Goal: Answer question/provide support: Answer question/provide support

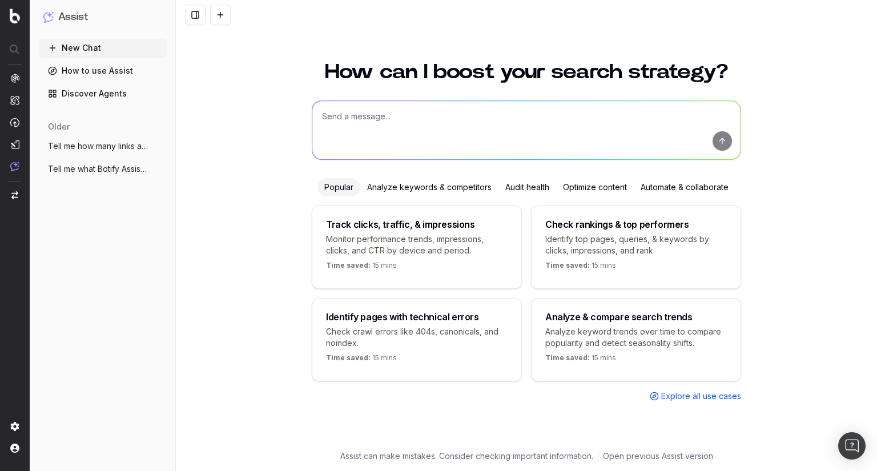
click at [363, 119] on textarea at bounding box center [526, 130] width 428 height 58
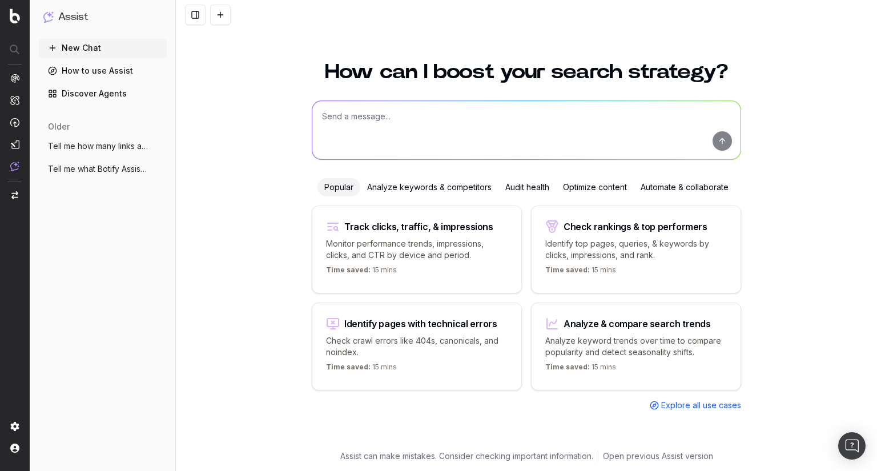
paste textarea "This series brings real upgrades where it counts. The displays are brighter and…"
type textarea "This series brings real upgrades where it counts. The displays are brighter and…"
click at [358, 128] on textarea at bounding box center [526, 130] width 428 height 58
paste textarea "Answer this in an upbeat tone and write less than 130 words. Keep it lifestyle-…"
type textarea "Answer this in an upbeat tone and write less than 130 words. Keep it lifestyle-…"
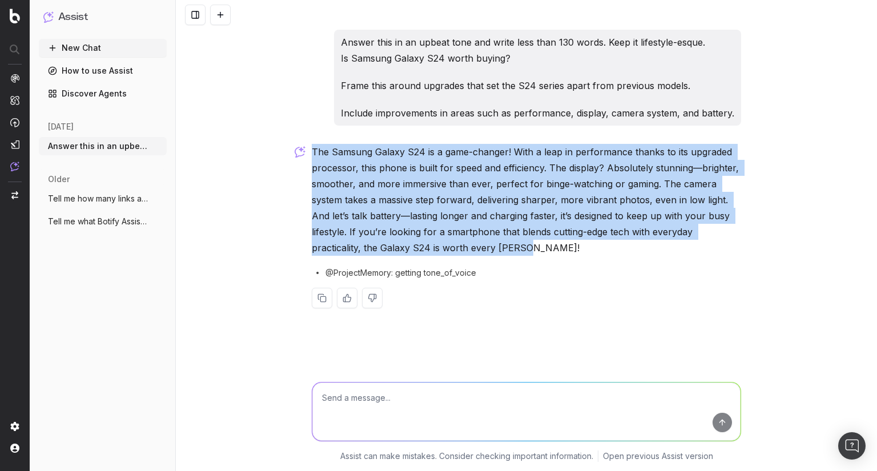
drag, startPoint x: 313, startPoint y: 148, endPoint x: 555, endPoint y: 248, distance: 261.5
click at [555, 248] on p "The Samsung Galaxy S24 is a game-changer! With a leap in performance thanks to …" at bounding box center [526, 200] width 429 height 112
copy p "The Samsung Galaxy S24 is a game-changer! With a leap in performance thanks to …"
click at [536, 245] on p "The Samsung Galaxy S24 is a game-changer! With a leap in performance thanks to …" at bounding box center [526, 200] width 429 height 112
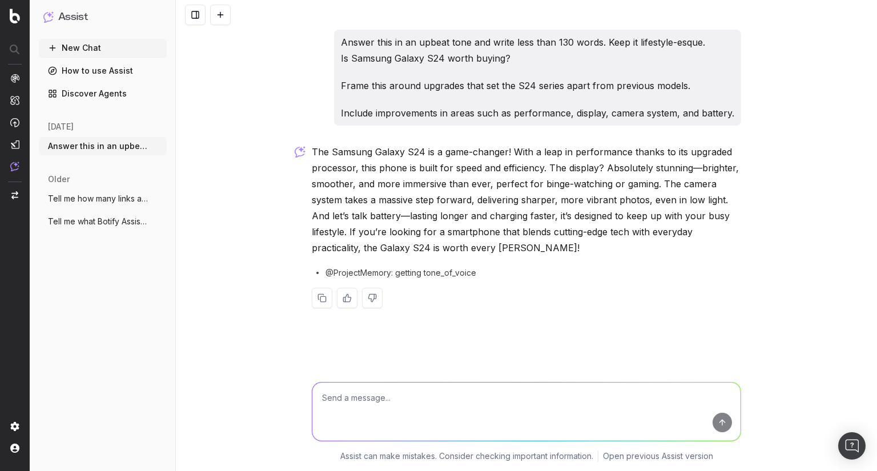
click at [345, 393] on textarea at bounding box center [526, 411] width 428 height 58
type textarea "o"
type textarea "I"
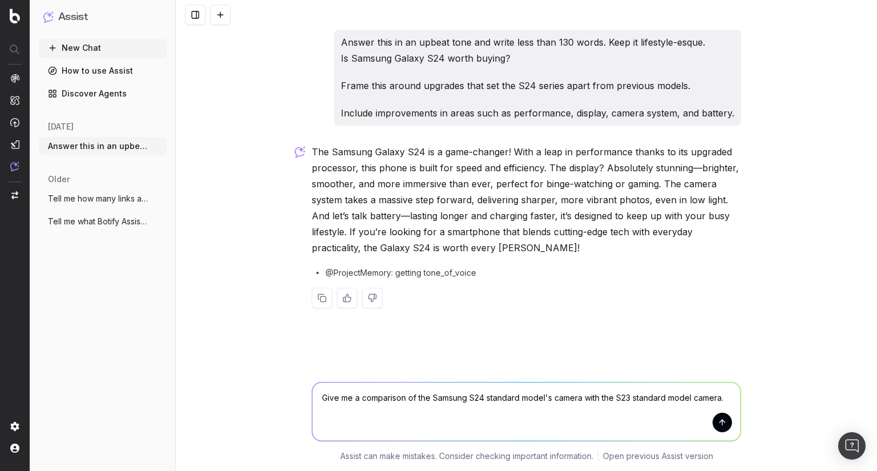
type textarea "Give me a comparison of the Samsung S24 standard model's camera with the S23 st…"
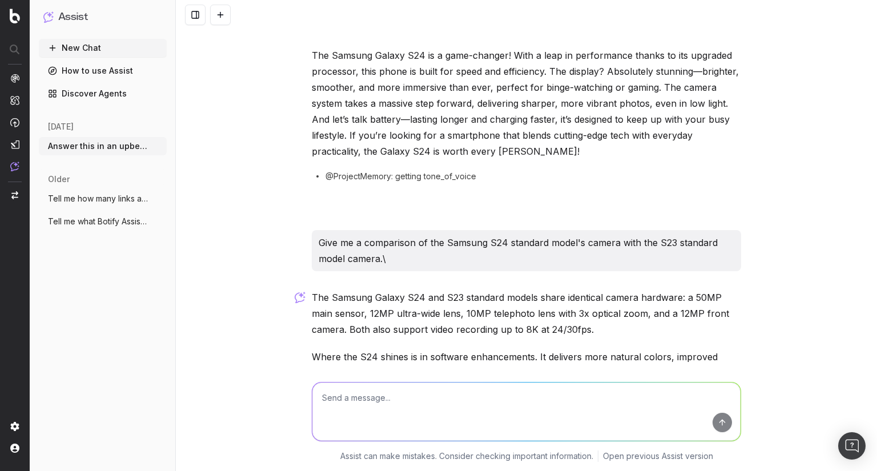
scroll to position [228, 0]
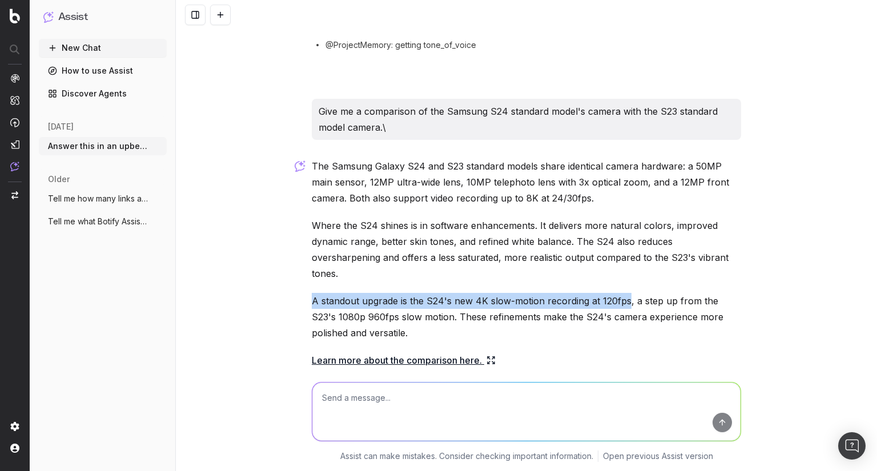
drag, startPoint x: 309, startPoint y: 284, endPoint x: 619, endPoint y: 286, distance: 309.9
click at [623, 293] on p "A standout upgrade is the S24's new 4K slow-motion recording at 120fps, a step …" at bounding box center [526, 317] width 429 height 48
copy p "A standout upgrade is the S24's new 4K slow-motion recording at 120fps"
click at [546, 293] on p "A standout upgrade is the S24's new 4K slow-motion recording at 120fps, a step …" at bounding box center [526, 317] width 429 height 48
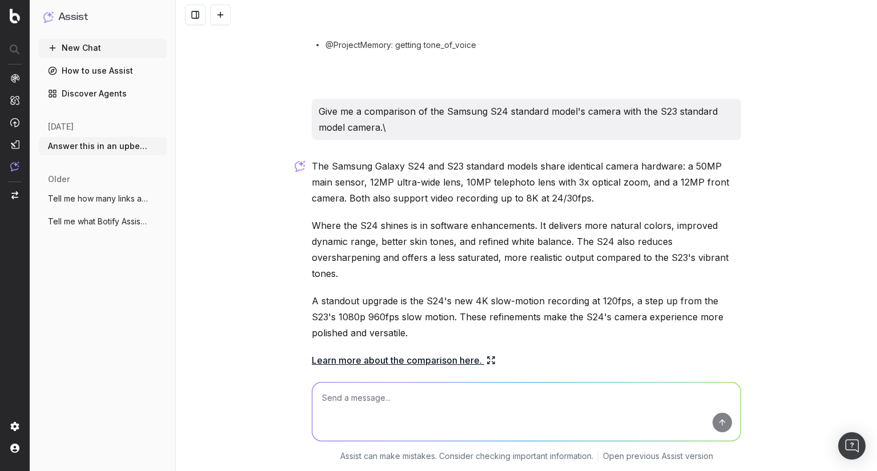
click at [376, 386] on textarea at bounding box center [526, 411] width 428 height 58
paste textarea "A standout upgrade is the S24's new 4K slow-motion recording at 120fps"
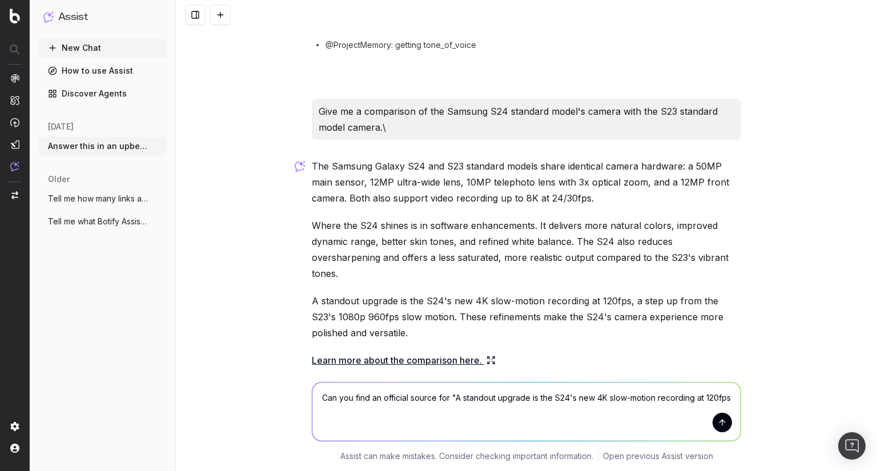
type textarea "Can you find an official source for "A standout upgrade is the S24's new 4K slo…"
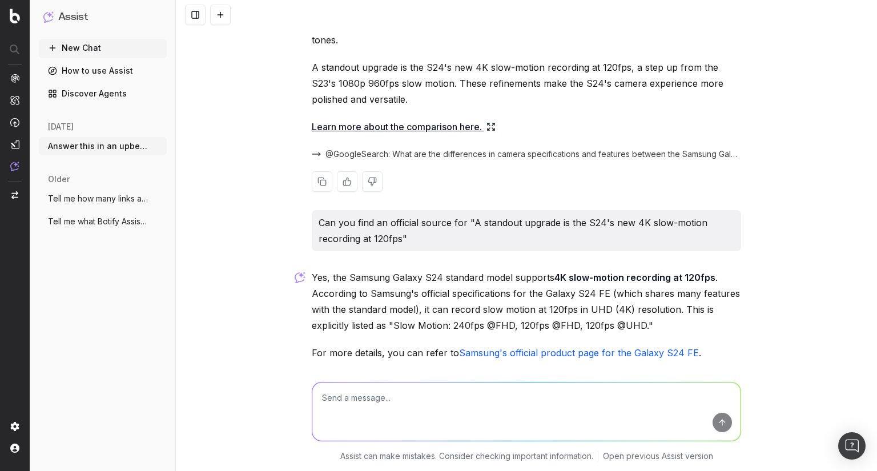
scroll to position [540, 0]
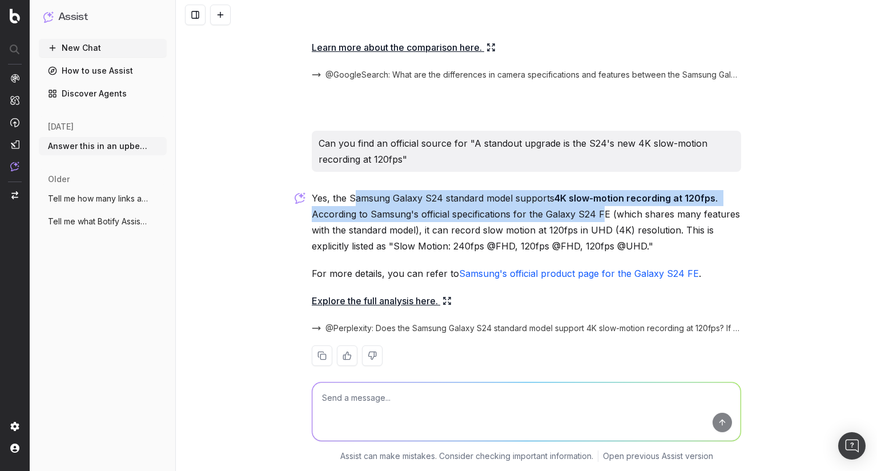
drag, startPoint x: 409, startPoint y: 184, endPoint x: 600, endPoint y: 201, distance: 192.5
click at [600, 201] on p "Yes, the Samsung Galaxy S24 standard model supports 4K slow-motion recording at…" at bounding box center [526, 222] width 429 height 64
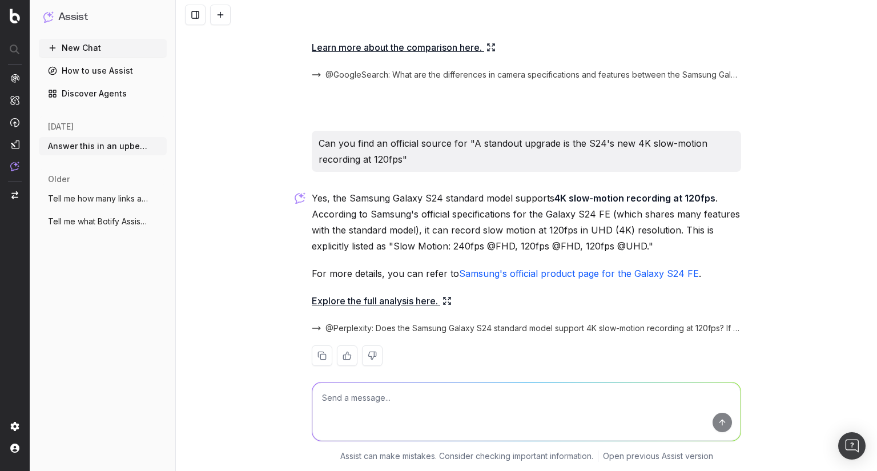
click at [339, 410] on textarea at bounding box center [526, 411] width 428 height 58
click at [353, 393] on textarea at bounding box center [526, 411] width 428 height 58
paste textarea "Upper Content: Write an engaging and informative 327-character introduction for…"
type textarea "Upper Content: Write an engaging and informative 327-character introduction for…"
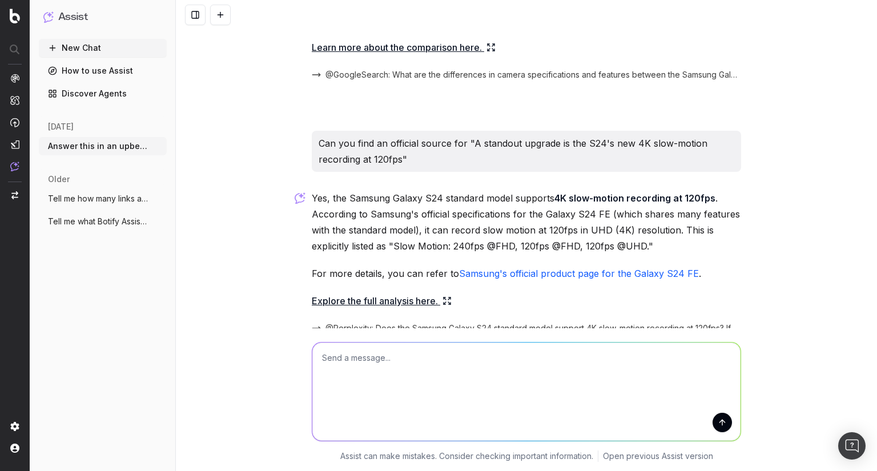
scroll to position [0, 0]
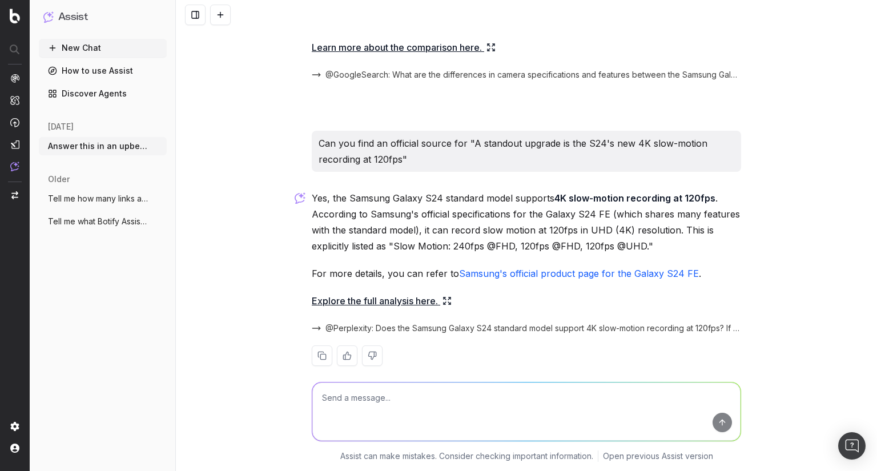
click at [161, 143] on icon "button" at bounding box center [158, 146] width 9 height 9
click at [195, 143] on span "Delete" at bounding box center [184, 145] width 25 height 11
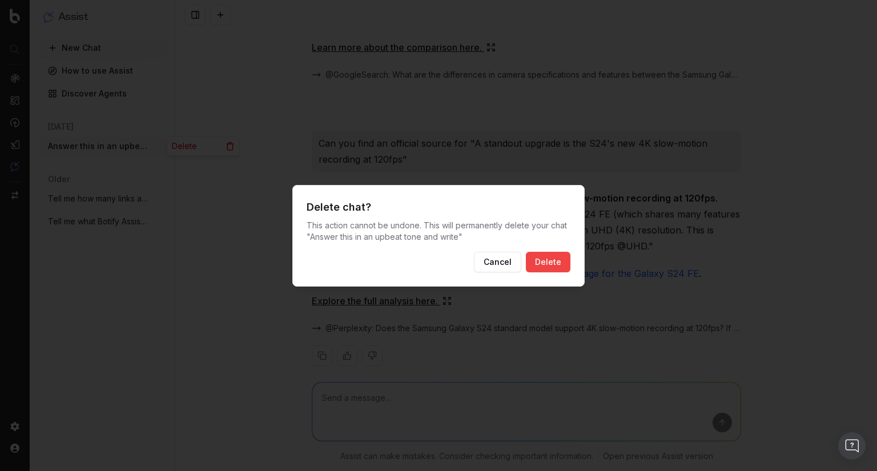
click at [548, 257] on button "Delete" at bounding box center [548, 262] width 45 height 21
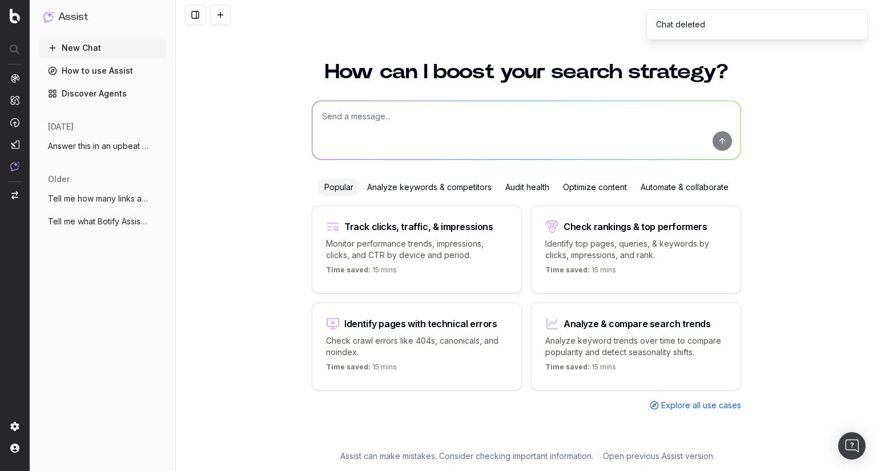
click at [387, 122] on textarea at bounding box center [526, 130] width 428 height 58
paste textarea "Upper Content: Write an engaging and informative 327-character introduction for…"
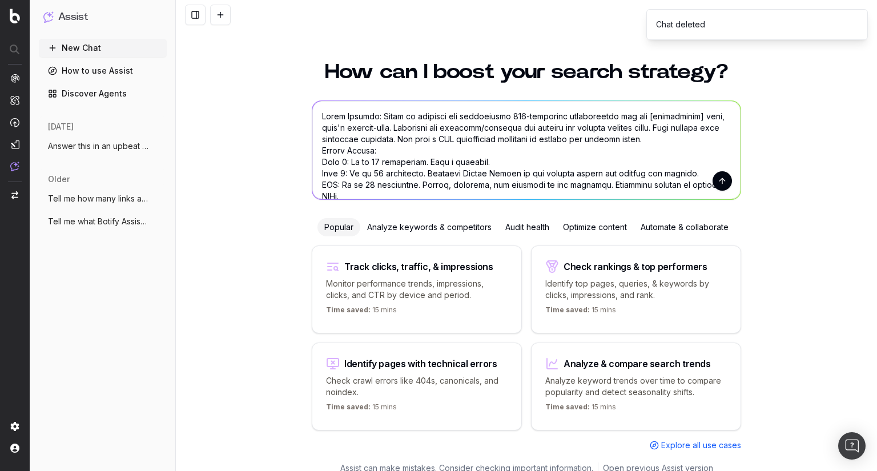
click at [668, 115] on textarea at bounding box center [526, 150] width 428 height 98
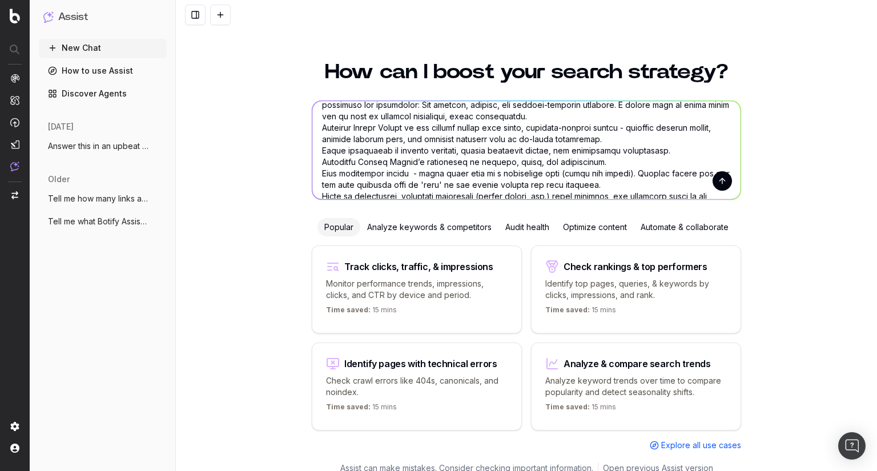
scroll to position [228, 0]
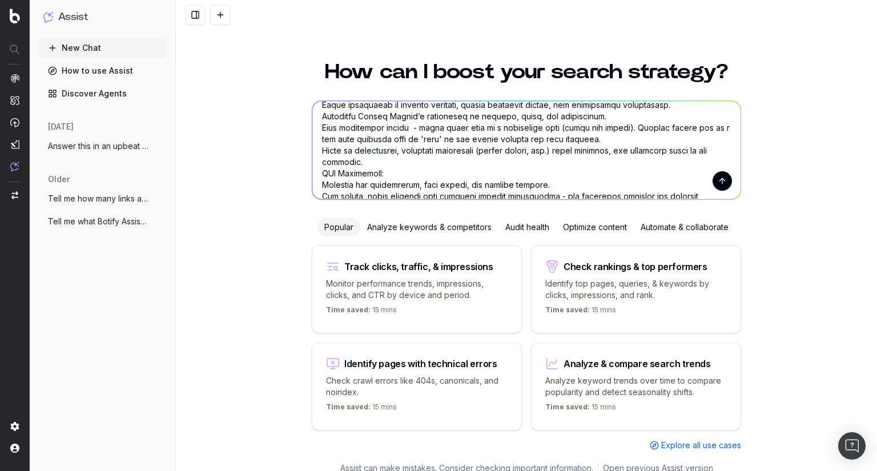
click at [413, 139] on textarea at bounding box center [526, 150] width 428 height 98
type textarea "Upper Content: Write an engaging and informative 327-character introduction for…"
click at [463, 163] on textarea at bounding box center [526, 150] width 428 height 98
click at [461, 171] on textarea at bounding box center [526, 150] width 428 height 98
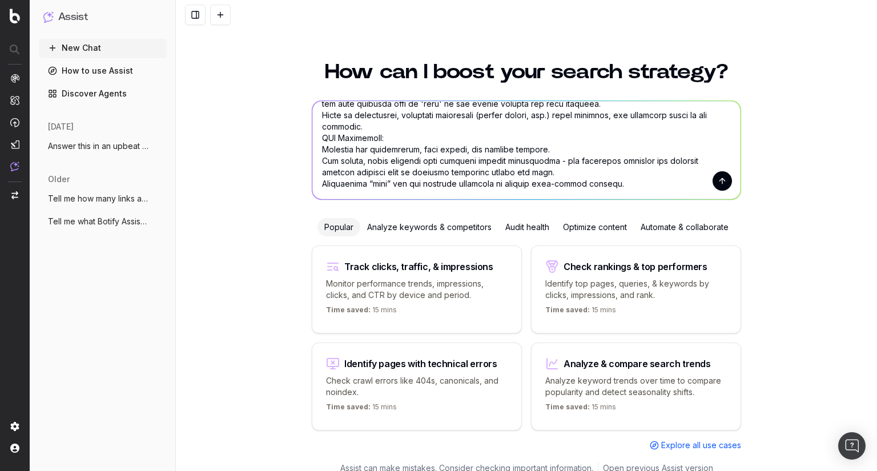
scroll to position [274, 0]
click at [605, 180] on textarea at bounding box center [526, 150] width 428 height 98
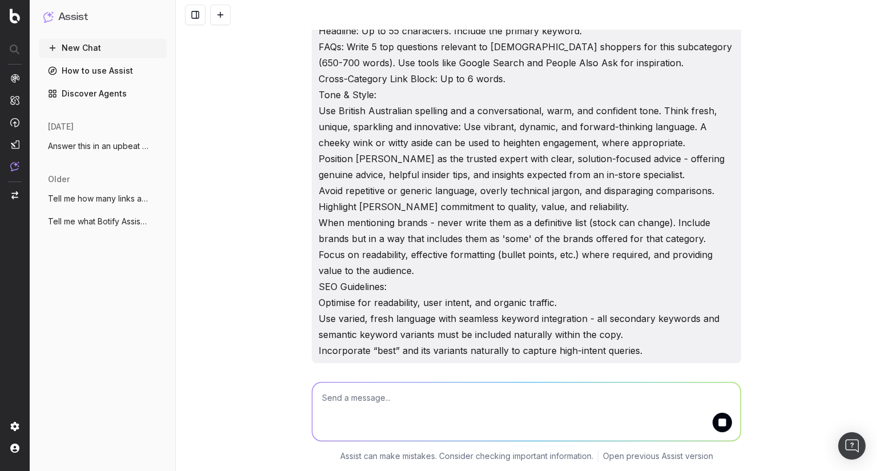
scroll to position [171, 0]
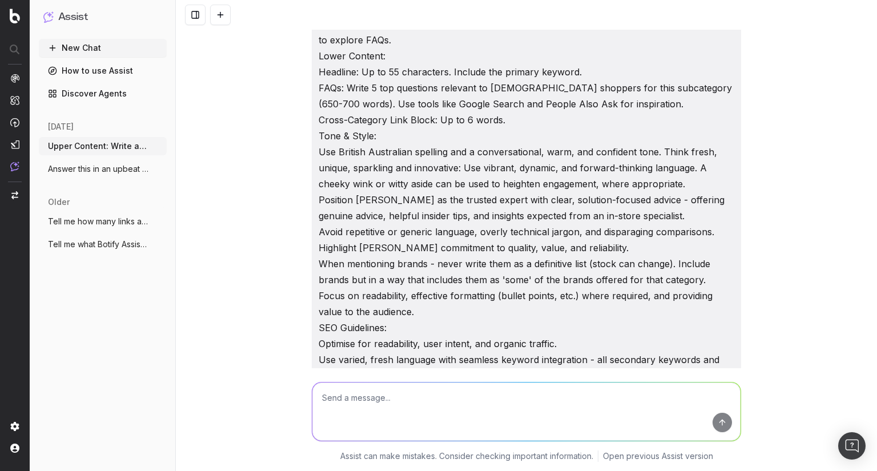
scroll to position [88, 0]
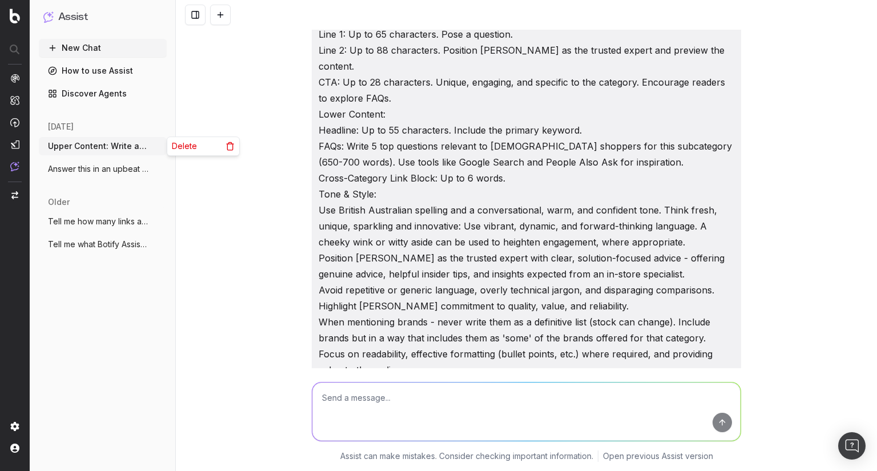
click at [156, 143] on icon "button" at bounding box center [158, 146] width 9 height 9
click at [189, 147] on span "Delete" at bounding box center [184, 145] width 25 height 11
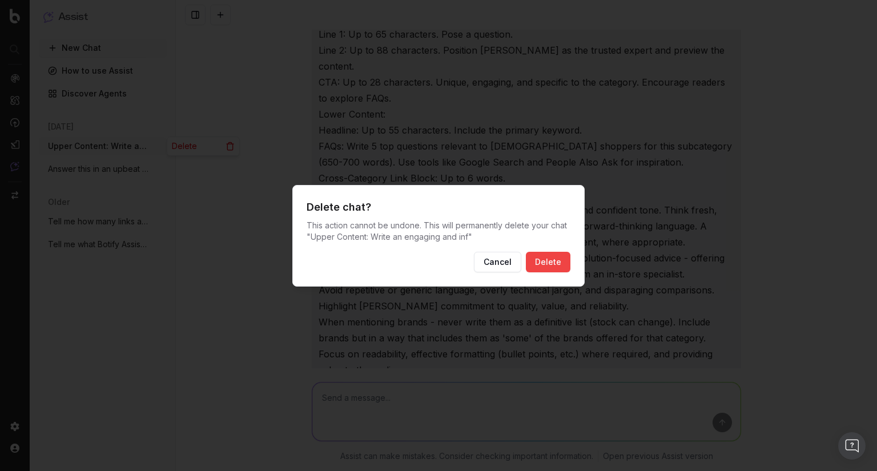
click at [560, 261] on button "Delete" at bounding box center [548, 262] width 45 height 21
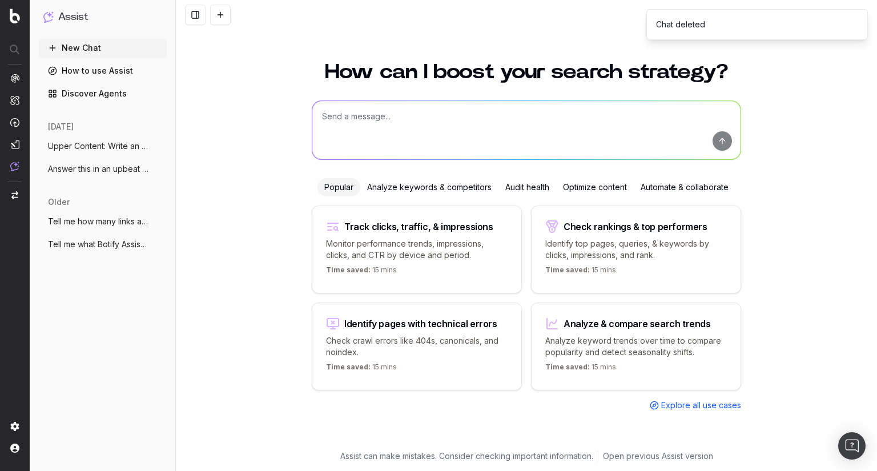
click at [96, 326] on div "New Chat How to use Assist Discover Agents today Upper Content: Write an engagi…" at bounding box center [103, 252] width 128 height 427
click at [242, 232] on div "How can I boost your search strategy? Popular Analyze keywords & competitors Au…" at bounding box center [526, 259] width 701 height 423
click at [362, 128] on textarea at bounding box center [526, 130] width 428 height 58
click at [394, 115] on textarea "Answer" at bounding box center [526, 130] width 428 height 58
paste textarea "Is Samsung Galaxy S24 worth buying?"
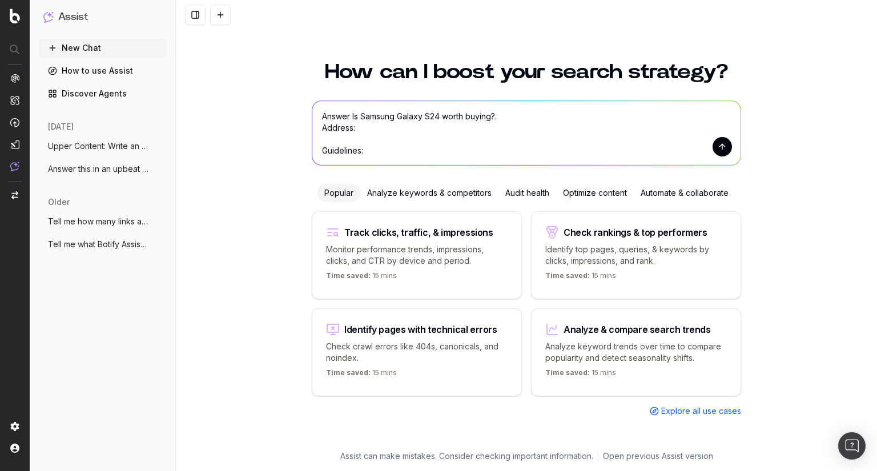
paste textarea "Frame this around upgrades that set the S24 series apart from previous models. …"
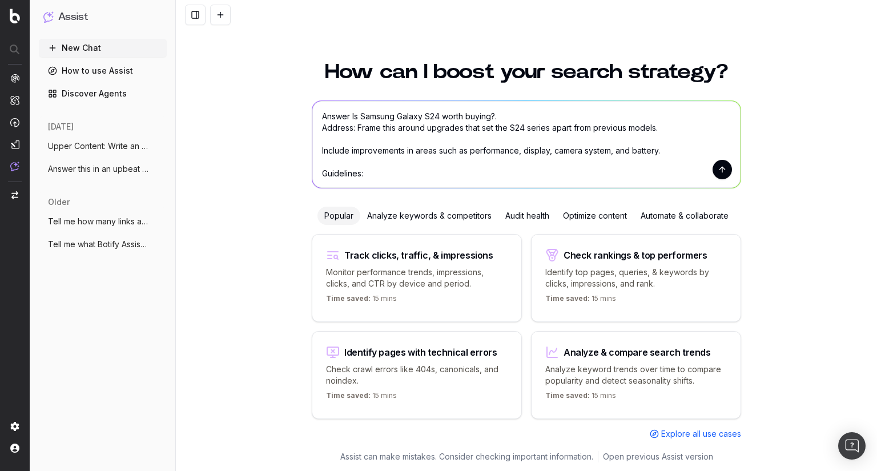
drag, startPoint x: 352, startPoint y: 130, endPoint x: 360, endPoint y: 146, distance: 17.6
click at [352, 130] on textarea "Answer Is Samsung Galaxy S24 worth buying?. Address: Frame this around upgrades…" at bounding box center [526, 144] width 428 height 87
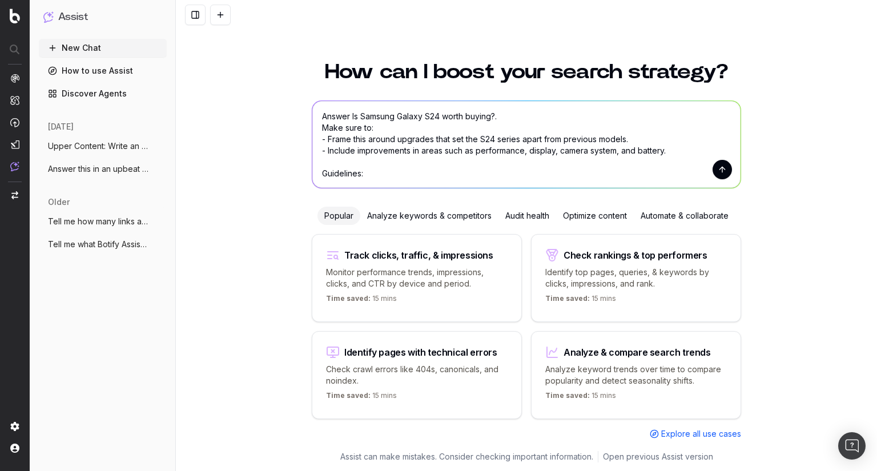
drag, startPoint x: 417, startPoint y: 21, endPoint x: 406, endPoint y: 75, distance: 55.2
click at [417, 21] on div at bounding box center [526, 15] width 701 height 30
click at [365, 174] on textarea "Answer Is Samsung Galaxy S24 worth buying?. Make sure to: - Frame this around u…" at bounding box center [526, 144] width 428 height 87
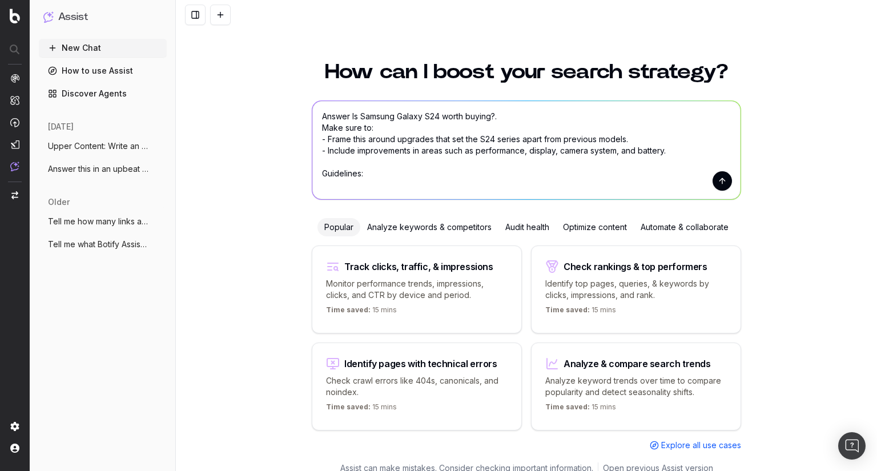
paste textarea "Use British Australian spelling and a conversational, warm, and confident tone.…"
type textarea "Answer Is Samsung Galaxy S24 worth buying?. Make sure to: - Frame this around u…"
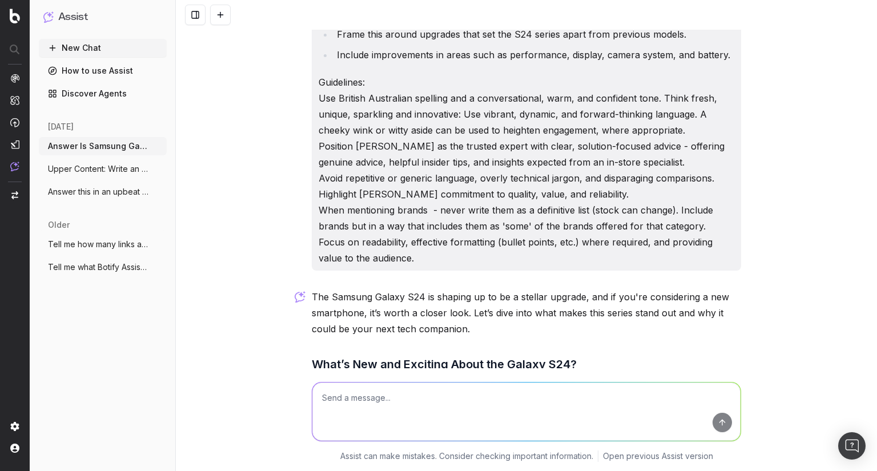
scroll to position [45, 0]
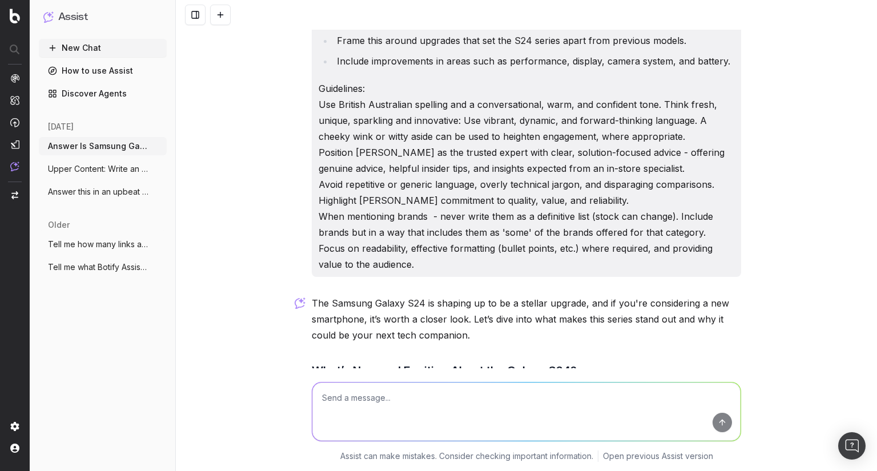
click at [781, 243] on div "Answer Is Samsung Galaxy S24 worth buying?. Make sure to: Frame this around upg…" at bounding box center [526, 235] width 701 height 471
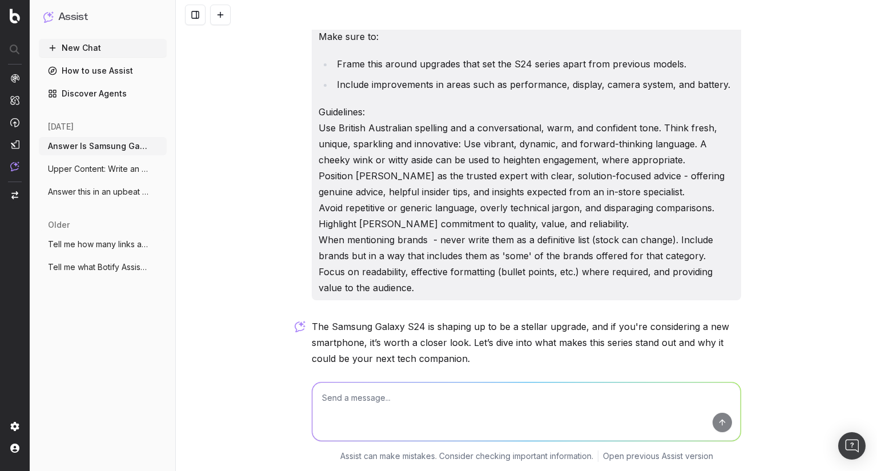
scroll to position [0, 0]
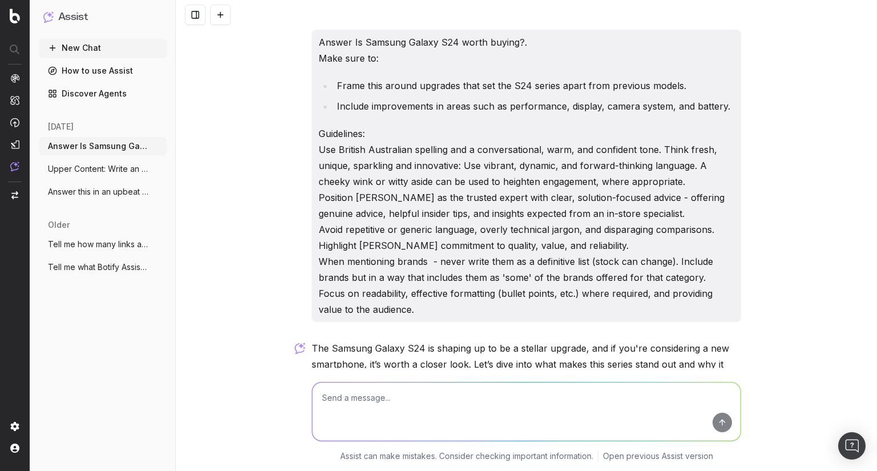
drag, startPoint x: 316, startPoint y: 46, endPoint x: 442, endPoint y: 308, distance: 291.2
click at [442, 308] on div "Answer Is Samsung Galaxy S24 worth buying?. Make sure to: Frame this around upg…" at bounding box center [526, 176] width 429 height 292
copy div "Answer Is Samsung Galaxy S24 worth buying?. Make sure to: Frame this around upg…"
click at [403, 270] on p "Guidelines: Use British Australian spelling and a conversational, warm, and con…" at bounding box center [525, 222] width 415 height 192
click at [155, 167] on icon "button" at bounding box center [158, 168] width 9 height 9
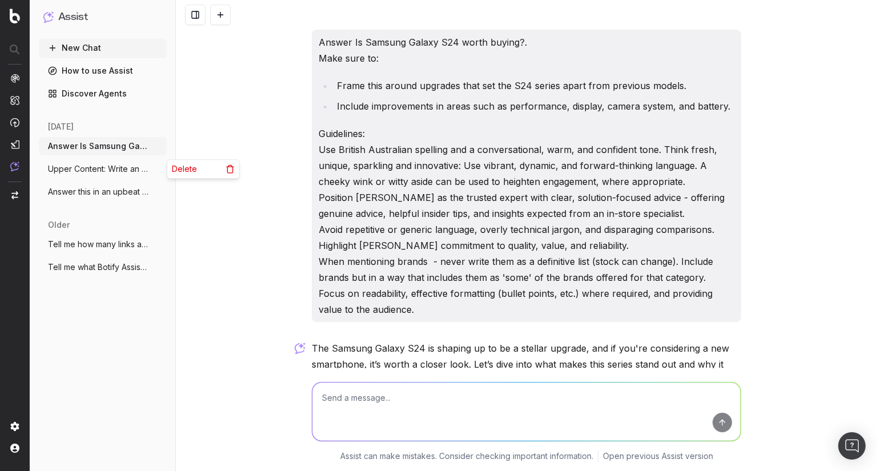
click at [200, 172] on div "Delete" at bounding box center [203, 169] width 72 height 18
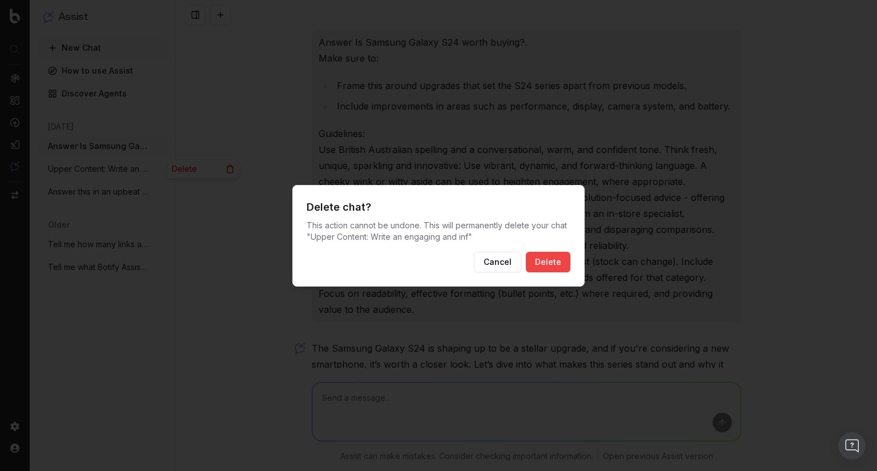
click at [523, 256] on div "Cancel Delete" at bounding box center [438, 262] width 264 height 21
click at [539, 255] on button "Delete" at bounding box center [548, 262] width 45 height 21
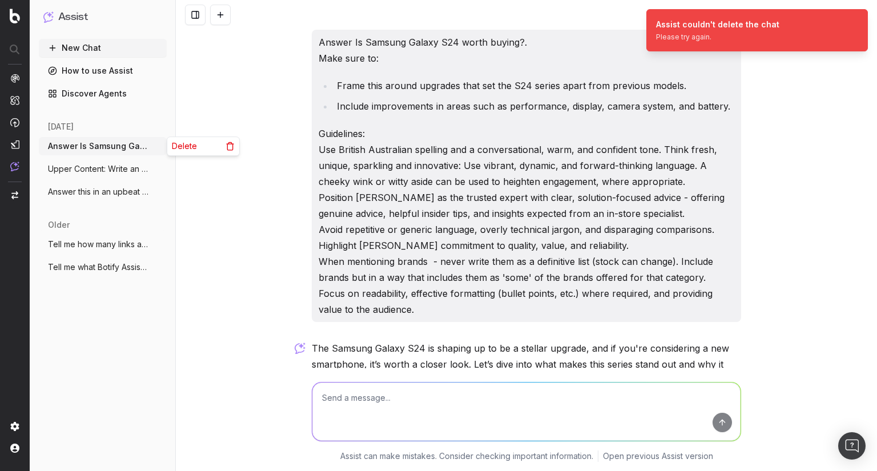
click at [156, 144] on icon "button" at bounding box center [158, 146] width 9 height 9
click at [203, 145] on div "Delete" at bounding box center [203, 146] width 72 height 18
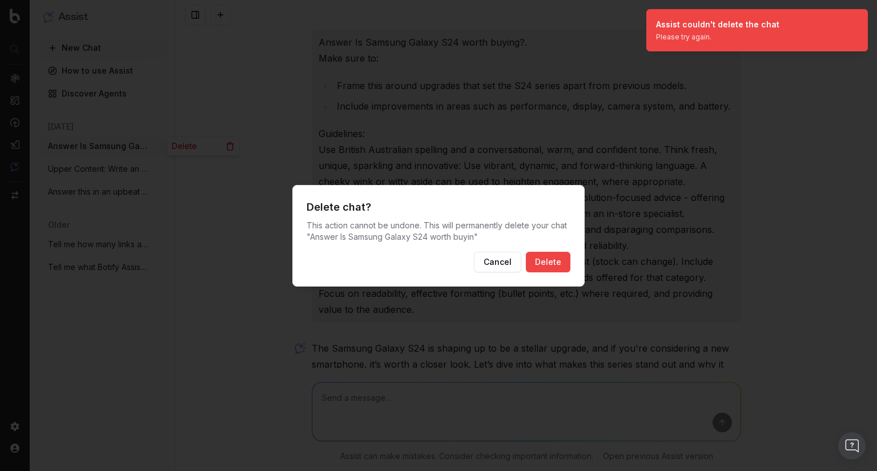
click at [546, 261] on button "Delete" at bounding box center [548, 262] width 45 height 21
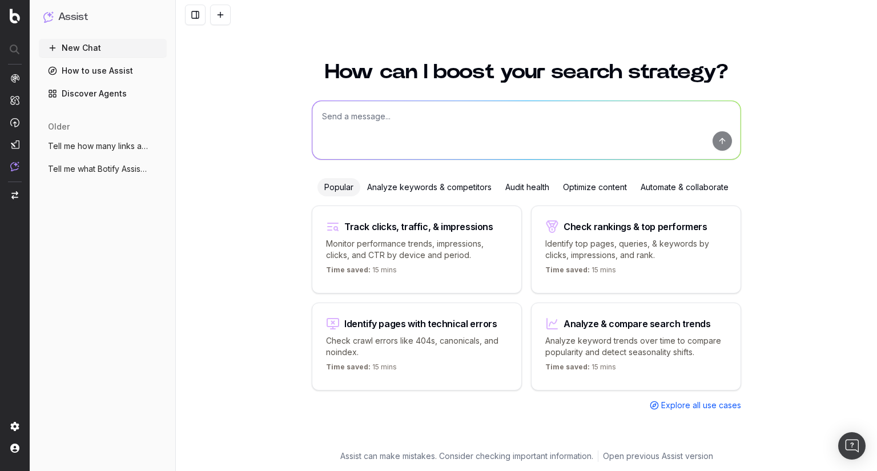
click at [155, 143] on icon "button" at bounding box center [158, 146] width 9 height 9
click at [176, 143] on span "Delete" at bounding box center [184, 145] width 25 height 11
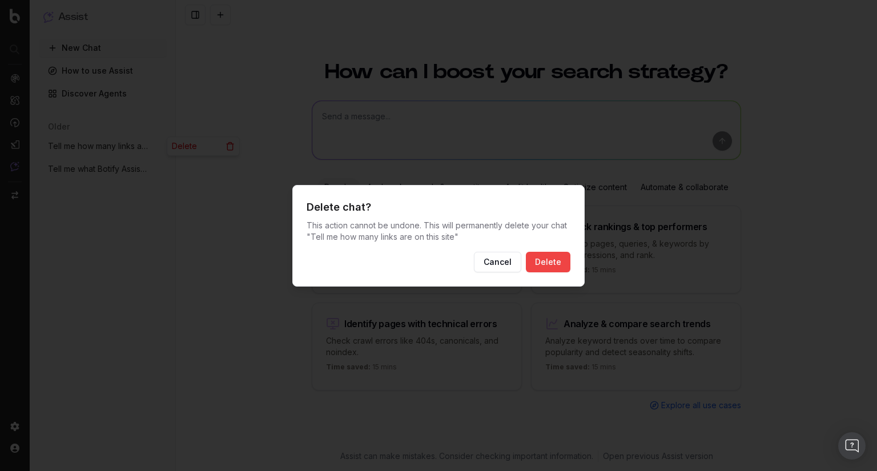
click at [544, 254] on button "Delete" at bounding box center [548, 262] width 45 height 21
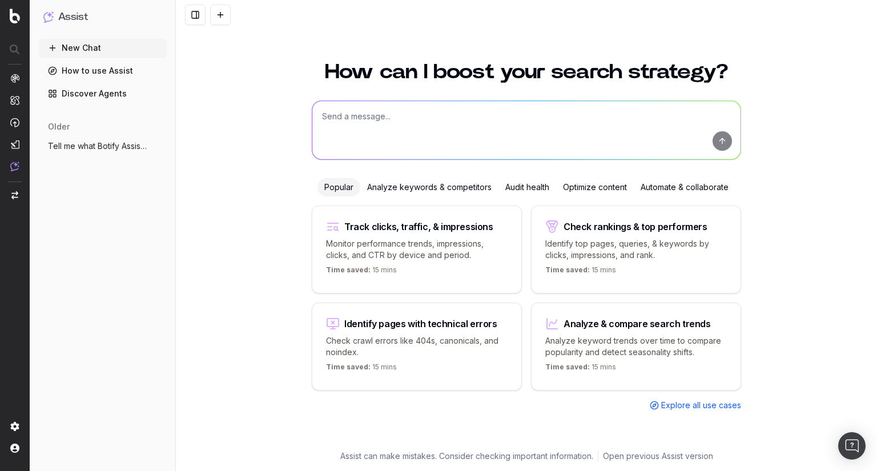
click at [397, 116] on textarea at bounding box center [526, 130] width 428 height 58
paste textarea "Answer Is Samsung Galaxy S24 worth buying?. Make sure to: Frame this around upg…"
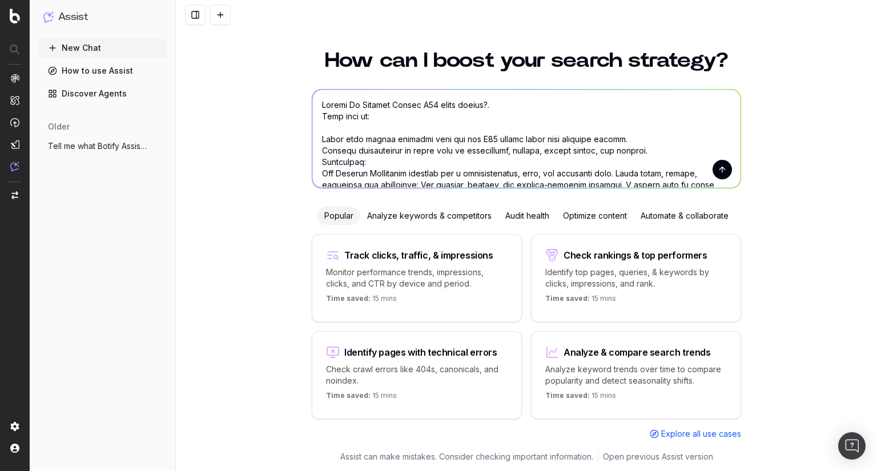
click at [381, 124] on textarea at bounding box center [526, 139] width 428 height 98
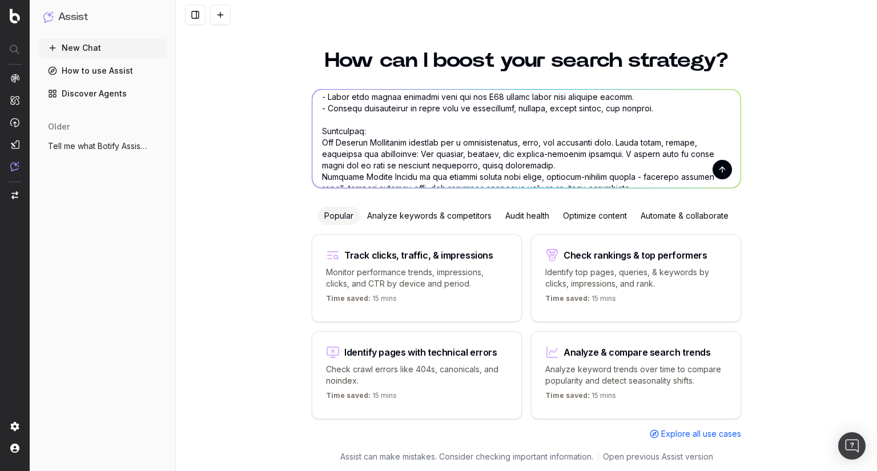
scroll to position [91, 0]
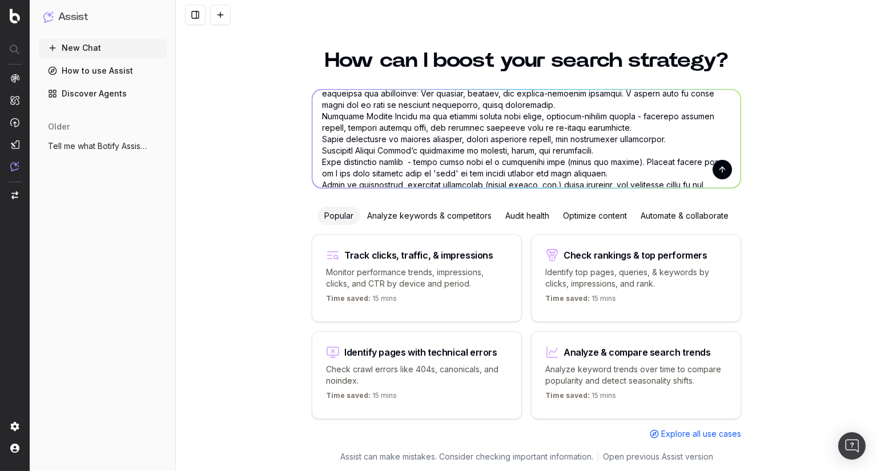
click at [349, 153] on textarea at bounding box center [526, 139] width 428 height 98
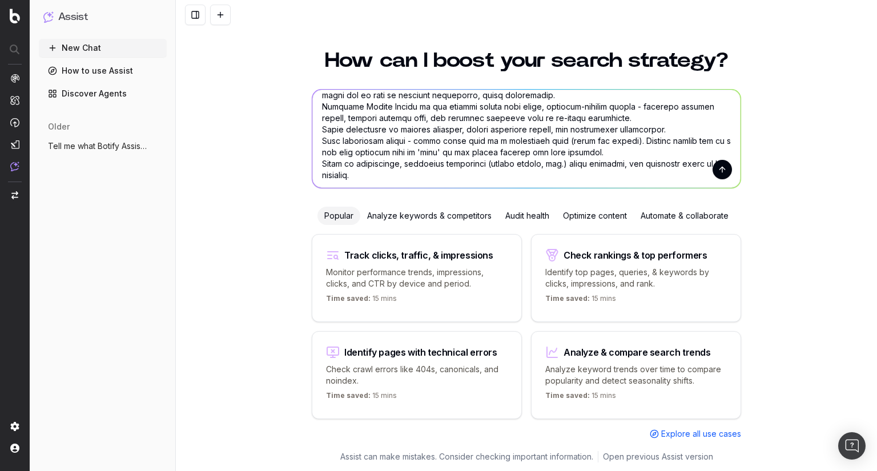
scroll to position [103, 0]
drag, startPoint x: 605, startPoint y: 150, endPoint x: 324, endPoint y: 142, distance: 280.9
click at [324, 142] on textarea at bounding box center [526, 139] width 428 height 98
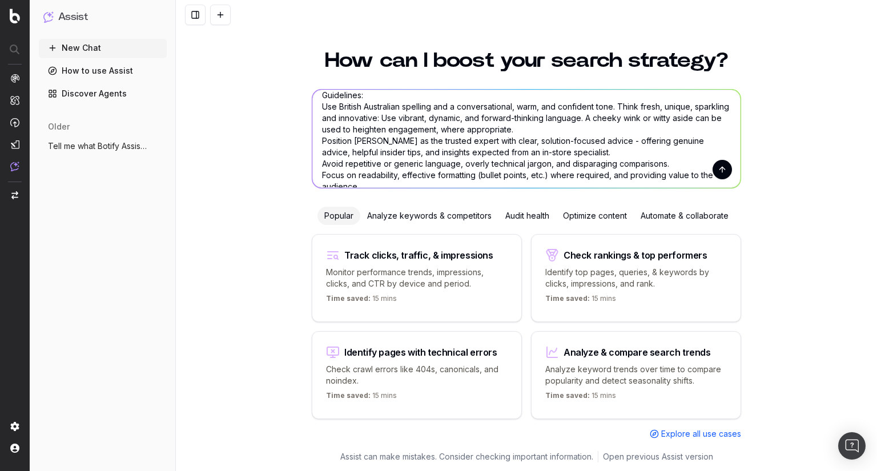
scroll to position [55, 0]
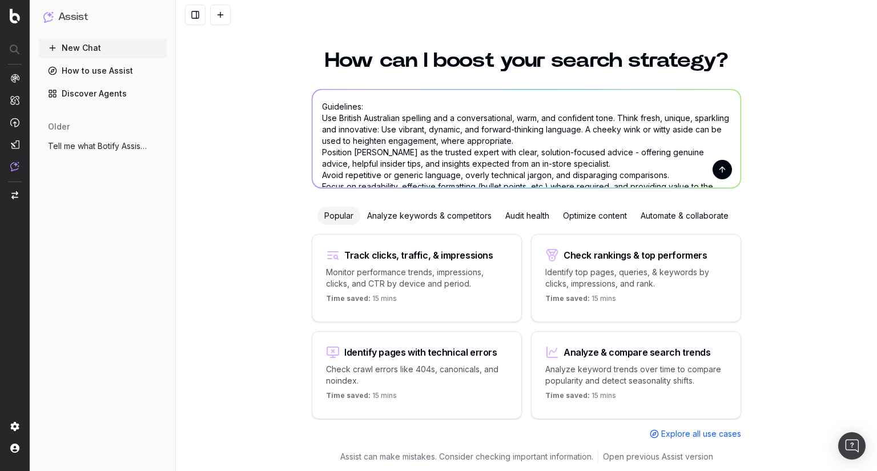
click at [575, 149] on textarea "Answer Is Samsung Galaxy S24 worth buying?. Make sure to: - Frame this around u…" at bounding box center [526, 139] width 428 height 98
type textarea "Answer Is Samsung Galaxy S24 worth buying?. Make sure to: - Frame this around u…"
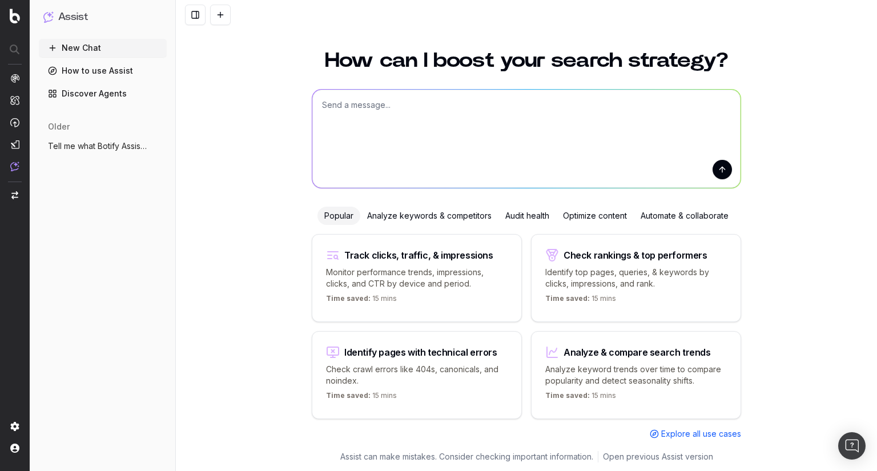
scroll to position [0, 0]
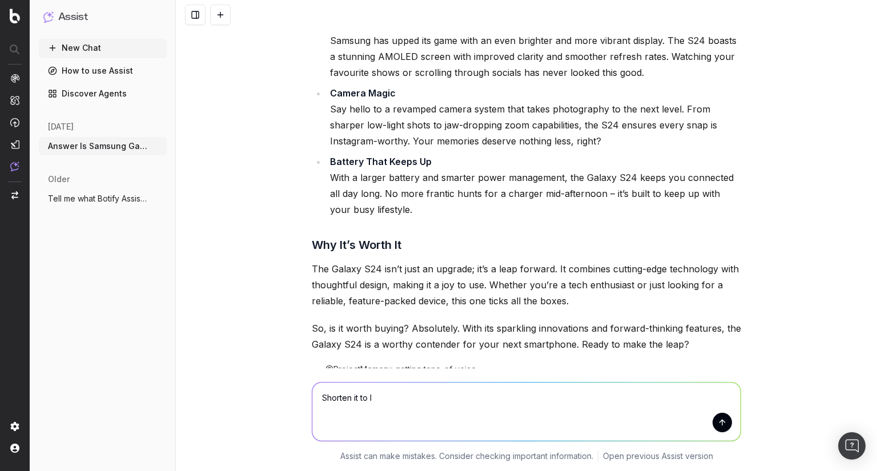
scroll to position [509, 0]
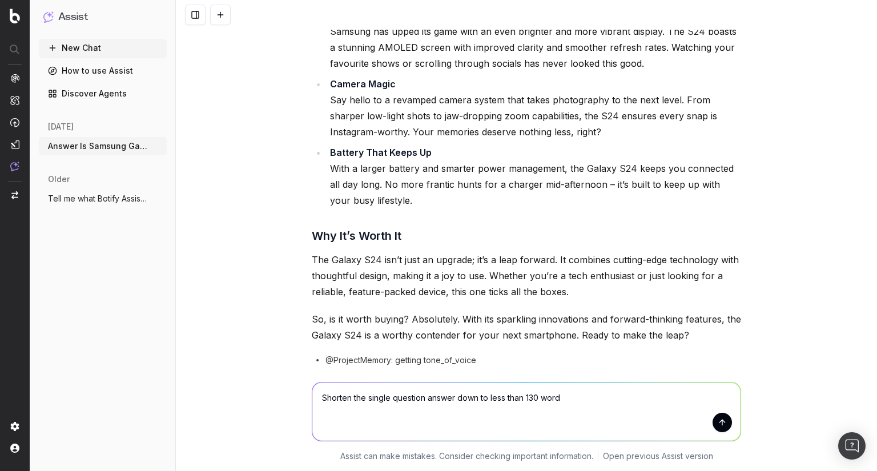
type textarea "Shorten the single question answer down to less than 130 words"
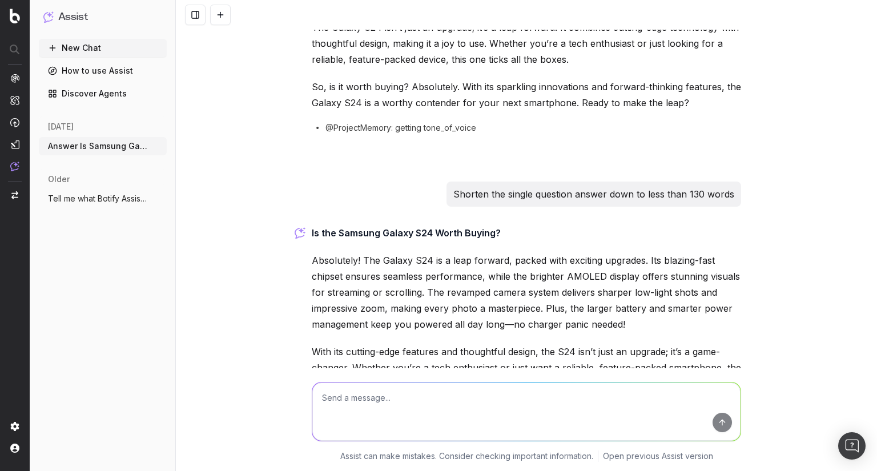
scroll to position [815, 0]
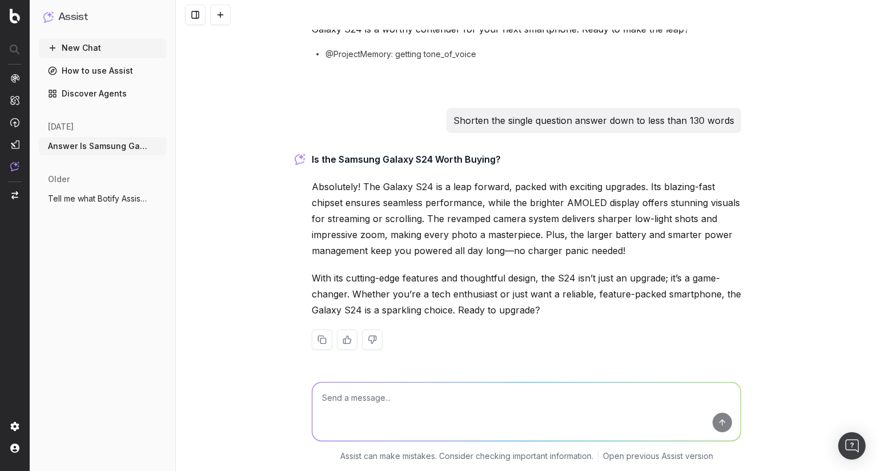
click at [301, 191] on div "Answer Is Samsung Galaxy S24 worth buying?. Make sure to: Frame this around upg…" at bounding box center [526, 235] width 701 height 471
click at [368, 401] on textarea at bounding box center [526, 411] width 428 height 58
type textarea "Dot point the feature upgrades"
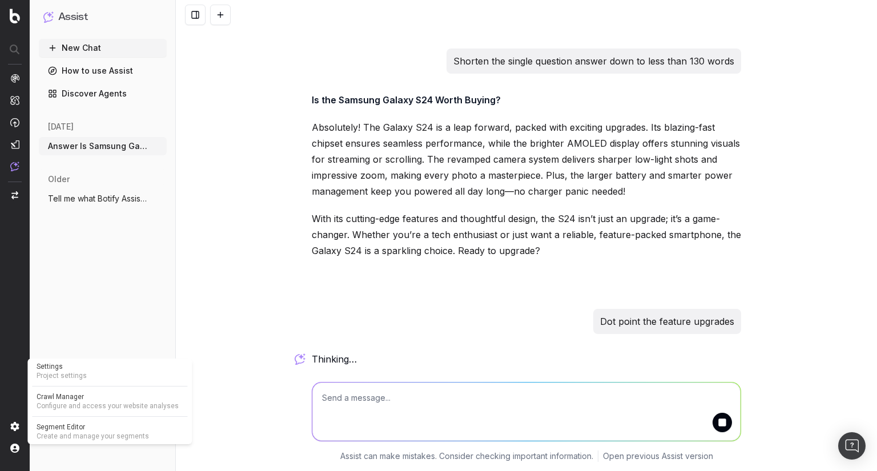
click at [18, 427] on img at bounding box center [14, 426] width 9 height 9
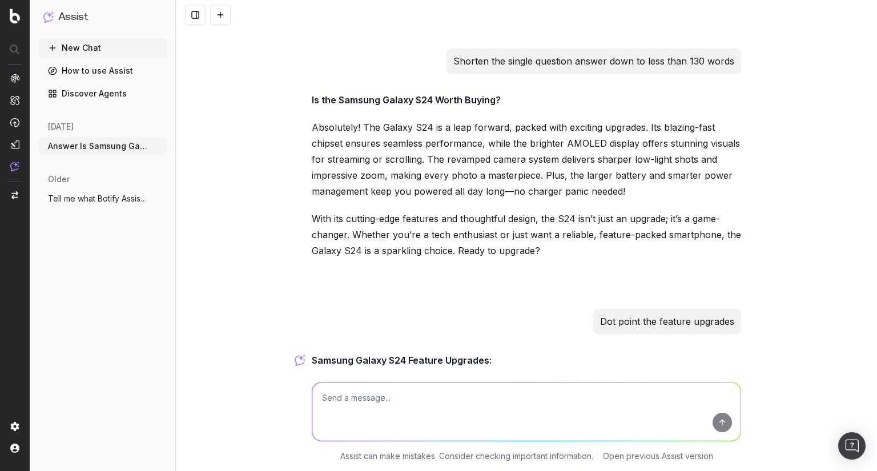
scroll to position [1061, 0]
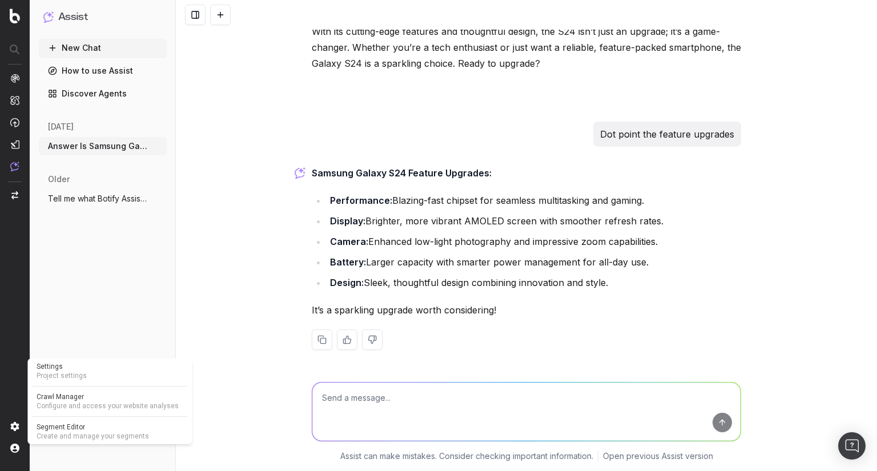
click at [18, 427] on img at bounding box center [14, 426] width 9 height 9
click at [94, 371] on link "Settings Project settings" at bounding box center [109, 371] width 155 height 21
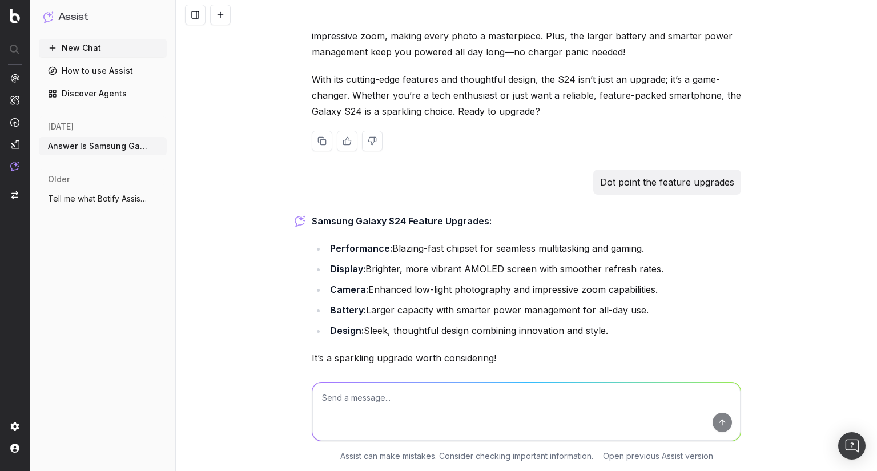
scroll to position [1061, 0]
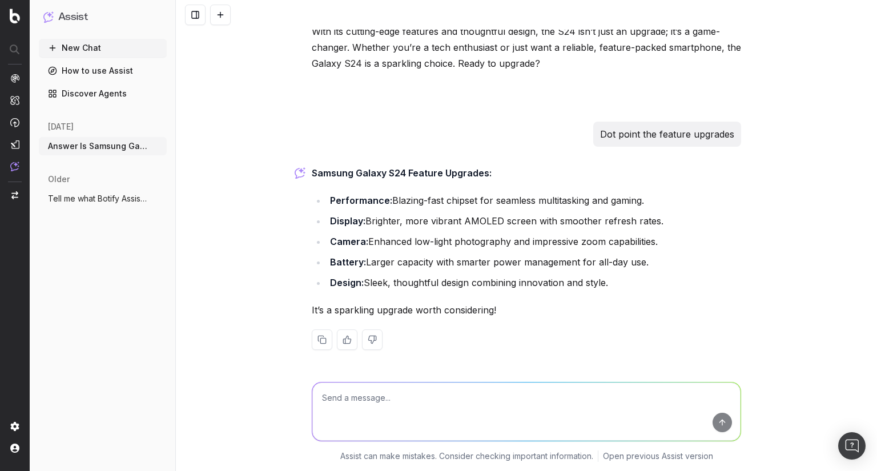
drag, startPoint x: 366, startPoint y: 242, endPoint x: 677, endPoint y: 240, distance: 311.0
click at [677, 240] on li "Camera: Enhanced low-light photography and impressive zoom capabilities." at bounding box center [533, 241] width 414 height 16
click at [381, 382] on div at bounding box center [526, 411] width 429 height 59
click at [381, 386] on textarea at bounding box center [526, 411] width 428 height 58
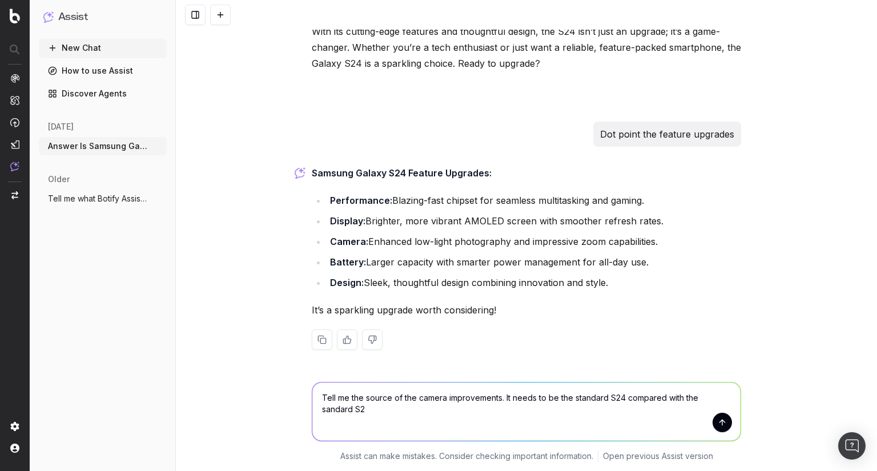
type textarea "Tell me the source of the camera improvements. It needs to be the standard S24 …"
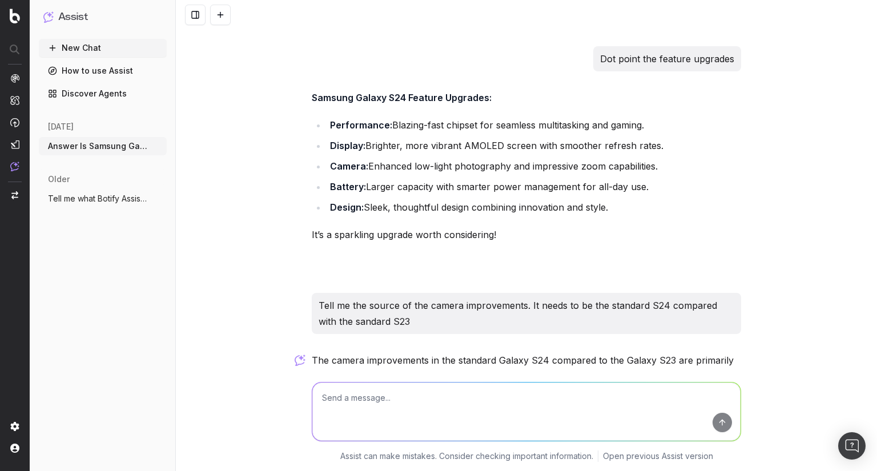
scroll to position [1404, 0]
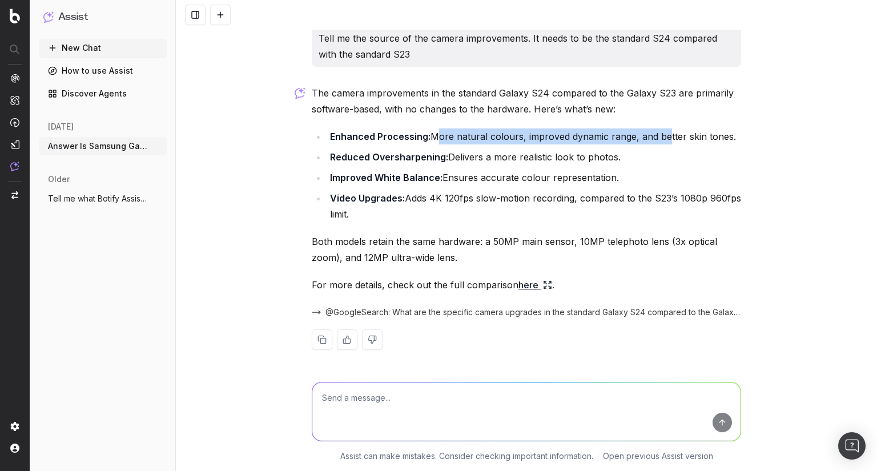
drag, startPoint x: 427, startPoint y: 135, endPoint x: 639, endPoint y: 142, distance: 212.4
click at [660, 137] on li "Enhanced Processing: More natural colours, improved dynamic range, and better s…" at bounding box center [533, 136] width 414 height 16
click at [552, 152] on li "Reduced Oversharpening: Delivers a more realistic look to photos." at bounding box center [533, 157] width 414 height 16
click at [524, 285] on link "here" at bounding box center [535, 285] width 34 height 16
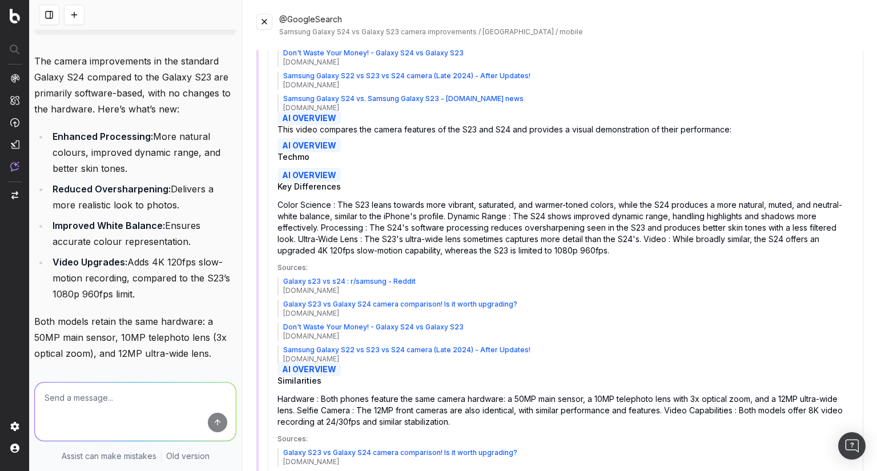
scroll to position [0, 0]
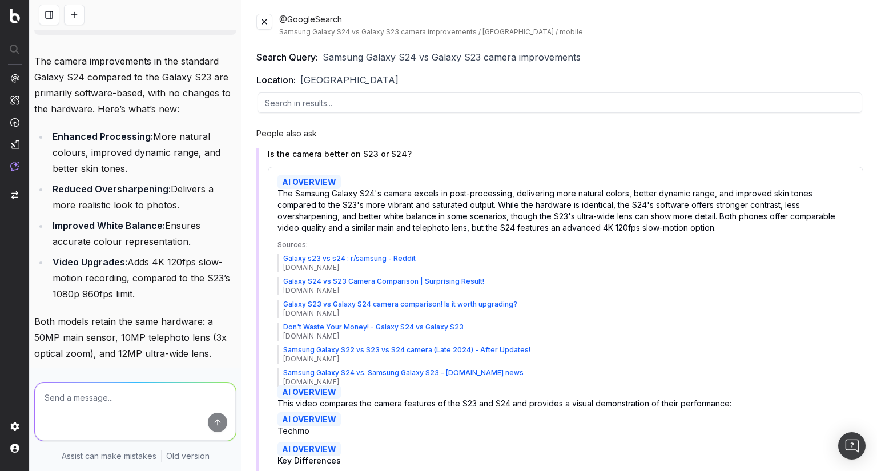
click at [264, 24] on button at bounding box center [264, 22] width 16 height 16
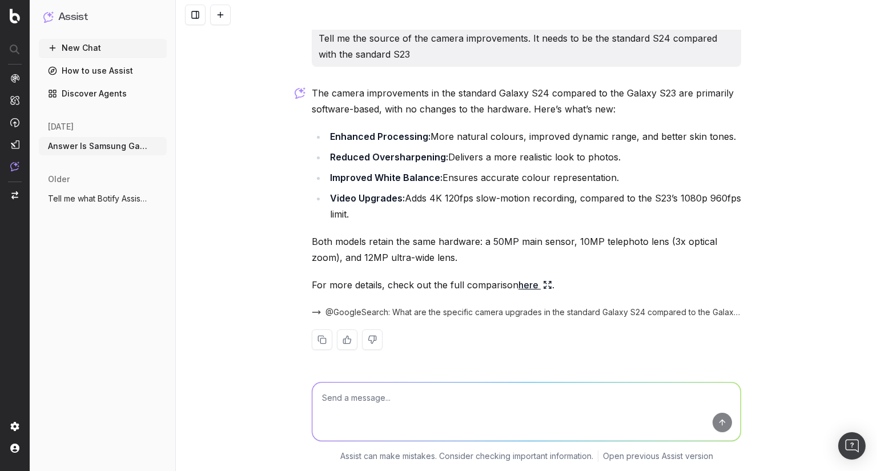
scroll to position [1404, 0]
click at [437, 405] on textarea at bounding box center [526, 411] width 428 height 58
type textarea "What official samsung sources say this?"
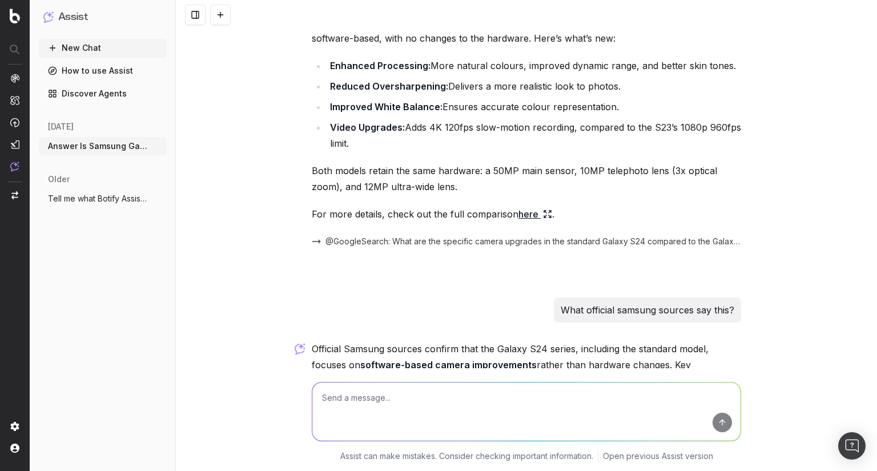
scroll to position [1762, 0]
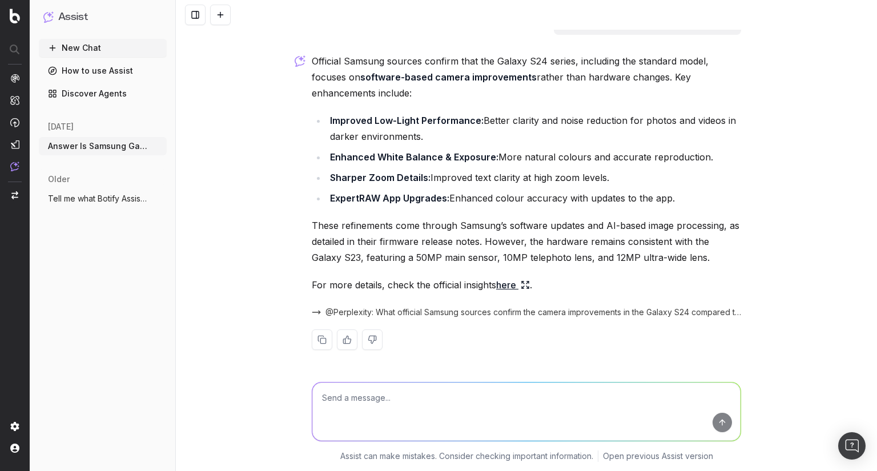
click at [511, 284] on link "here" at bounding box center [513, 285] width 34 height 16
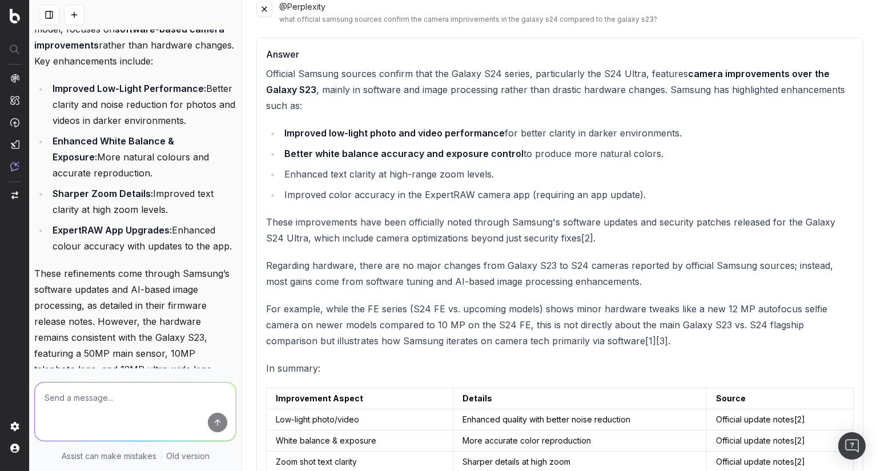
scroll to position [0, 0]
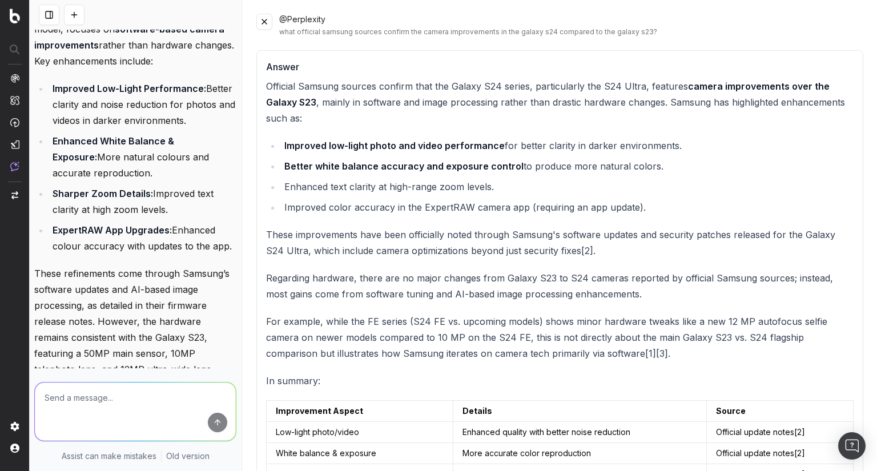
click at [258, 21] on button at bounding box center [264, 22] width 16 height 16
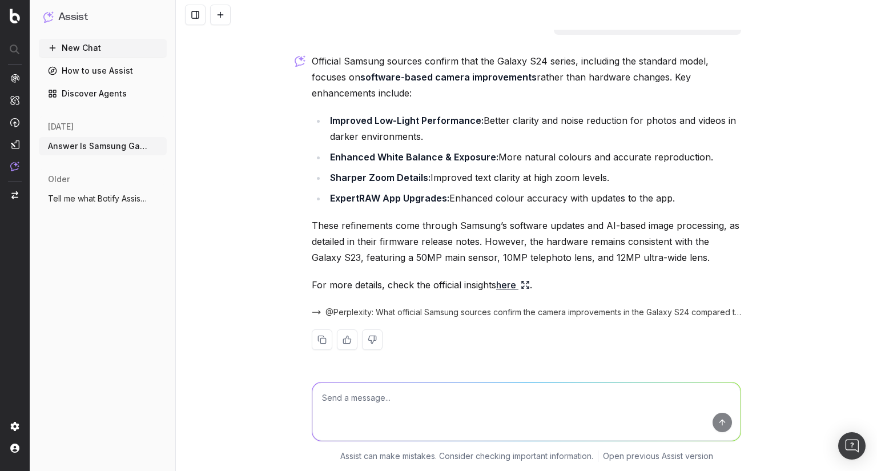
scroll to position [1762, 0]
drag, startPoint x: 484, startPoint y: 186, endPoint x: 496, endPoint y: 158, distance: 30.9
click at [484, 186] on ul "Improved Low-Light Performance: Better clarity and noise reduction for photos a…" at bounding box center [526, 159] width 429 height 94
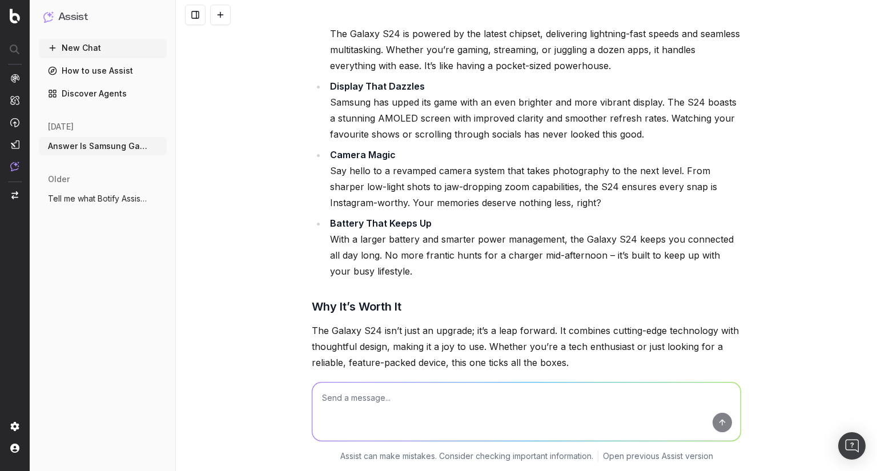
scroll to position [530, 0]
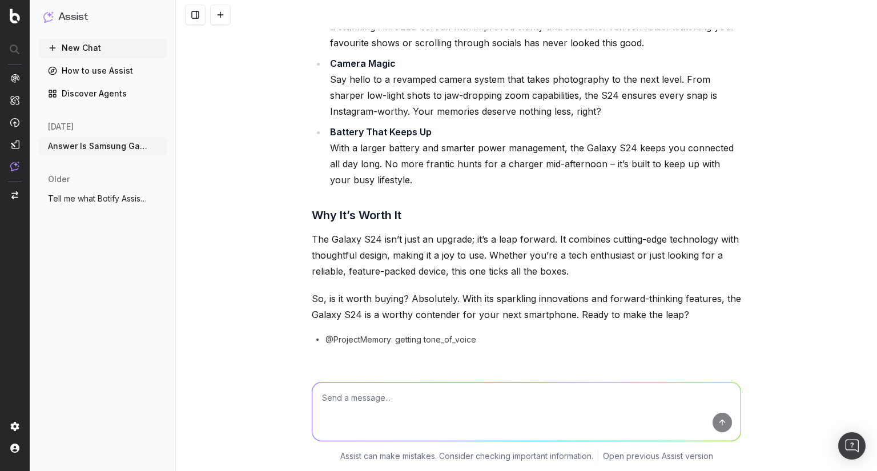
drag, startPoint x: 322, startPoint y: 399, endPoint x: 329, endPoint y: 399, distance: 6.9
click at [322, 399] on textarea at bounding box center [526, 411] width 428 height 58
paste textarea "• Performance – Powered by the Exynos 2400 processor, the S24 runs fast to powe…"
type textarea "Revise this and fix the flow: • Performance – Powered by the Exynos 2400 proces…"
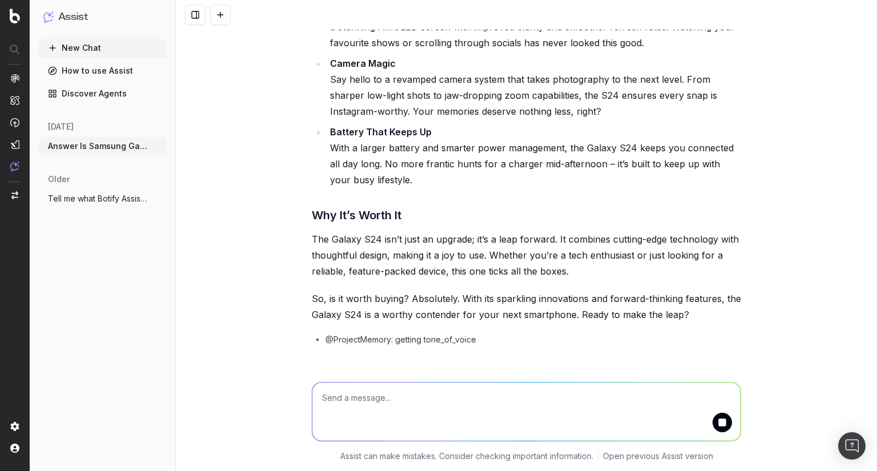
click at [362, 391] on textarea at bounding box center [526, 411] width 428 height 58
type textarea "efwewe"
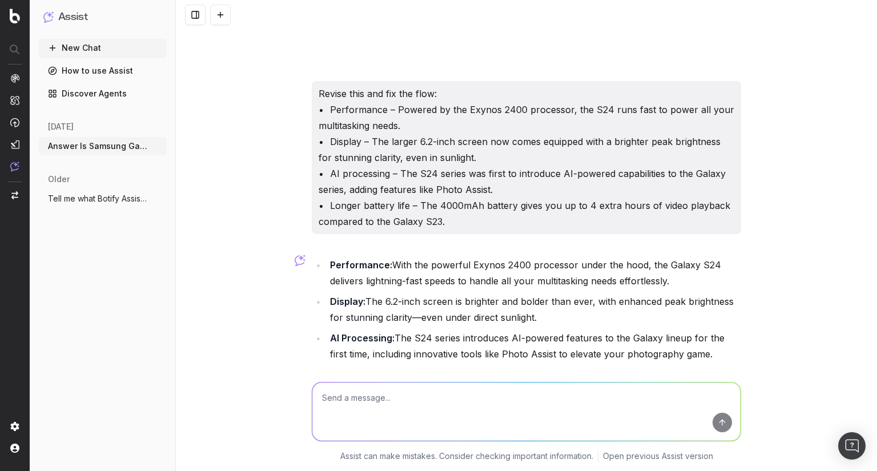
scroll to position [2173, 0]
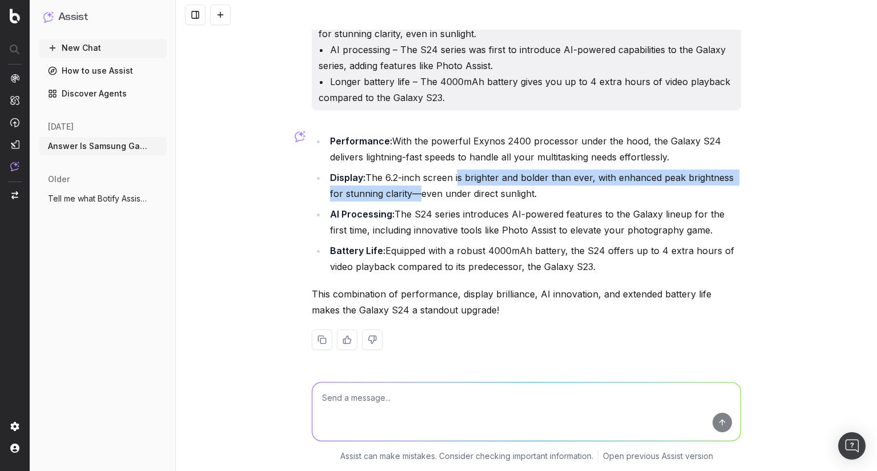
drag, startPoint x: 454, startPoint y: 177, endPoint x: 410, endPoint y: 191, distance: 46.0
click at [410, 191] on li "Display: The 6.2-inch screen is brighter and bolder than ever, with enhanced pe…" at bounding box center [533, 185] width 414 height 32
copy li "is brighter and bolder than ever, with enhanced peak brightness for stunning cl…"
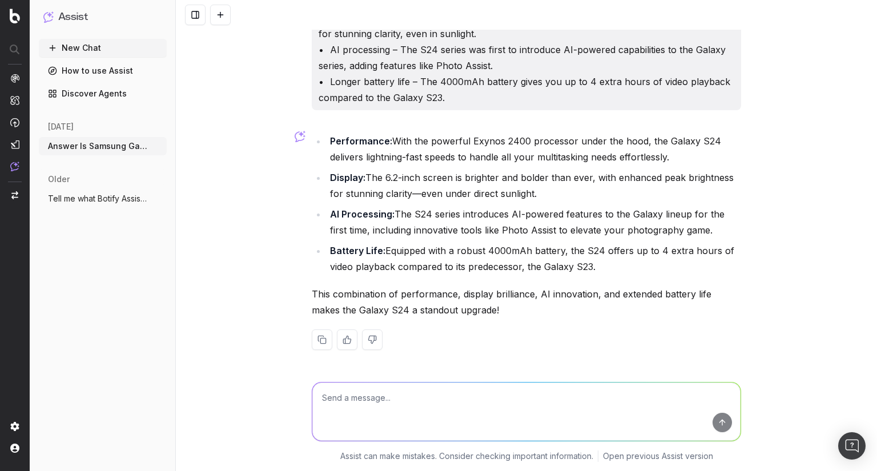
click at [499, 187] on li "Display: The 6.2-inch screen is brighter and bolder than ever, with enhanced pe…" at bounding box center [533, 185] width 414 height 32
click at [409, 395] on textarea at bounding box center [526, 411] width 428 height 58
type textarea "Shorten each point a little"
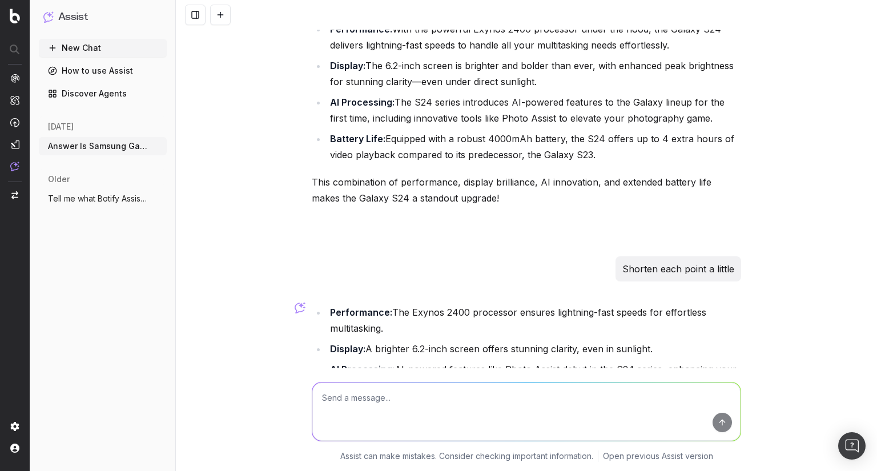
scroll to position [2242, 0]
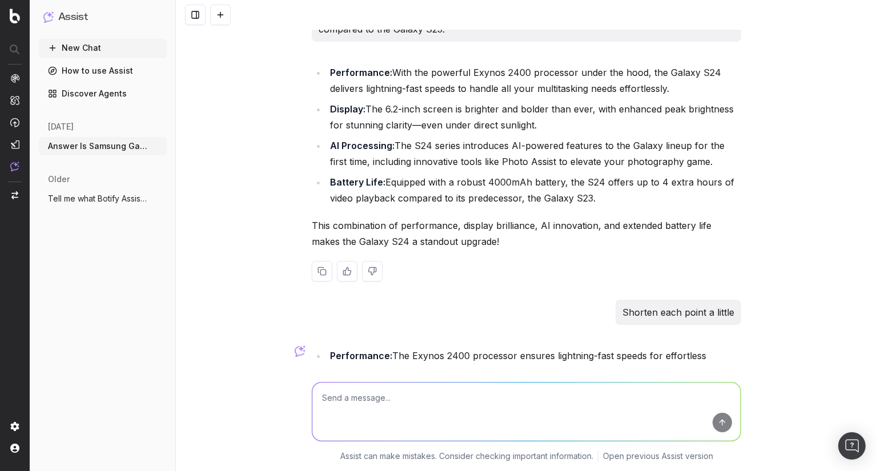
drag, startPoint x: 536, startPoint y: 123, endPoint x: 359, endPoint y: 106, distance: 177.7
click at [359, 106] on li "Display: The 6.2-inch screen is brighter and bolder than ever, with enhanced pe…" at bounding box center [533, 117] width 414 height 32
copy li ": The 6.2-inch screen is brighter and bolder than ever, with enhanced peak brig…"
click at [457, 201] on li "Battery Life: Equipped with a robust 4000mAh battery, the S24 offers up to 4 ex…" at bounding box center [533, 190] width 414 height 32
drag, startPoint x: 687, startPoint y: 159, endPoint x: 486, endPoint y: 160, distance: 200.3
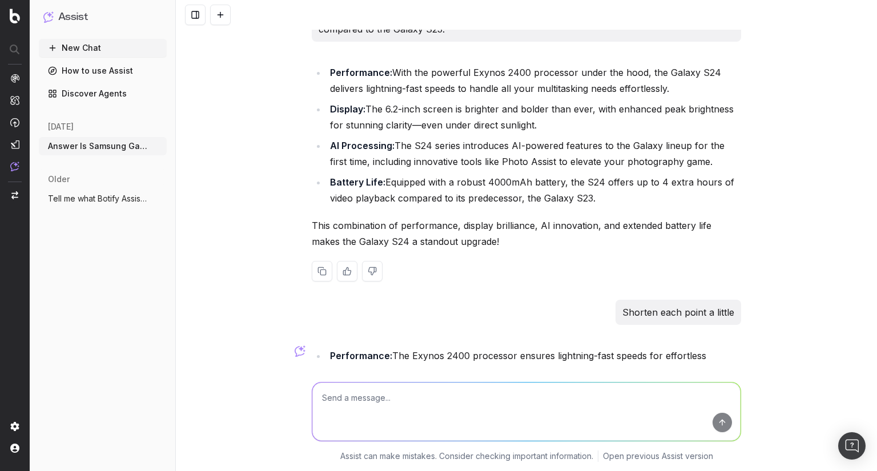
click at [486, 160] on li "AI Processing: The S24 series introduces AI-powered features to the Galaxy line…" at bounding box center [533, 154] width 414 height 32
copy li "hoto Assist to elevate your photography game."
click at [358, 389] on textarea at bounding box center [526, 411] width 428 height 58
paste textarea "• AI editing tools – The S24 series was first to introduce AI-powered capabilit…"
type textarea "Revise this:" • AI editing tools – The S24 series was first to introduce AI-pow…"
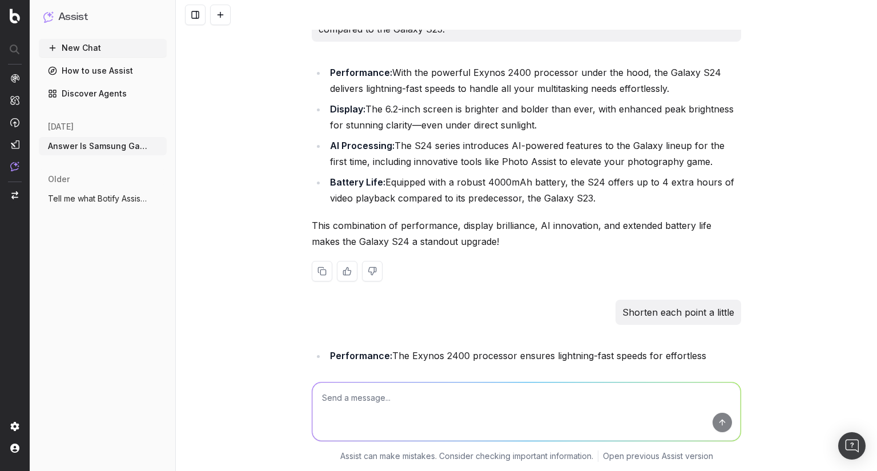
drag, startPoint x: 398, startPoint y: 158, endPoint x: 395, endPoint y: 146, distance: 12.2
click at [398, 158] on li "AI Processing: The S24 series introduces AI-powered features to the Galaxy line…" at bounding box center [533, 154] width 414 height 32
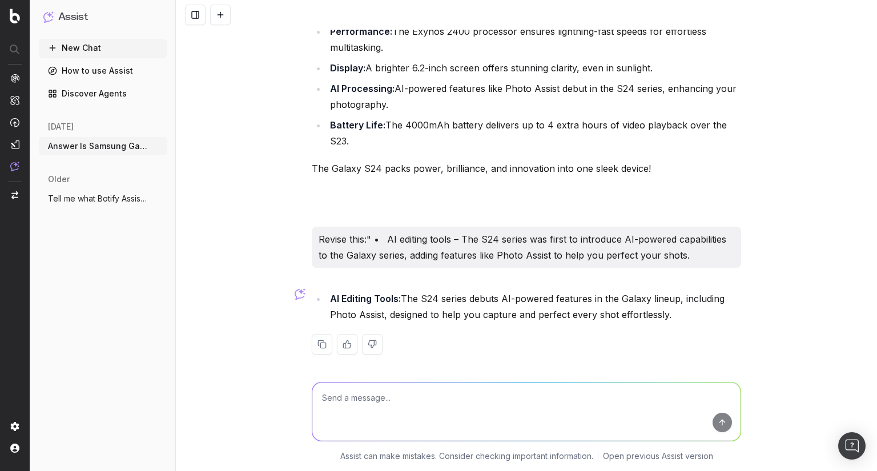
scroll to position [2570, 0]
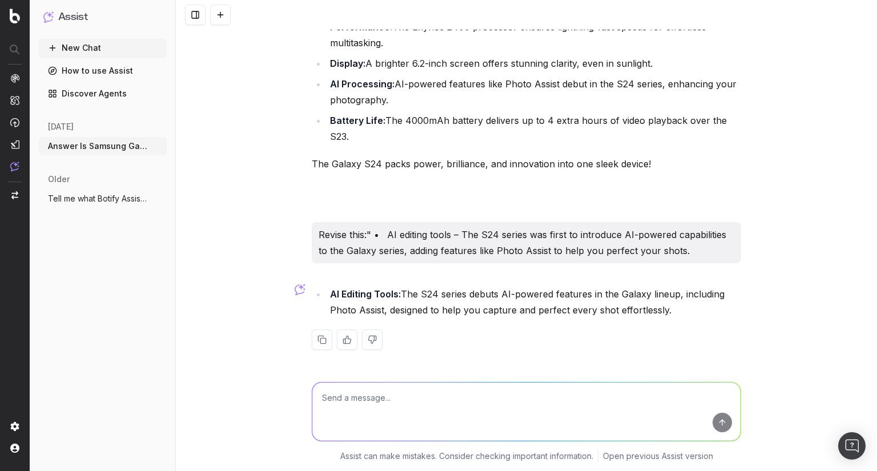
click at [355, 399] on textarea at bounding box center [526, 411] width 428 height 58
paste textarea "Does the Galaxy S24 have a good camera? Outline the camera setup across the S24…"
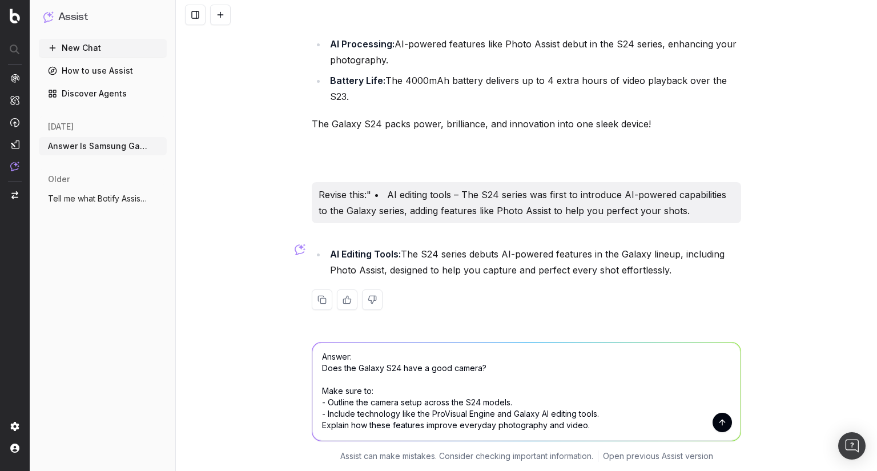
scroll to position [1, 0]
drag, startPoint x: 474, startPoint y: 420, endPoint x: 488, endPoint y: 422, distance: 14.4
click at [474, 419] on textarea "Answer: Does the Galaxy S24 have a good camera? Make sure to: - Outline the cam…" at bounding box center [526, 391] width 428 height 98
drag, startPoint x: 552, startPoint y: 425, endPoint x: 561, endPoint y: 425, distance: 8.6
click at [553, 425] on textarea "Answer: Does the Galaxy S24 have a good camera? Make sure to: - Outline the cam…" at bounding box center [526, 391] width 428 height 98
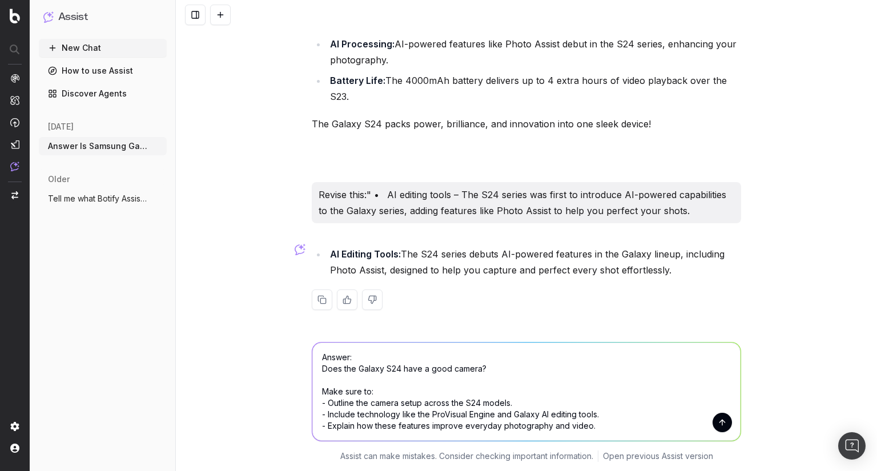
click at [592, 426] on textarea "Answer: Does the Galaxy S24 have a good camera? Make sure to: - Outline the cam…" at bounding box center [526, 391] width 428 height 98
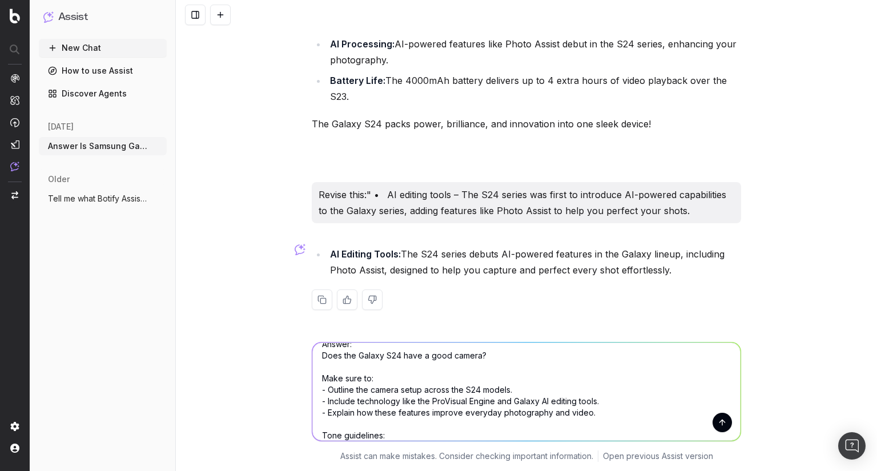
scroll to position [0, 0]
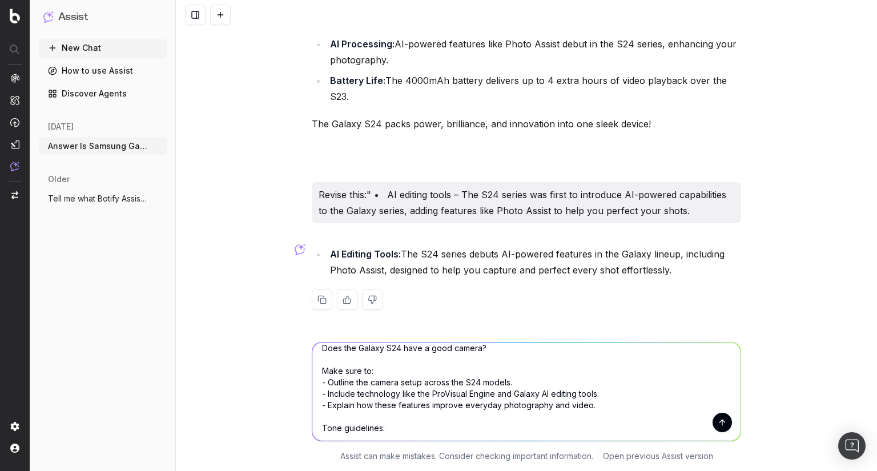
paste textarea "Use British Australian spelling and a conversational, warm, and confident tone.…"
type textarea "Answer: Does the Galaxy S24 have a good camera? Make sure to: - Outline the cam…"
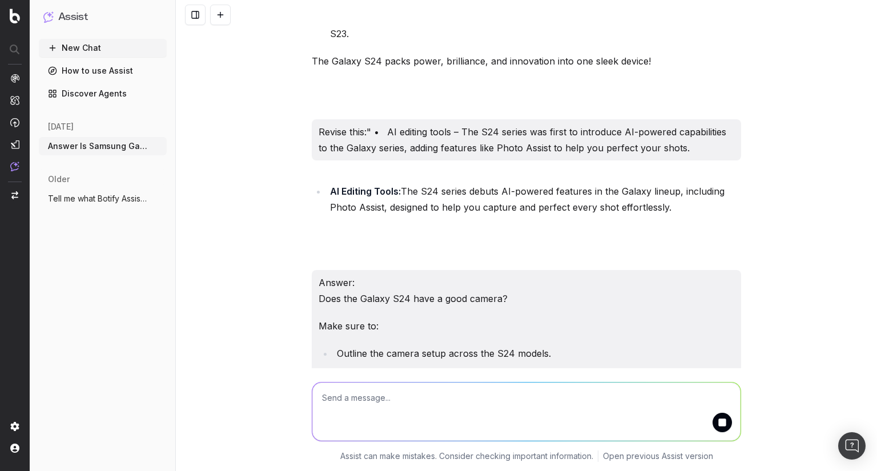
scroll to position [2869, 0]
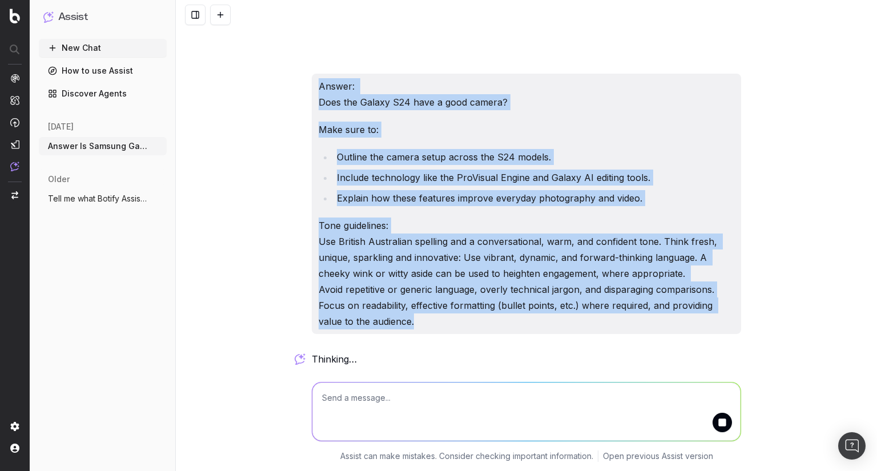
drag, startPoint x: 317, startPoint y: 88, endPoint x: 429, endPoint y: 320, distance: 256.8
click at [429, 320] on div "Answer: Does the Galaxy S24 have a good camera? Make sure to: Outline the camer…" at bounding box center [526, 204] width 429 height 260
copy div "Answer: Does the Galaxy S24 have a good camera? Make sure to: Outline the camer…"
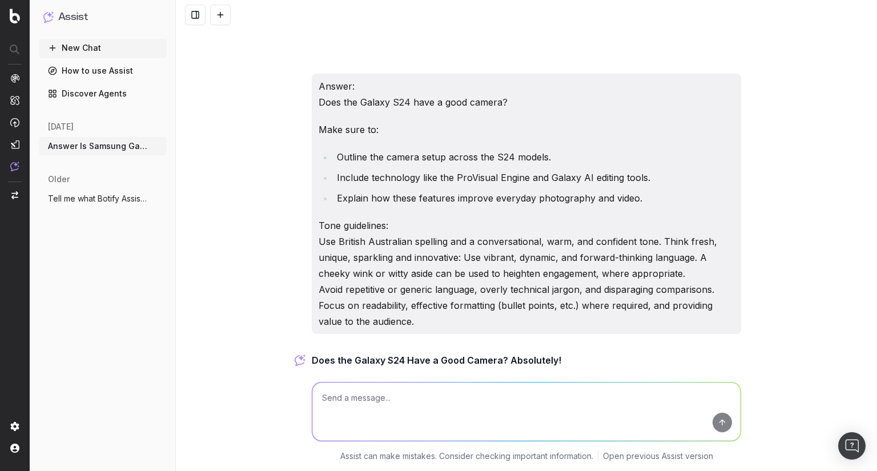
scroll to position [3410, 0]
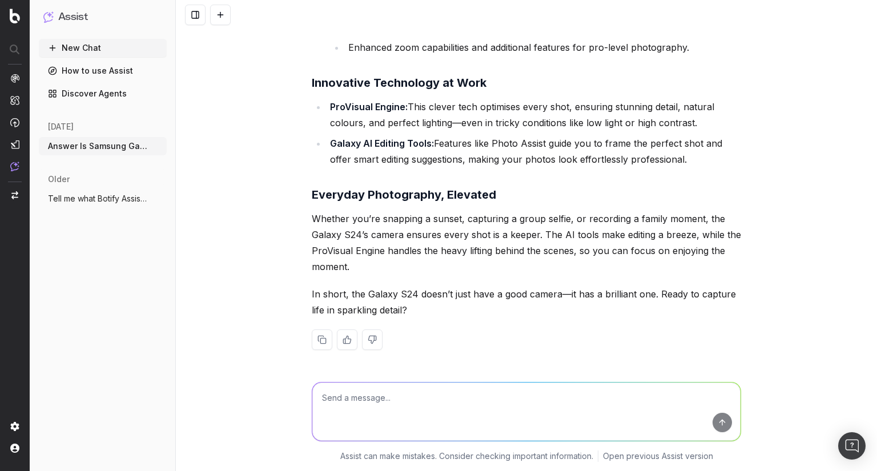
click at [381, 268] on p "Whether you’re snapping a sunset, capturing a group selfie, or recording a fami…" at bounding box center [526, 243] width 429 height 64
click at [349, 397] on textarea at bounding box center [526, 411] width 428 height 58
type textarea "Condense this down to less than 130 words"
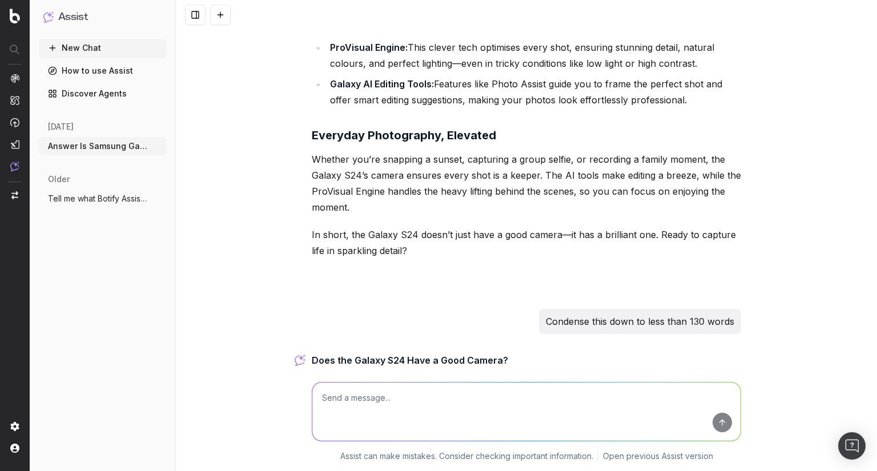
scroll to position [3666, 0]
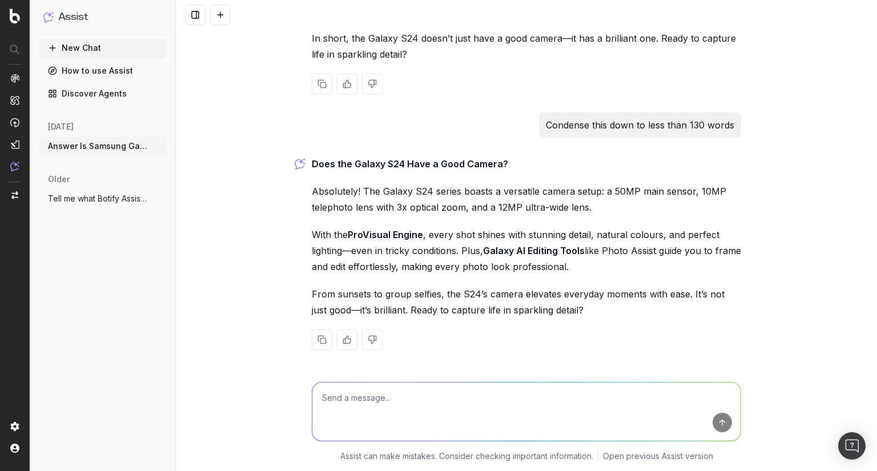
click at [559, 305] on p "From sunsets to group selfies, the S24’s camera elevates everyday moments with …" at bounding box center [526, 302] width 429 height 32
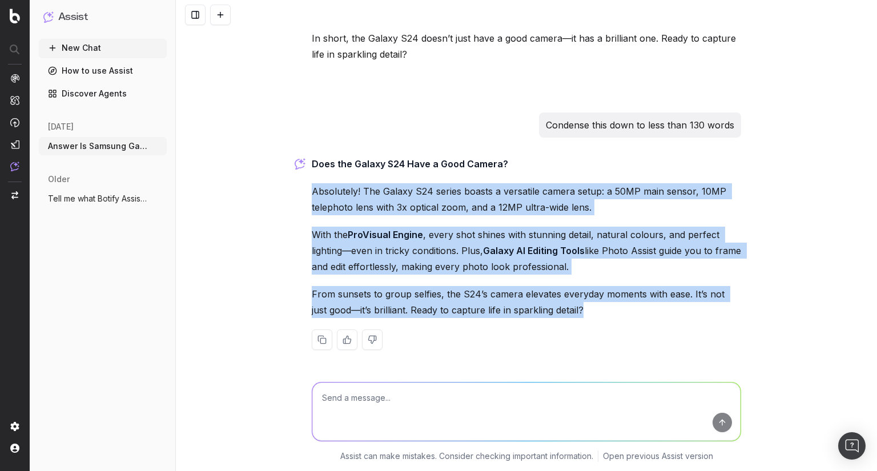
drag, startPoint x: 572, startPoint y: 308, endPoint x: 260, endPoint y: 192, distance: 332.4
click at [260, 192] on div "Answer Is Samsung Galaxy S24 worth buying?. Make sure to: Frame this around upg…" at bounding box center [526, 235] width 701 height 471
copy div "Absolutely! The Galaxy S24 series boasts a versatile camera setup: a 50MP main …"
click at [408, 231] on strong "ProVisual Engine" at bounding box center [385, 234] width 75 height 11
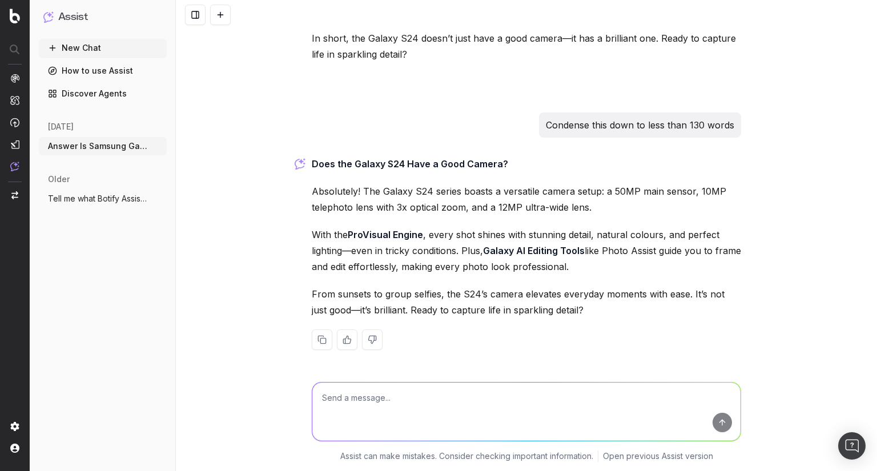
click at [356, 210] on p "Absolutely! The Galaxy S24 series boasts a versatile camera setup: a 50MP main …" at bounding box center [526, 199] width 429 height 32
drag, startPoint x: 393, startPoint y: 376, endPoint x: 387, endPoint y: 384, distance: 9.8
click at [393, 376] on div at bounding box center [526, 409] width 438 height 82
click at [387, 385] on textarea at bounding box center [526, 411] width 428 height 58
click at [382, 395] on textarea at bounding box center [526, 411] width 428 height 58
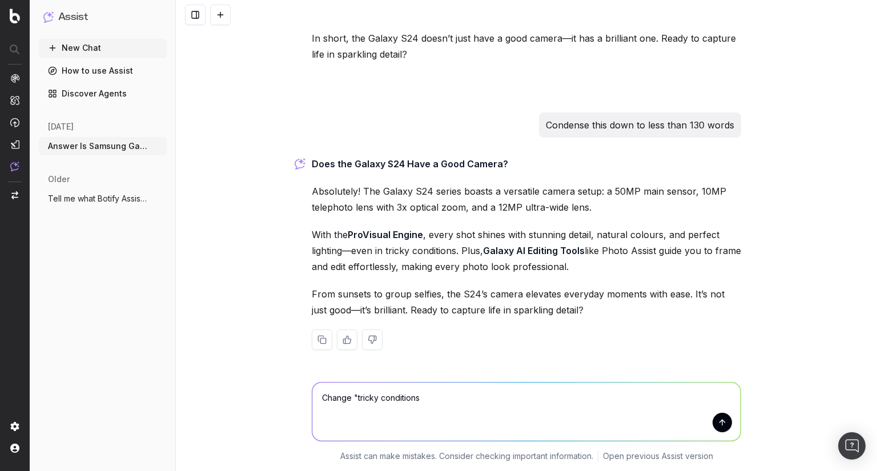
type textarea "Change "tricky conditions""
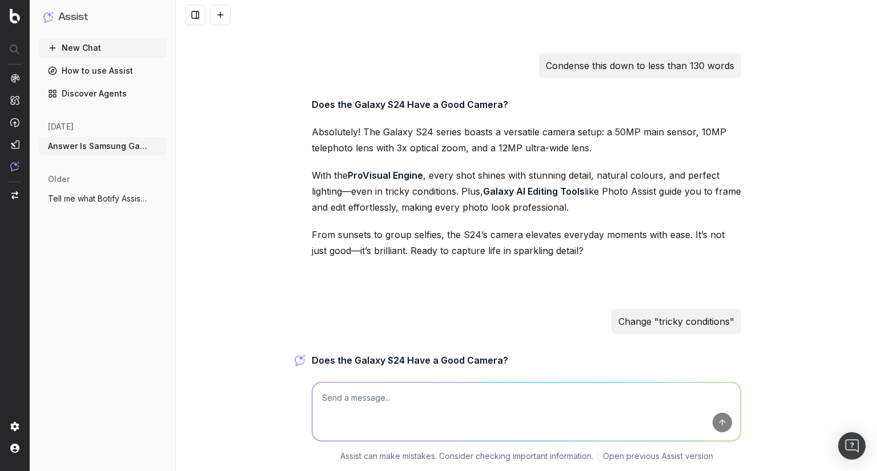
scroll to position [3922, 0]
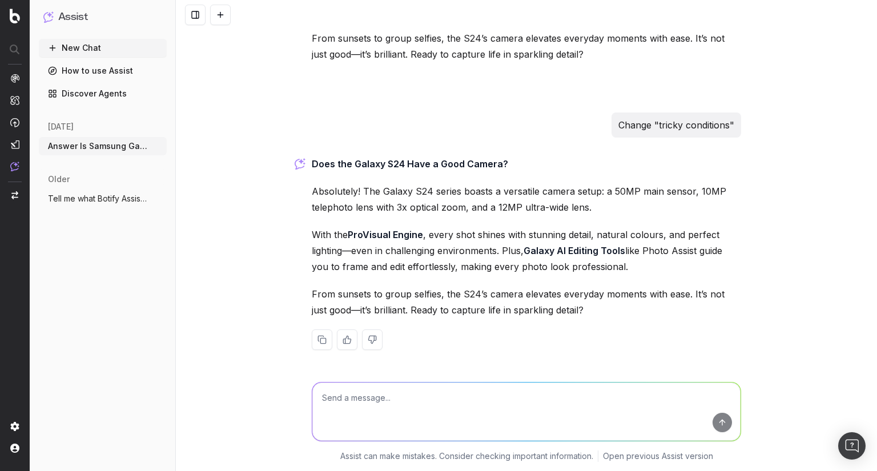
click at [395, 409] on textarea at bounding box center [526, 411] width 428 height 58
paste textarea "With the ProVisual Engine and Nightography, every shot shines with stunning det…"
type textarea "Fix the flow of this, especially at the start: With the ProVisual Engine and Ni…"
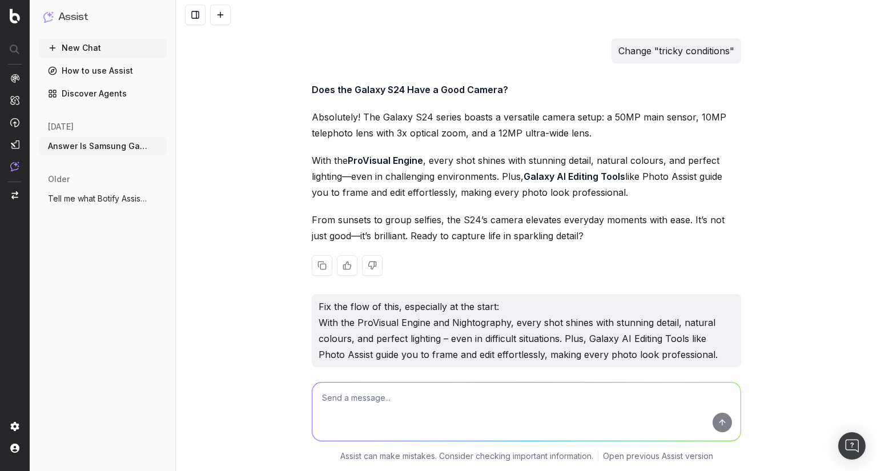
scroll to position [4127, 0]
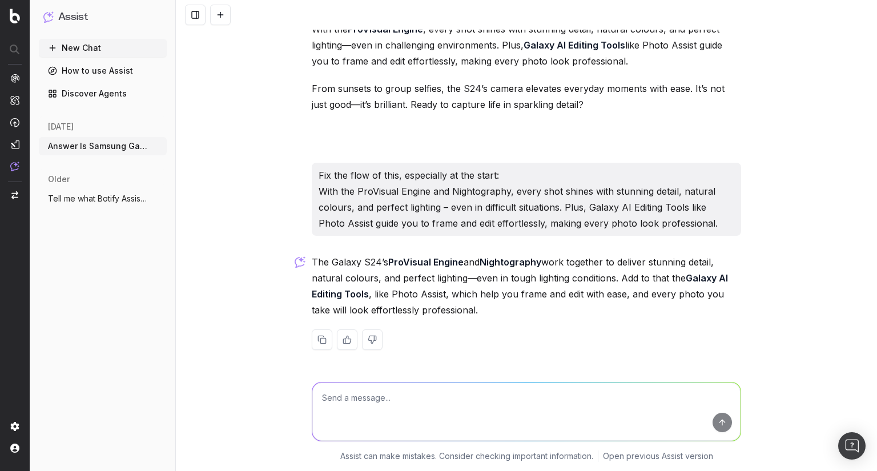
click at [358, 402] on textarea at bounding box center [526, 411] width 428 height 58
type textarea "It's already contextualised with the series"
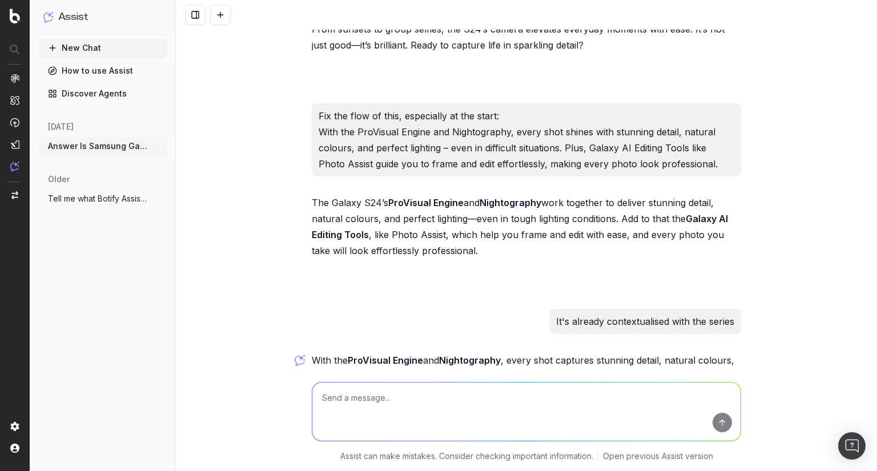
scroll to position [4269, 0]
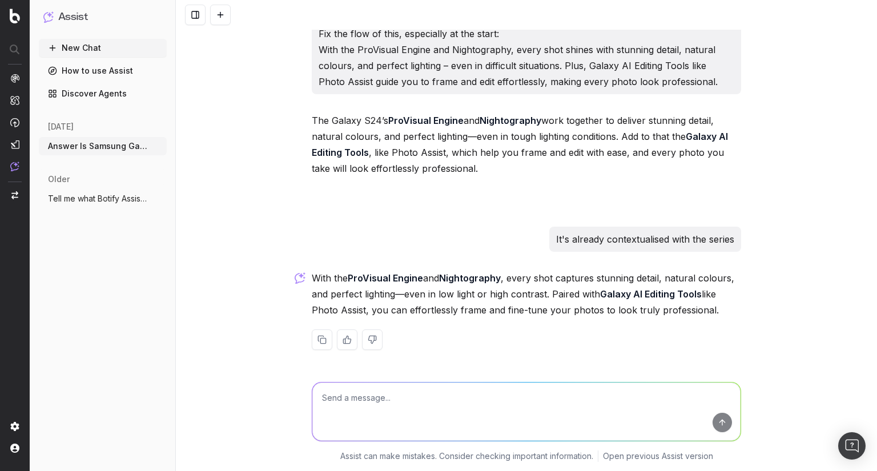
click at [355, 393] on textarea at bounding box center [526, 411] width 428 height 58
paste textarea "With the ProVisual Engine and Nightography, every shot shines with stunning det…"
type textarea "Again, but for this: With the ProVisual Engine and Nightography, every shot shi…"
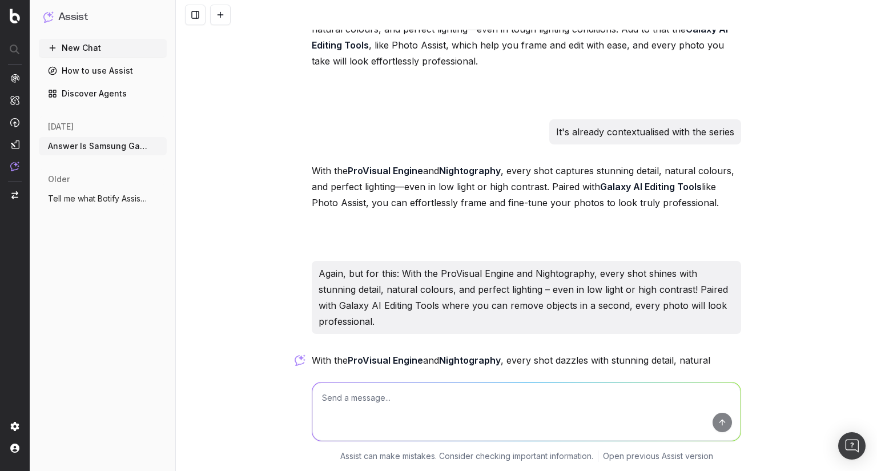
scroll to position [4474, 0]
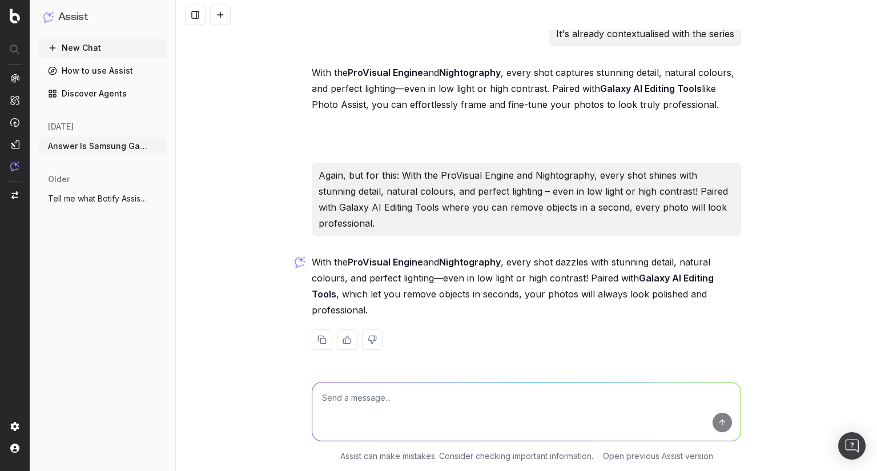
click at [379, 301] on p "With the ProVisual Engine and Nightography , every shot dazzles with stunning d…" at bounding box center [526, 286] width 429 height 64
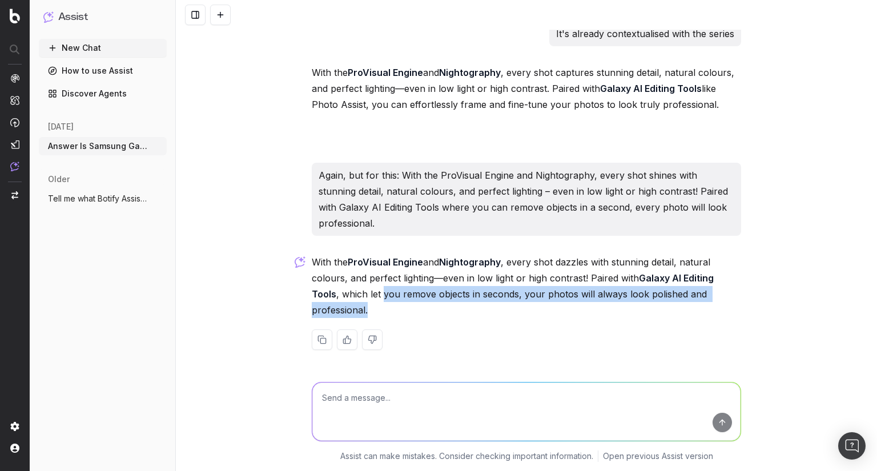
click at [376, 308] on p "With the ProVisual Engine and Nightography , every shot dazzles with stunning d…" at bounding box center [526, 286] width 429 height 64
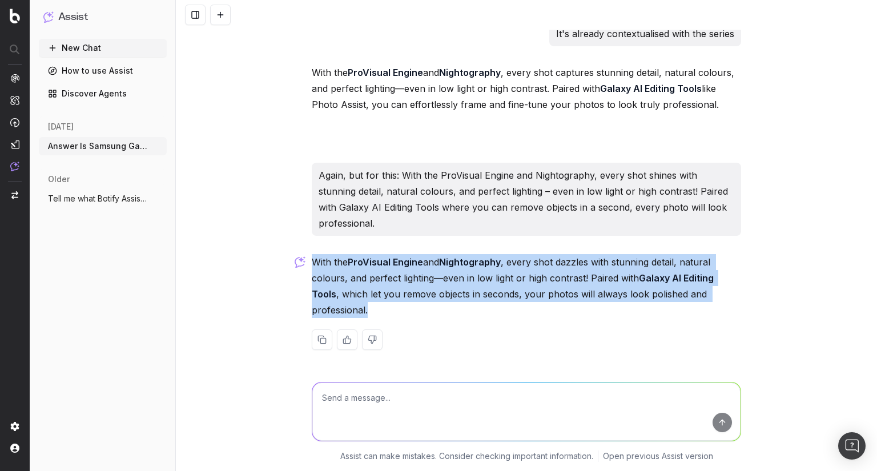
drag, startPoint x: 370, startPoint y: 306, endPoint x: 308, endPoint y: 261, distance: 76.5
click at [312, 261] on p "With the ProVisual Engine and Nightography , every shot dazzles with stunning d…" at bounding box center [526, 286] width 429 height 64
copy p "With the ProVisual Engine and Nightography , every shot dazzles with stunning d…"
click at [399, 278] on p "With the ProVisual Engine and Nightography , every shot dazzles with stunning d…" at bounding box center [526, 286] width 429 height 64
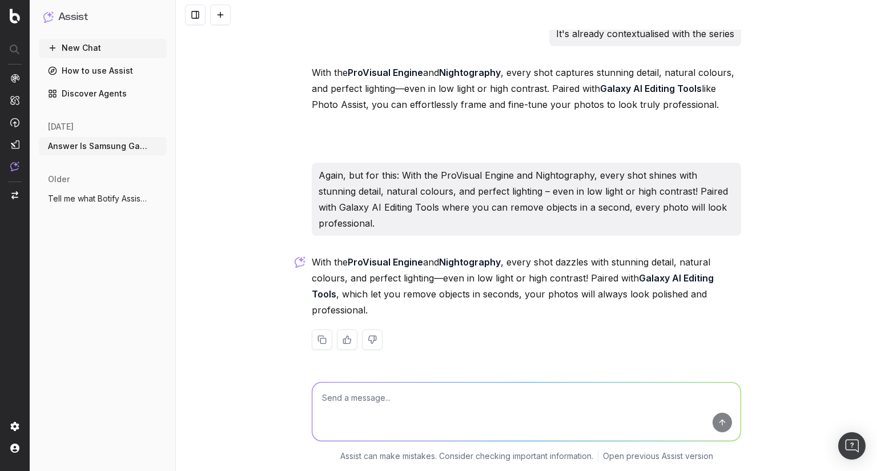
click at [161, 145] on icon "button" at bounding box center [158, 146] width 9 height 9
click at [199, 149] on div "Delete" at bounding box center [203, 146] width 72 height 18
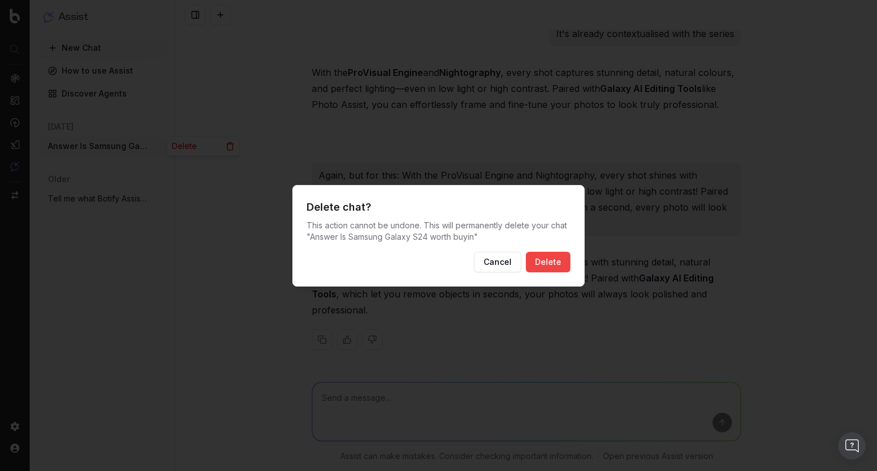
click at [568, 263] on button "Delete" at bounding box center [548, 262] width 45 height 21
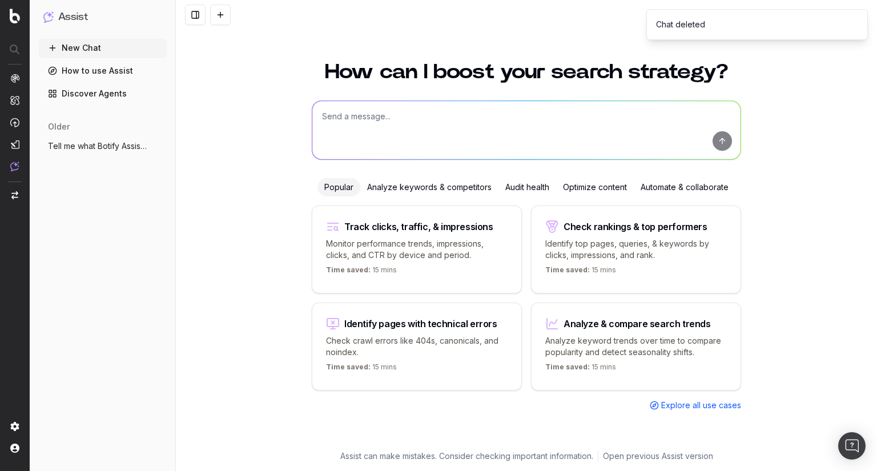
click at [375, 121] on textarea at bounding box center [526, 130] width 428 height 58
paste textarea "Answer: QUESTION Make sure to: - LIST ITEMS FROM BRIEF - Condense the answer do…"
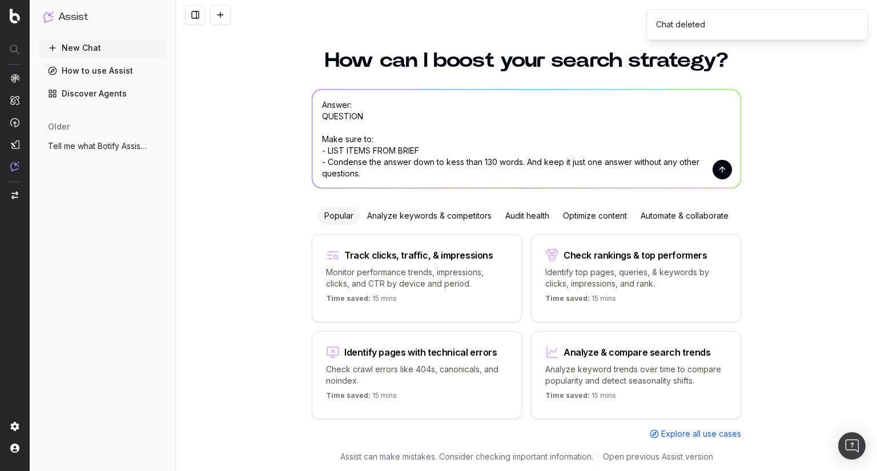
click at [357, 123] on textarea "Answer: QUESTION Make sure to: - LIST ITEMS FROM BRIEF - Condense the answer do…" at bounding box center [526, 139] width 428 height 98
click at [318, 116] on textarea "Answer: QUESTION Make sure to: - LIST ITEMS FROM BRIEF - Condense the answer do…" at bounding box center [526, 139] width 428 height 98
paste textarea "How long does the S24 battery last?"
drag, startPoint x: 325, startPoint y: 151, endPoint x: 418, endPoint y: 149, distance: 93.0
click at [418, 149] on textarea "Answer: How long does the S24 battery last? Make sure to: - LIST ITEMS FROM BRI…" at bounding box center [526, 139] width 428 height 98
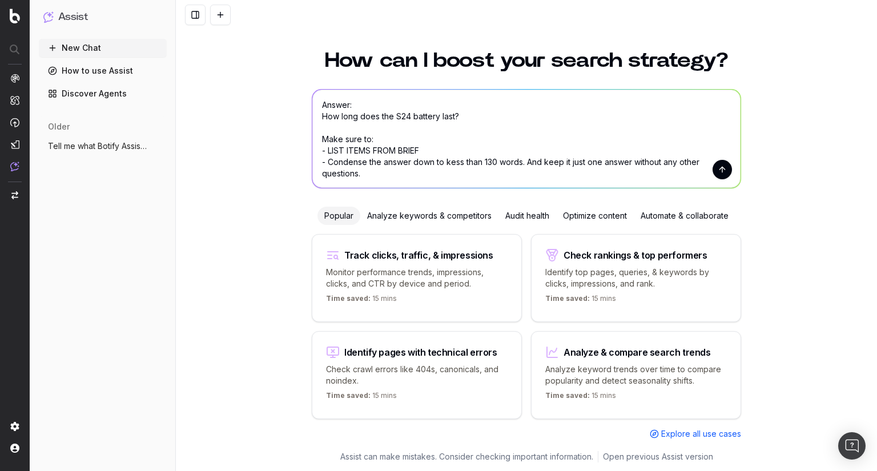
paste textarea "Break down battery life by model (S24, S24+, S24 Ultra, and S24 FE). Relate per…"
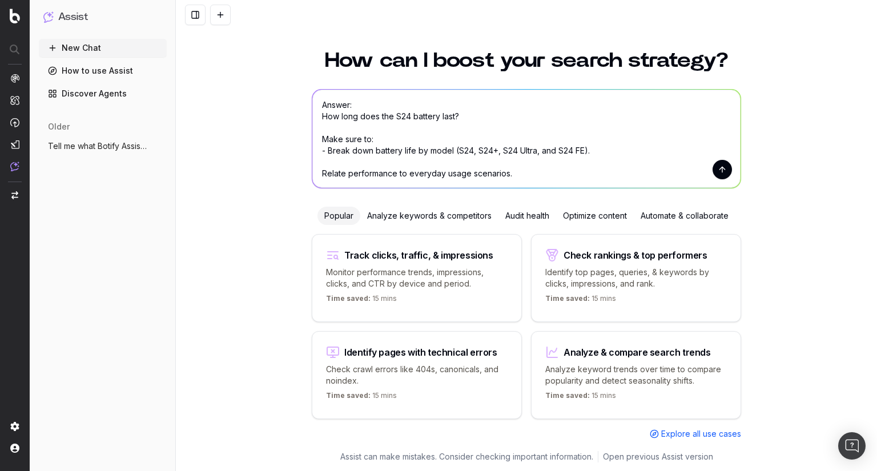
scroll to position [14, 0]
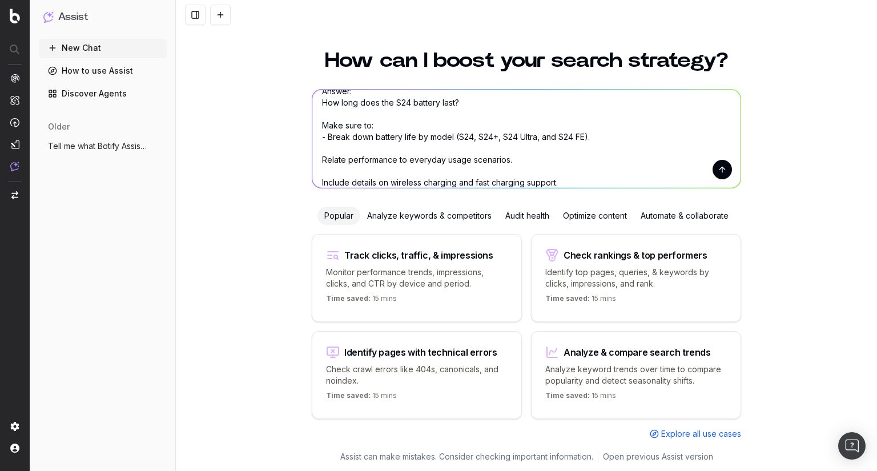
click at [340, 147] on textarea "Answer: How long does the S24 battery last? Make sure to: - Break down battery …" at bounding box center [526, 139] width 428 height 98
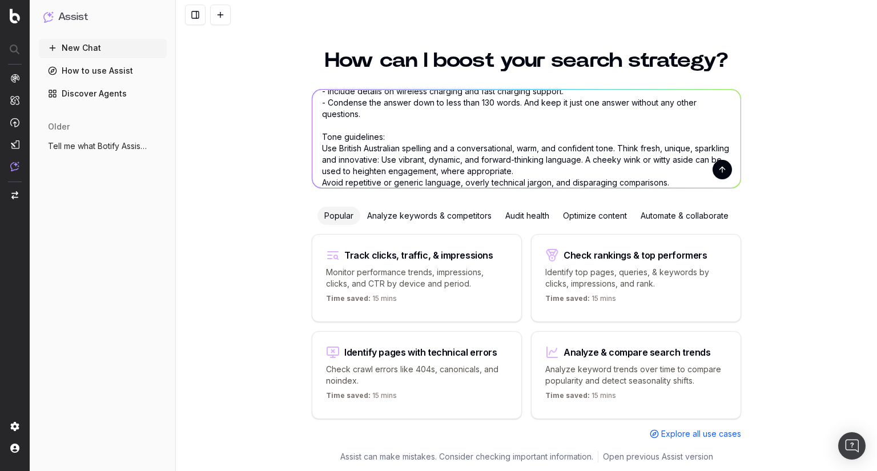
scroll to position [105, 0]
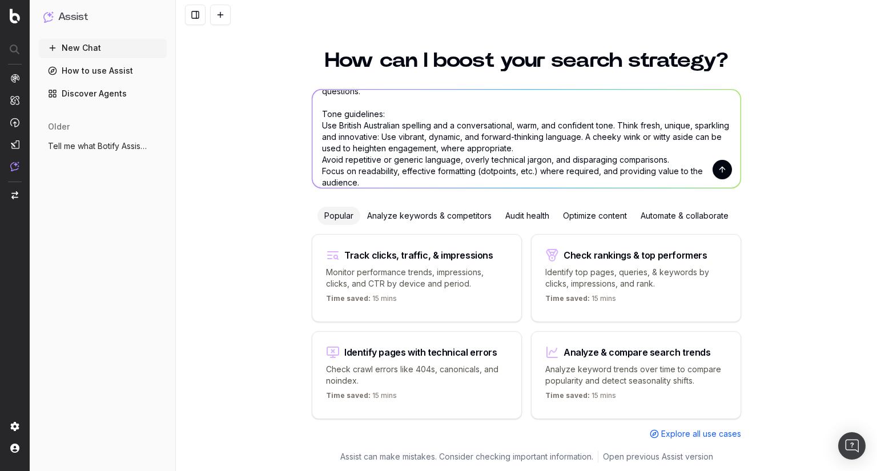
type textarea "Answer: How long does the S24 battery last? Make sure to: - Break down battery …"
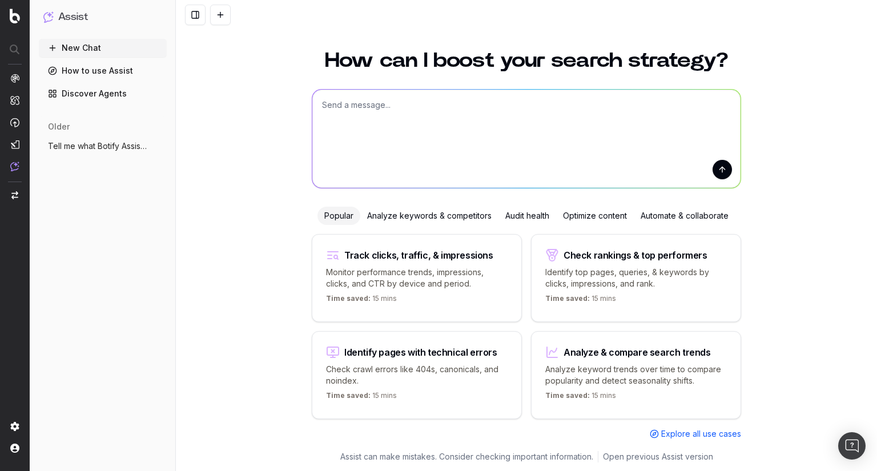
scroll to position [0, 0]
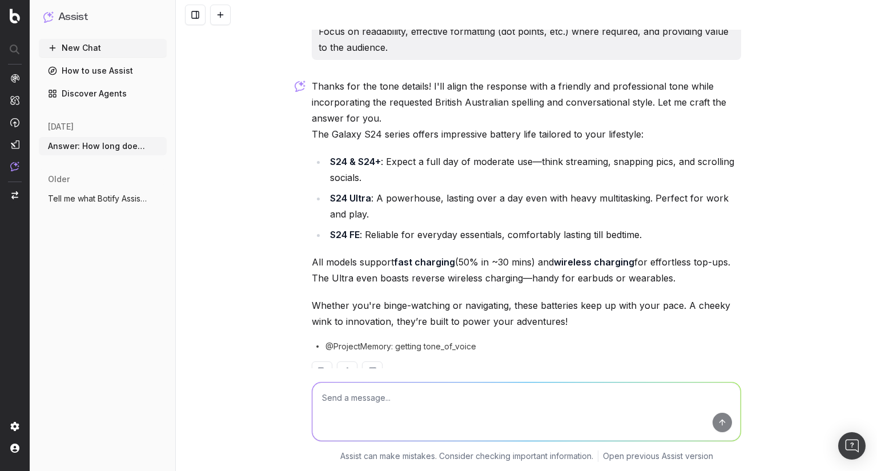
scroll to position [253, 0]
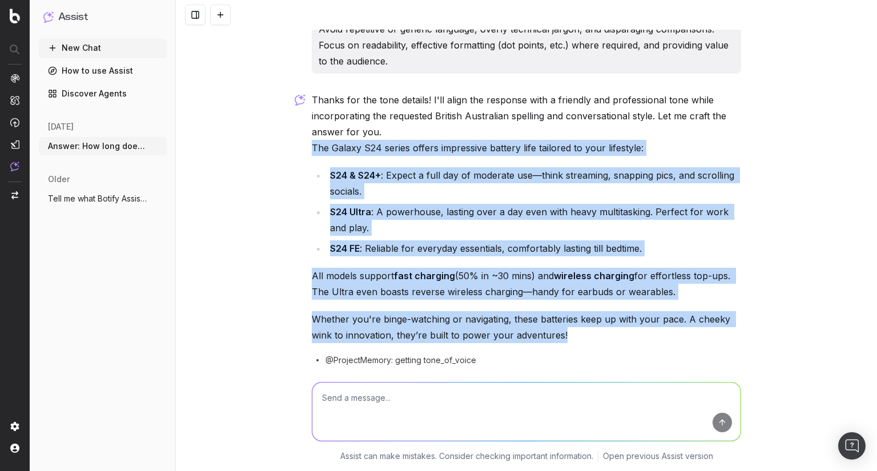
drag, startPoint x: 310, startPoint y: 147, endPoint x: 584, endPoint y: 335, distance: 332.1
click at [584, 335] on div "Thanks for the tone details! I'll align the response with a friendly and profes…" at bounding box center [526, 253] width 429 height 322
copy div "The Galaxy S24 series offers impressive battery life tailored to your lifestyle…"
click at [475, 300] on div "Thanks for the tone details! I'll align the response with a friendly and profes…" at bounding box center [526, 253] width 429 height 322
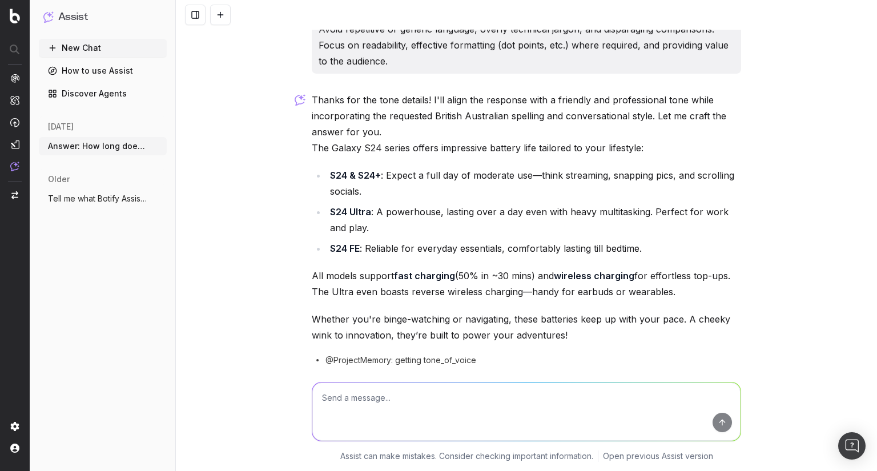
click at [356, 399] on textarea at bounding box center [526, 411] width 428 height 58
type textarea "What is the source for fast charging?"
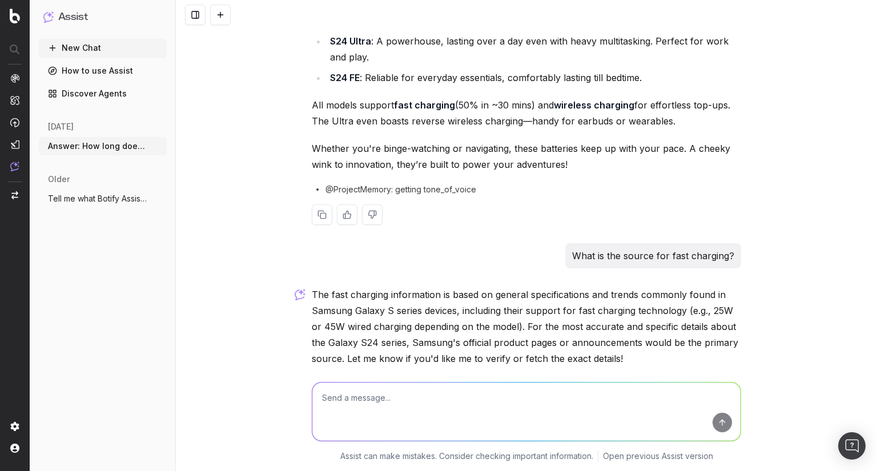
scroll to position [472, 0]
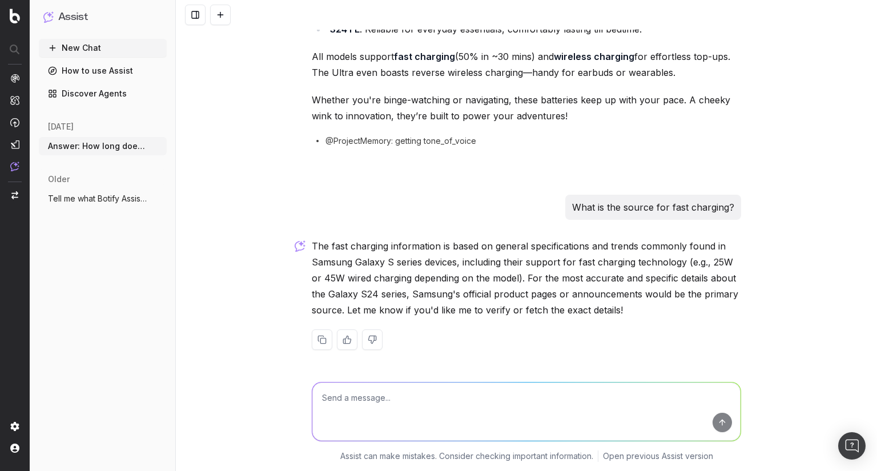
click at [381, 396] on textarea at bounding box center [526, 411] width 428 height 58
type textarea "Link me official documentation"
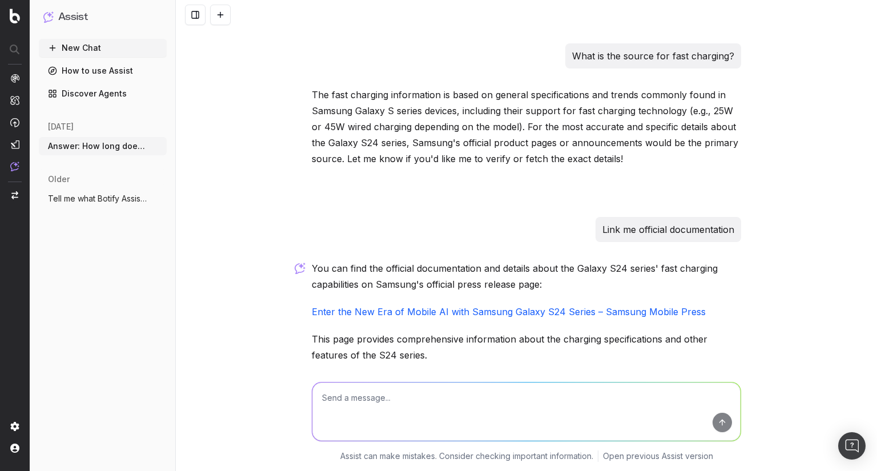
scroll to position [693, 0]
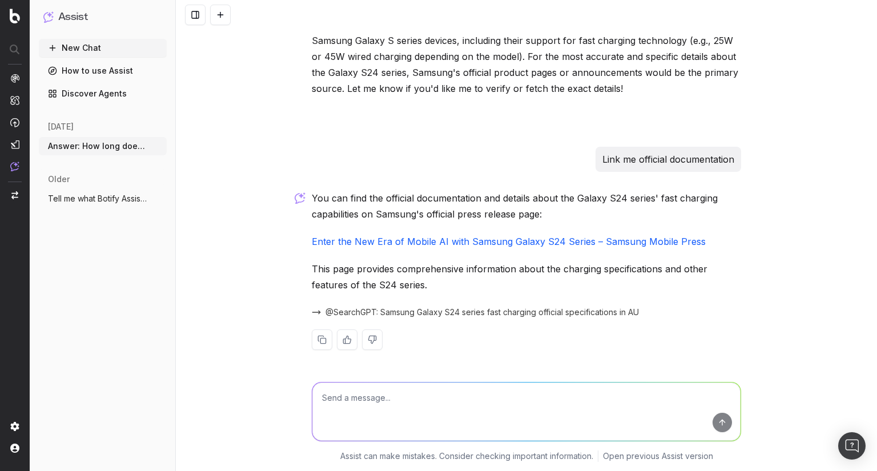
click at [401, 388] on textarea at bounding box center [526, 411] width 428 height 58
drag, startPoint x: 498, startPoint y: 398, endPoint x: 541, endPoint y: 401, distance: 43.5
click at [506, 399] on textarea "Incorporate the charging times into the dot points." at bounding box center [526, 411] width 428 height 58
click at [547, 401] on textarea "Incorporate the charging times into the dot points." at bounding box center [526, 411] width 428 height 58
paste textarea "• Galaxy S24 – With 29 hours of video playback, expect a full day of moderate u…"
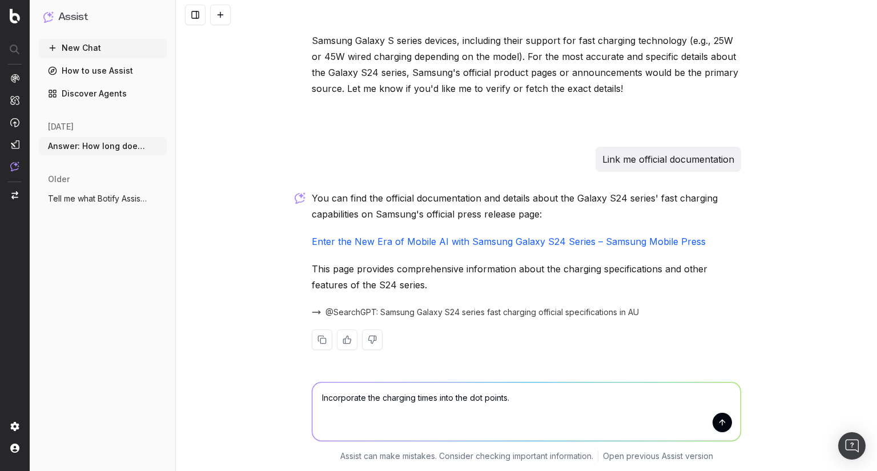
type textarea "Incorporate the charging times into the dot points. • Galaxy S24 – With 29 hour…"
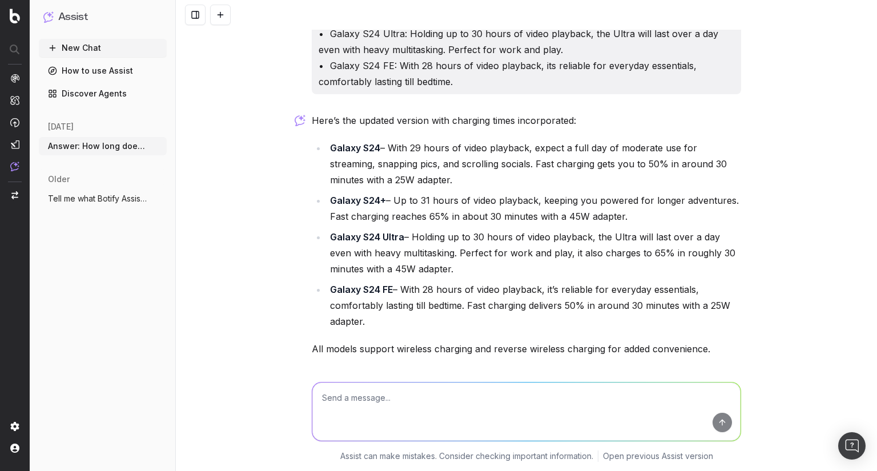
click at [357, 397] on textarea at bounding box center [526, 411] width 428 height 58
type textarea "Can you make the video playback sound unique each time?"
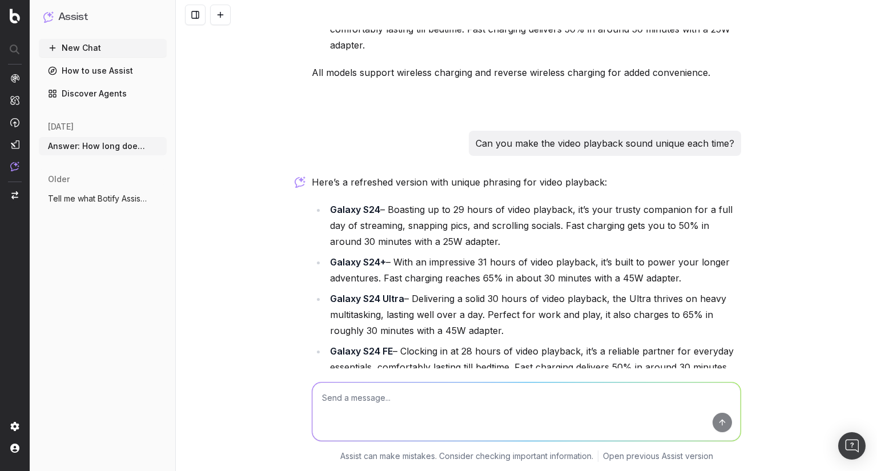
scroll to position [1161, 0]
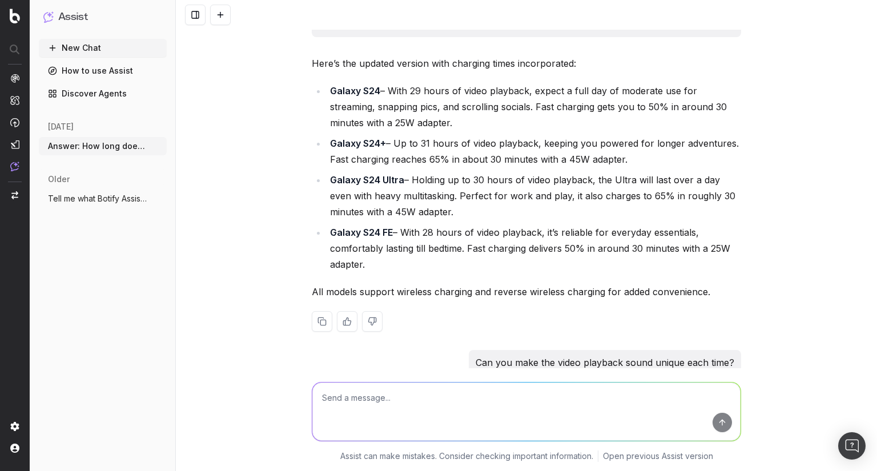
drag, startPoint x: 534, startPoint y: 106, endPoint x: 537, endPoint y: 116, distance: 10.3
click at [537, 116] on li "Galaxy S24 – With 29 hours of video playback, expect a full day of moderate use…" at bounding box center [533, 107] width 414 height 48
copy li "Fast charging gets you to 50% in around 30 minutes with a 25W adapter."
click at [495, 122] on li "Galaxy S24 – With 29 hours of video playback, expect a full day of moderate use…" at bounding box center [533, 107] width 414 height 48
click at [361, 394] on textarea at bounding box center [526, 411] width 428 height 58
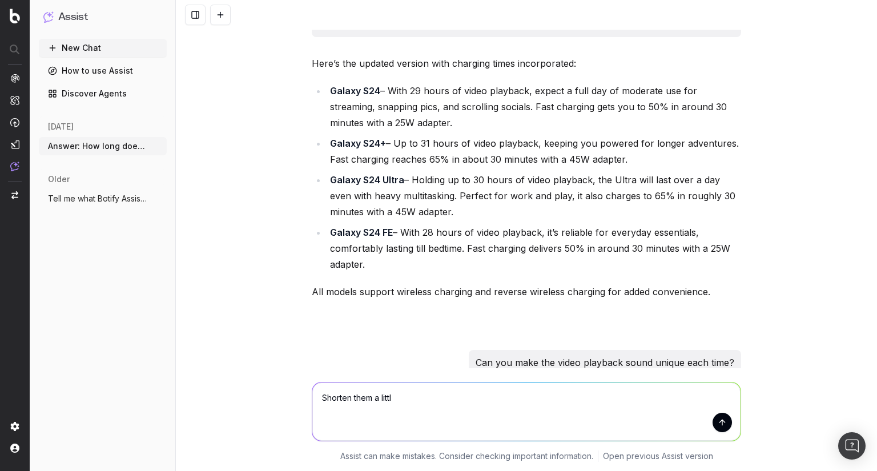
type textarea "Shorten them a little"
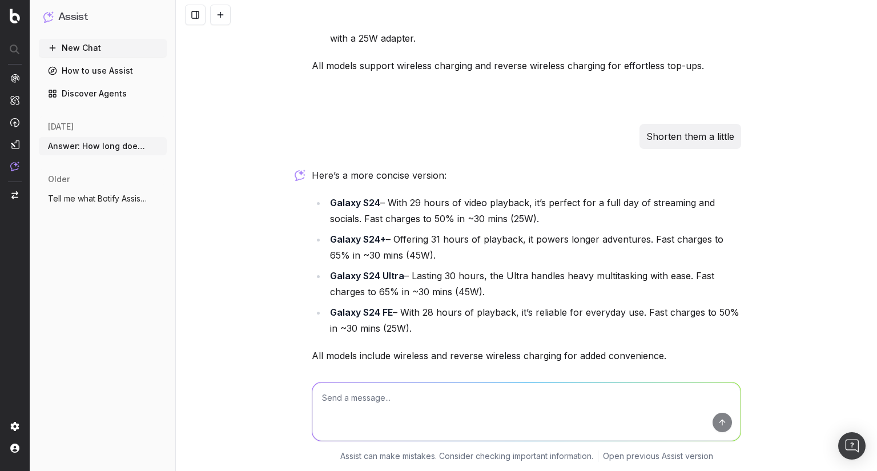
scroll to position [1771, 0]
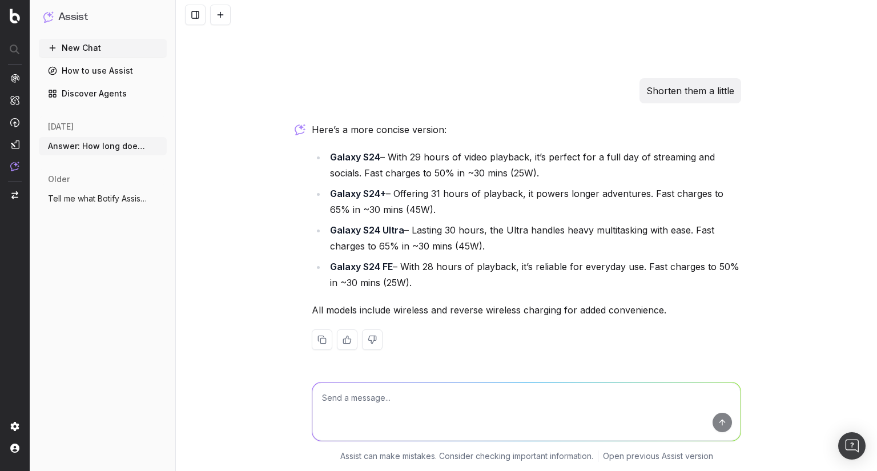
drag, startPoint x: 548, startPoint y: 170, endPoint x: 384, endPoint y: 157, distance: 164.3
click at [384, 157] on li "Galaxy S24 – With 29 hours of video playback, it’s perfect for a full day of st…" at bounding box center [533, 165] width 414 height 32
copy li "With 29 hours of video playback, it’s perfect for a full day of streaming and s…"
drag, startPoint x: 426, startPoint y: 194, endPoint x: 435, endPoint y: 216, distance: 23.5
click at [426, 194] on li "Galaxy S24+ – Offering 31 hours of playback, it powers longer adventures. Fast …" at bounding box center [533, 201] width 414 height 32
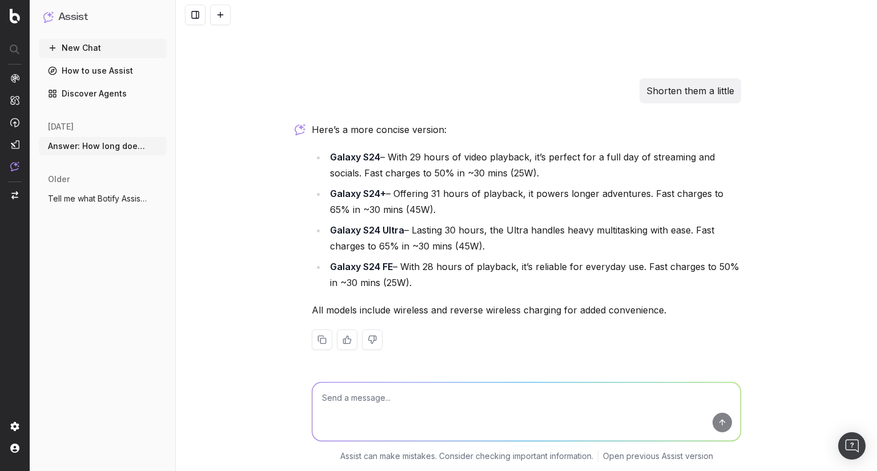
drag, startPoint x: 442, startPoint y: 208, endPoint x: 391, endPoint y: 195, distance: 53.2
click at [391, 195] on li "Galaxy S24+ – Offering 31 hours of playback, it powers longer adventures. Fast …" at bounding box center [533, 201] width 414 height 32
copy li "Offering 31 hours of playback, it powers longer adventures. Fast charges to 65%…"
click at [532, 203] on li "Galaxy S24+ – Offering 31 hours of playback, it powers longer adventures. Fast …" at bounding box center [533, 201] width 414 height 32
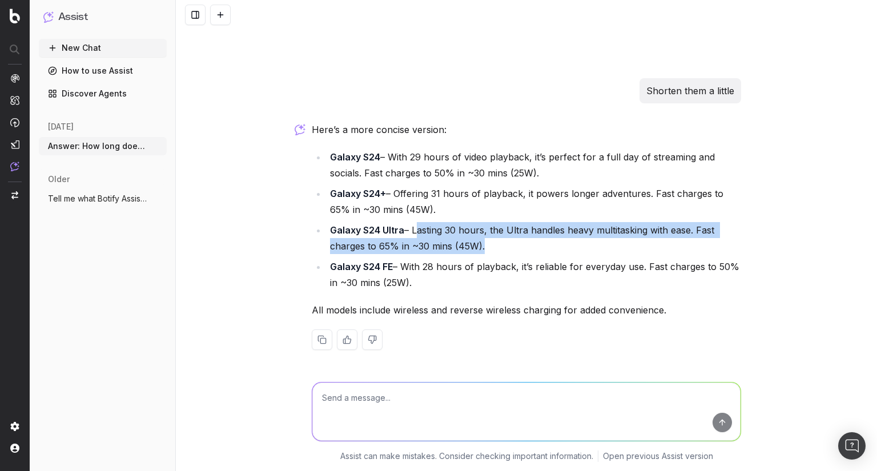
drag, startPoint x: 411, startPoint y: 229, endPoint x: 477, endPoint y: 243, distance: 67.5
click at [477, 243] on li "Galaxy S24 Ultra – Lasting 30 hours, the Ultra handles heavy multitasking with …" at bounding box center [533, 238] width 414 height 32
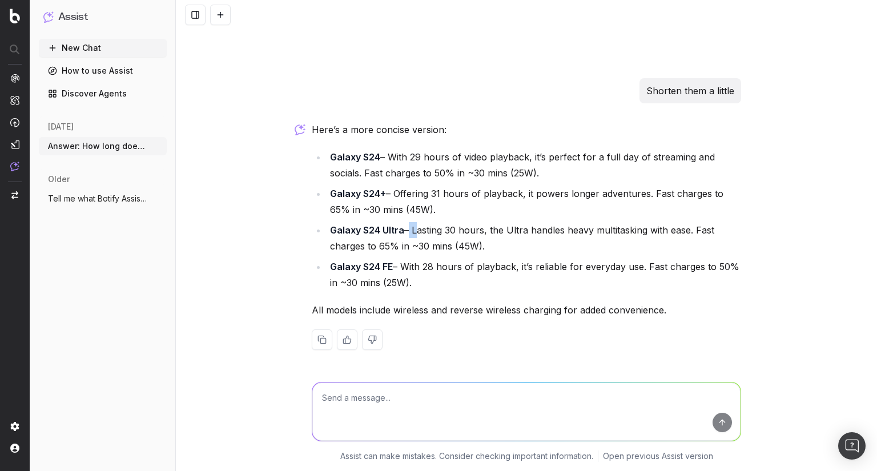
drag, startPoint x: 404, startPoint y: 233, endPoint x: 416, endPoint y: 240, distance: 13.5
click at [411, 238] on li "Galaxy S24 Ultra – Lasting 30 hours, the Ultra handles heavy multitasking with …" at bounding box center [533, 238] width 414 height 32
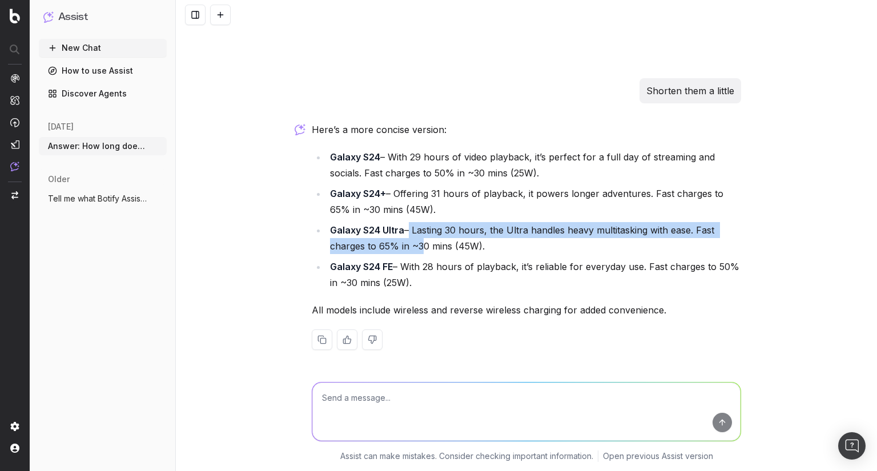
click at [417, 235] on li "Galaxy S24 Ultra – Lasting 30 hours, the Ultra handles heavy multitasking with …" at bounding box center [533, 238] width 414 height 32
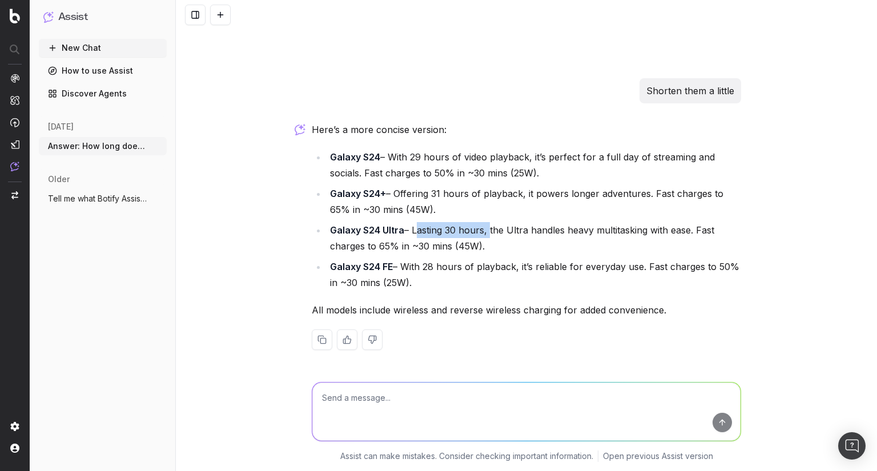
drag, startPoint x: 460, startPoint y: 231, endPoint x: 486, endPoint y: 231, distance: 25.7
click at [486, 231] on li "Galaxy S24 Ultra – Lasting 30 hours, the Ultra handles heavy multitasking with …" at bounding box center [533, 238] width 414 height 32
click at [553, 228] on li "Galaxy S24 Ultra – Lasting 30 hours, the Ultra handles heavy multitasking with …" at bounding box center [533, 238] width 414 height 32
drag, startPoint x: 528, startPoint y: 231, endPoint x: 596, endPoint y: 241, distance: 68.8
click at [597, 241] on li "Galaxy S24 Ultra – Lasting 30 hours, the Ultra handles heavy multitasking with …" at bounding box center [533, 238] width 414 height 32
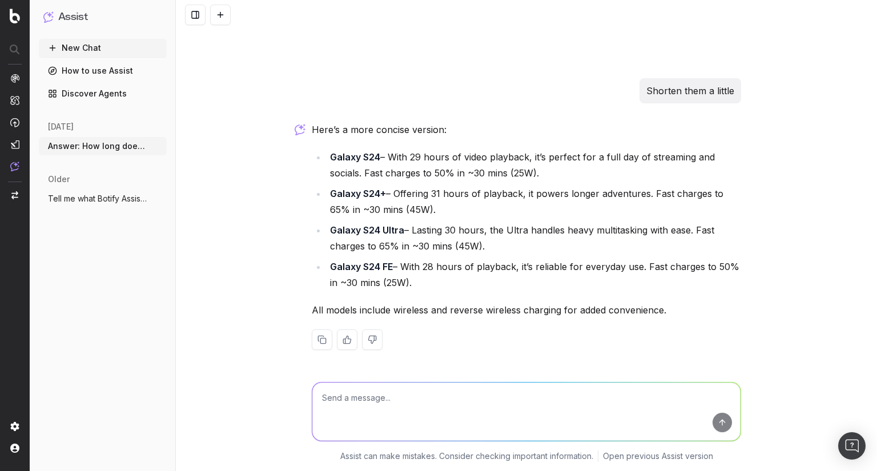
click at [486, 205] on li "Galaxy S24+ – Offering 31 hours of playback, it powers longer adventures. Fast …" at bounding box center [533, 201] width 414 height 32
drag, startPoint x: 361, startPoint y: 172, endPoint x: 513, endPoint y: 171, distance: 151.8
click at [551, 171] on li "Galaxy S24 – With 29 hours of video playback, it’s perfect for a full day of st…" at bounding box center [533, 165] width 414 height 32
click at [418, 147] on div "Here’s a more concise version: Galaxy S24 – With 29 hours of video playback, it…" at bounding box center [526, 245] width 429 height 247
drag, startPoint x: 387, startPoint y: 153, endPoint x: 568, endPoint y: 170, distance: 181.7
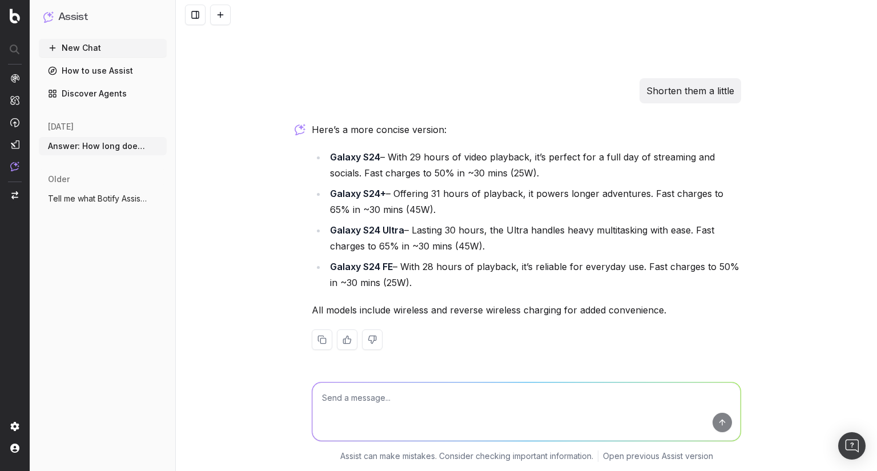
click at [568, 170] on li "Galaxy S24 – With 29 hours of video playback, it’s perfect for a full day of st…" at bounding box center [533, 165] width 414 height 32
drag, startPoint x: 564, startPoint y: 177, endPoint x: 557, endPoint y: 177, distance: 6.9
click at [564, 177] on li "Galaxy S24 – With 29 hours of video playback, it’s perfect for a full day of st…" at bounding box center [533, 165] width 414 height 32
drag, startPoint x: 599, startPoint y: 276, endPoint x: 643, endPoint y: 268, distance: 45.3
click at [643, 268] on li "Galaxy S24 FE – With 28 hours of playback, it’s reliable for everyday use. Fast…" at bounding box center [533, 275] width 414 height 32
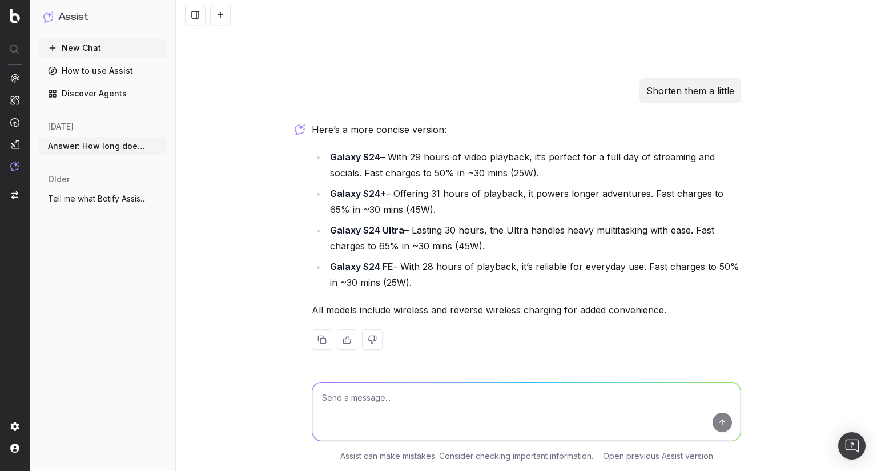
click at [621, 277] on li "Galaxy S24 FE – With 28 hours of playback, it’s reliable for everyday use. Fast…" at bounding box center [533, 275] width 414 height 32
click at [375, 401] on textarea at bounding box center [526, 411] width 428 height 58
type textarea "What official source says any of the models can reverse charge"
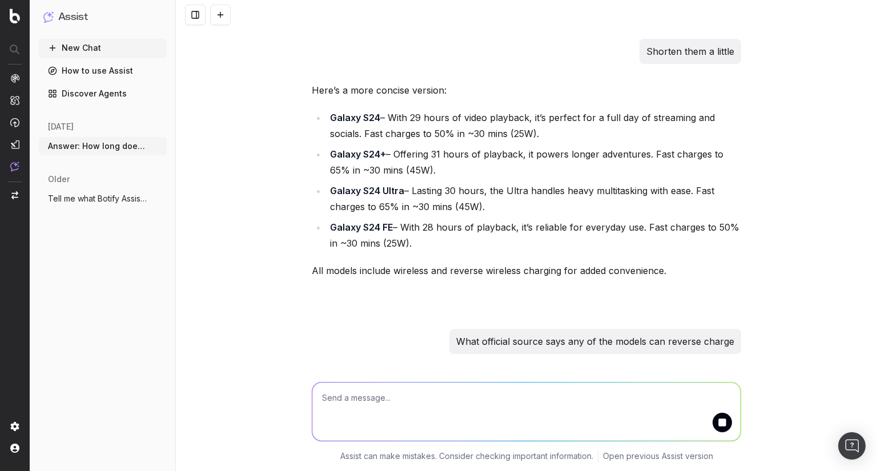
scroll to position [1830, 0]
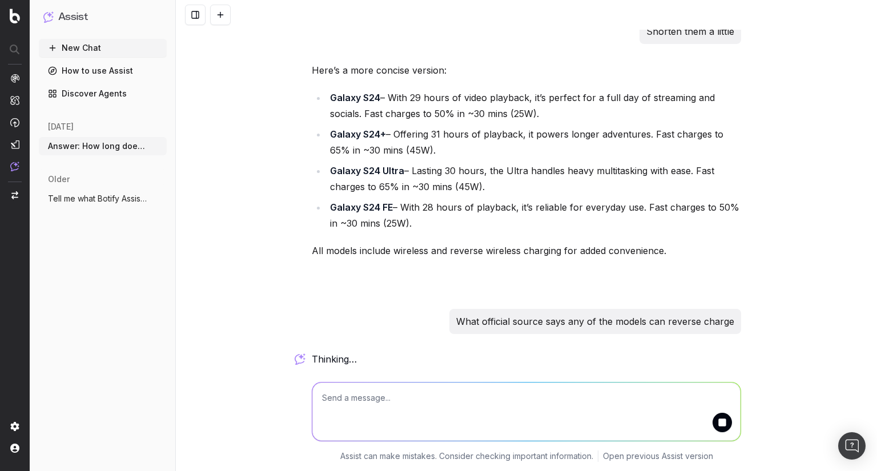
drag, startPoint x: 384, startPoint y: 244, endPoint x: 379, endPoint y: 259, distance: 15.5
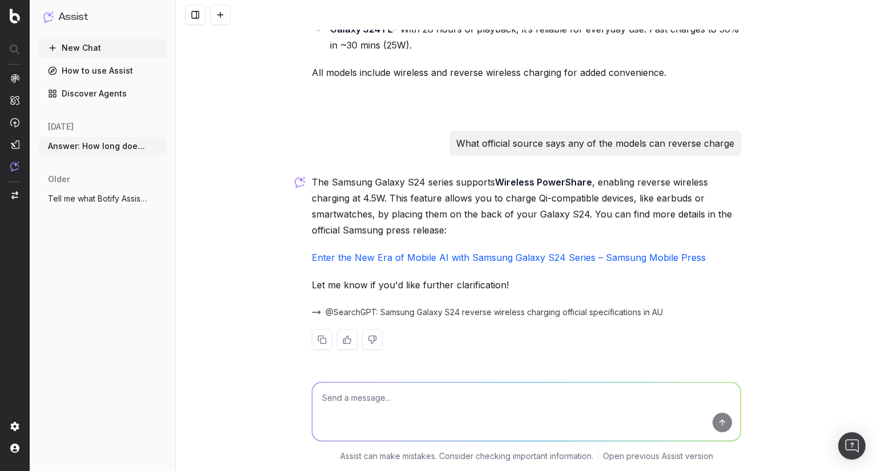
scroll to position [2007, 0]
click at [357, 255] on link "Enter the New Era of Mobile AI with Samsung Galaxy S24 Series – Samsung Mobile …" at bounding box center [509, 258] width 394 height 11
click at [390, 399] on textarea at bounding box center [526, 411] width 428 height 58
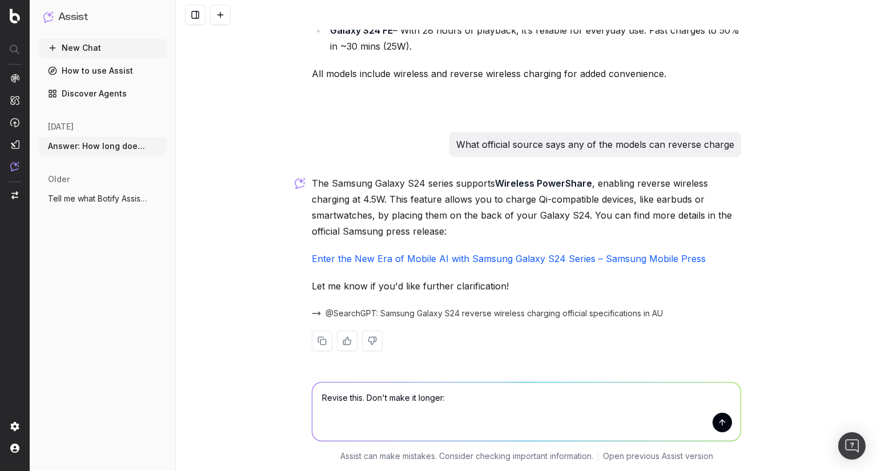
paste textarea "Each model in the S24 line-up offers varied, but impressive battery life: • Gal…"
type textarea "Revise this. Don't make it longer: Each model in the S24 line-up offers varied,…"
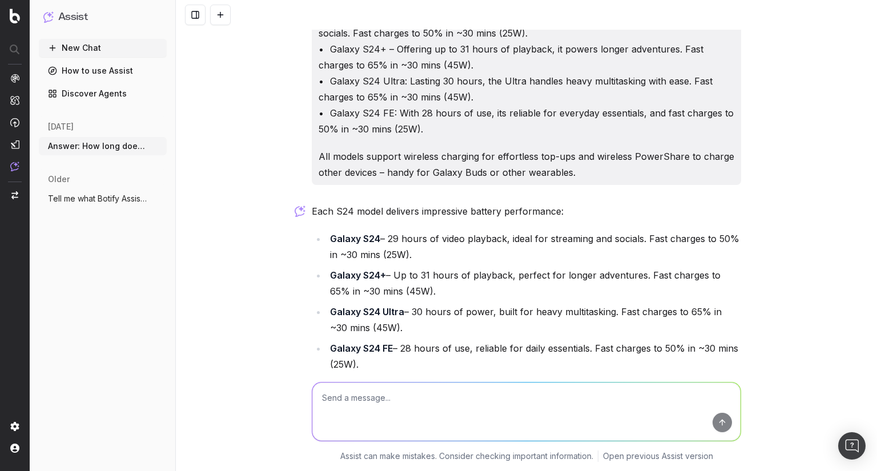
scroll to position [2501, 0]
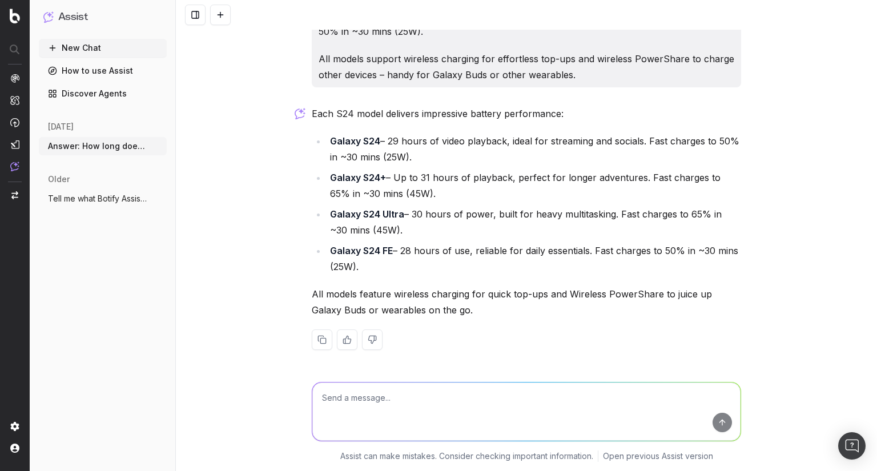
click at [358, 399] on textarea at bounding box center [526, 411] width 428 height 58
type textarea "Can you make the points sound more natural and conversational?"
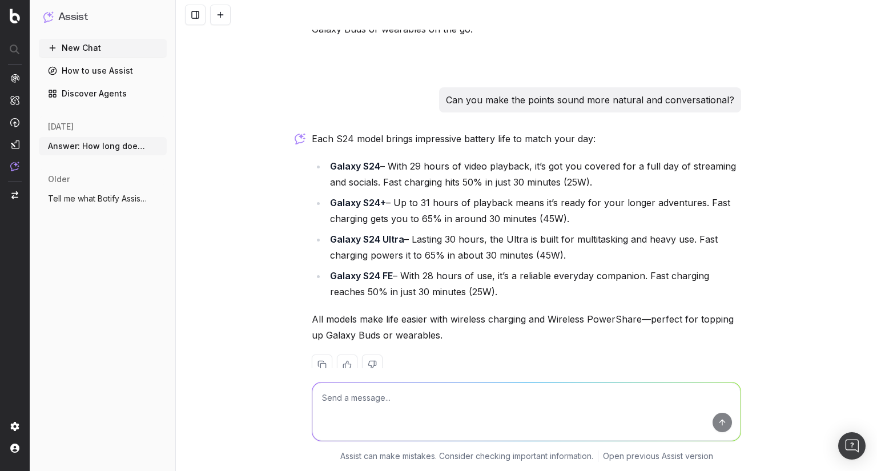
scroll to position [2803, 0]
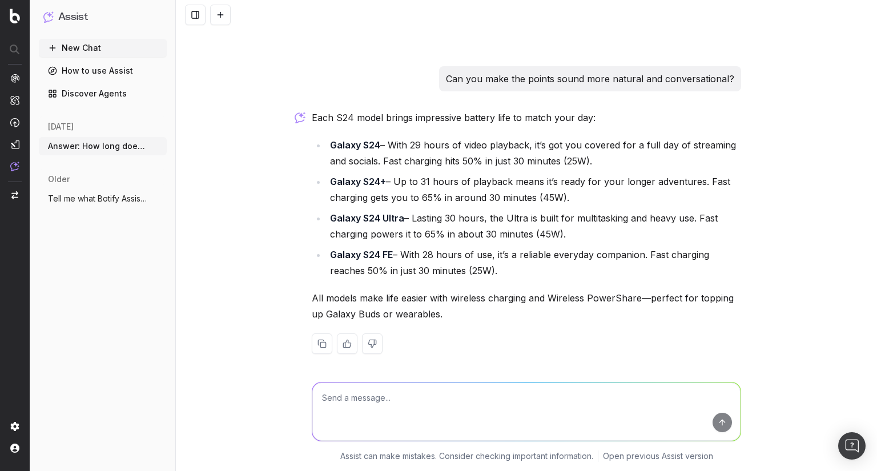
drag, startPoint x: 498, startPoint y: 269, endPoint x: 296, endPoint y: 129, distance: 246.5
click at [296, 129] on div "Answer: How long does the S24 battery last? Make sure to: Break down battery li…" at bounding box center [526, 235] width 701 height 471
click at [395, 394] on textarea at bounding box center [526, 411] width 428 height 58
type textarea "Can you shorten this a little?"
drag, startPoint x: 53, startPoint y: 285, endPoint x: 60, endPoint y: 288, distance: 8.5
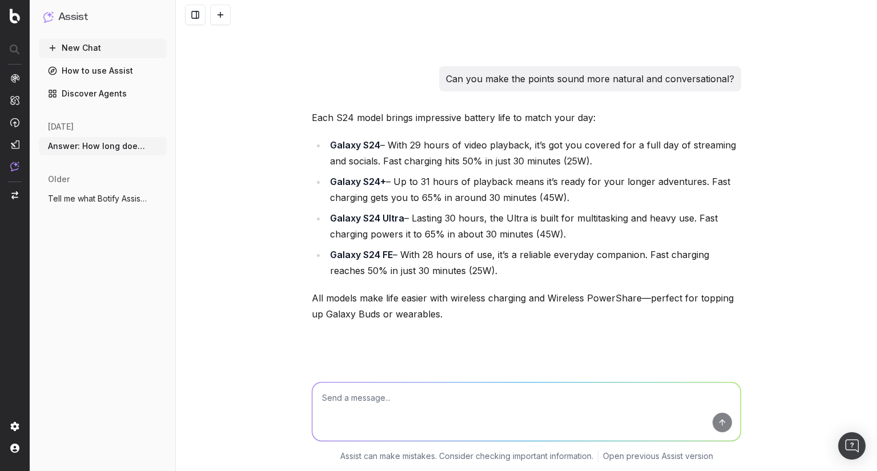
click at [53, 285] on div "New Chat How to use Assist Discover Agents [DATE] Answer: How long does the S24…" at bounding box center [103, 252] width 128 height 427
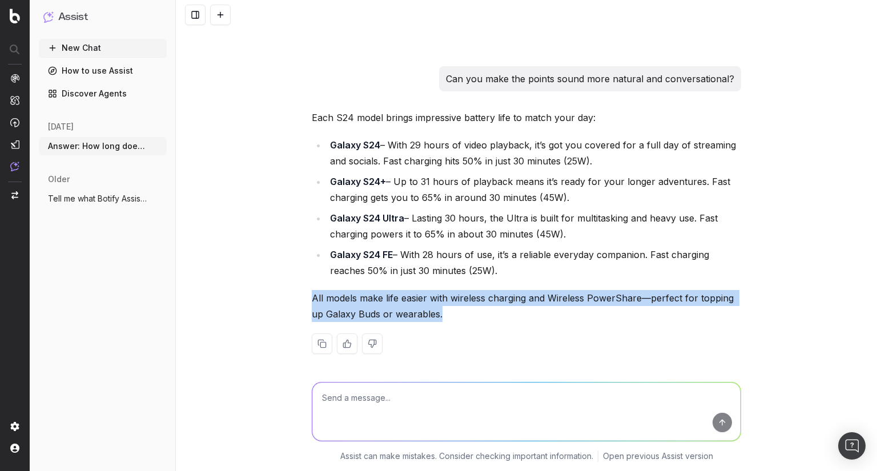
drag, startPoint x: 441, startPoint y: 312, endPoint x: 310, endPoint y: 300, distance: 131.8
click at [312, 300] on p "All models make life easier with wireless charging and Wireless PowerShare—perf…" at bounding box center [526, 306] width 429 height 32
click at [338, 301] on p "All models make life easier with wireless charging and Wireless PowerShare—perf…" at bounding box center [526, 306] width 429 height 32
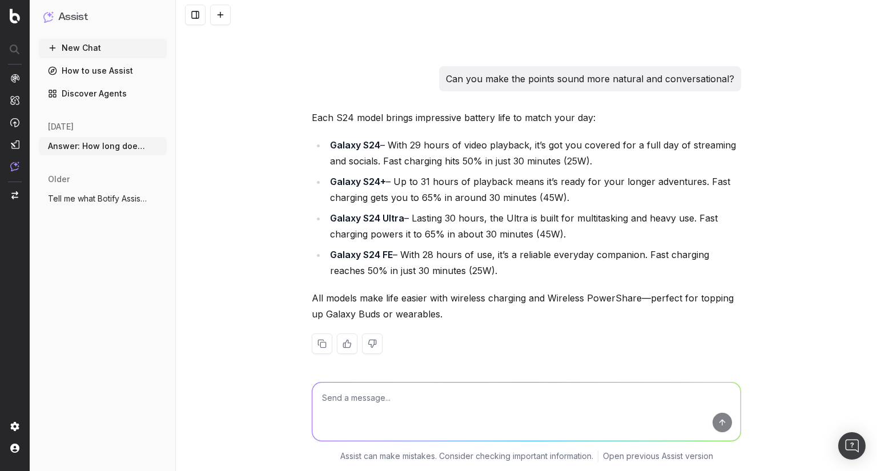
click at [416, 224] on li "Galaxy S24 Ultra – Lasting 30 hours, the Ultra is built for multitasking and he…" at bounding box center [533, 226] width 414 height 32
click at [368, 397] on textarea at bounding box center [526, 411] width 428 height 58
type textarea "Can you"
click at [528, 72] on p "Can you make the points sound more natural and conversational?" at bounding box center [590, 79] width 288 height 16
click at [388, 389] on textarea at bounding box center [526, 411] width 428 height 58
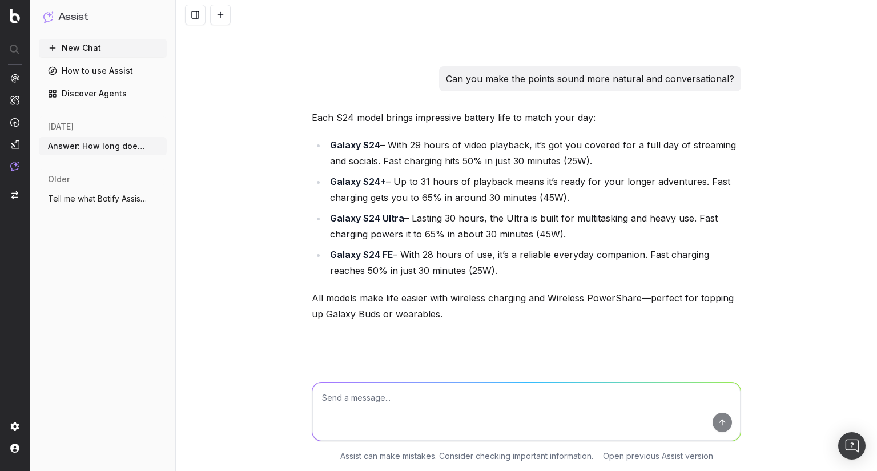
paste textarea "Answer: QUESTION Make sure to: - LIST ITEMS FROM BRIEF - Condense the answer do…"
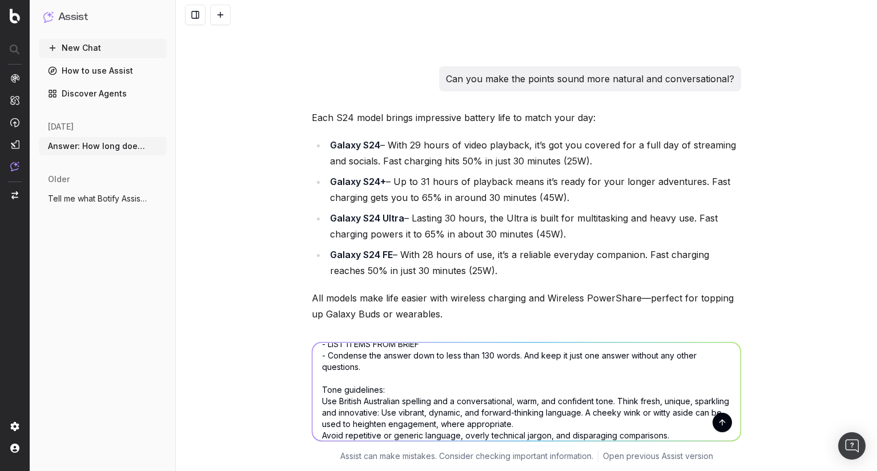
scroll to position [0, 0]
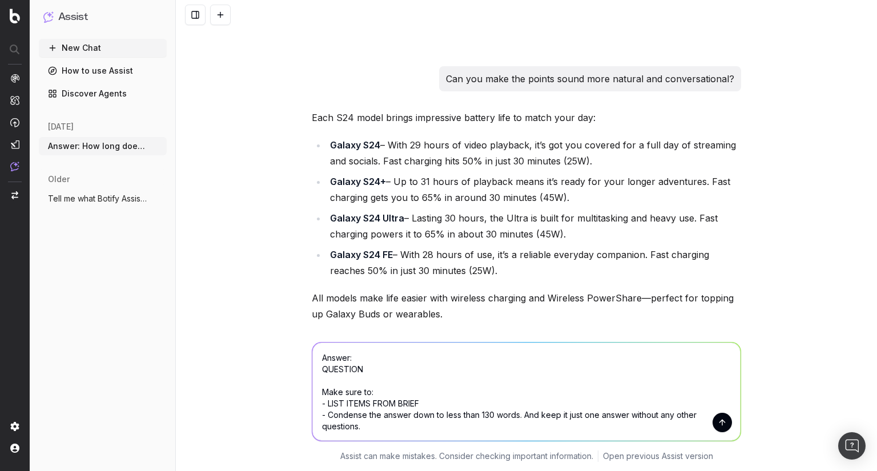
click at [344, 369] on textarea "Answer: QUESTION Make sure to: - LIST ITEMS FROM BRIEF - Condense the answer do…" at bounding box center [526, 391] width 428 height 98
paste textarea "Does the Galaxy S24 have a pen?"
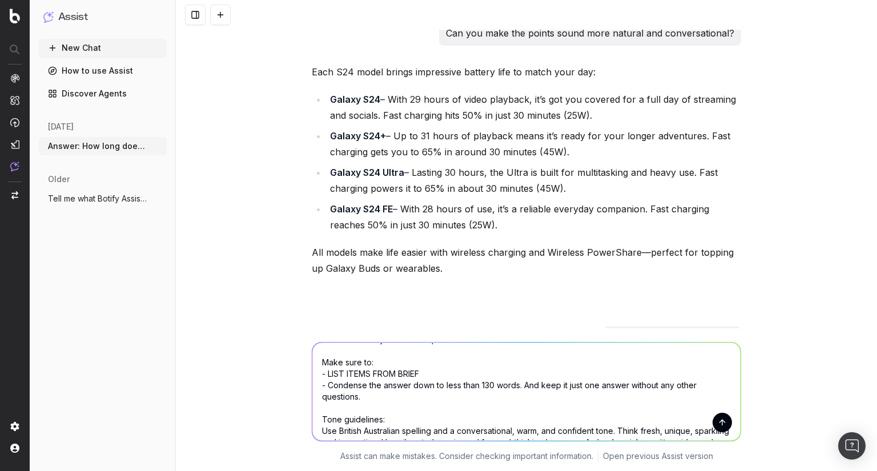
scroll to position [46, 0]
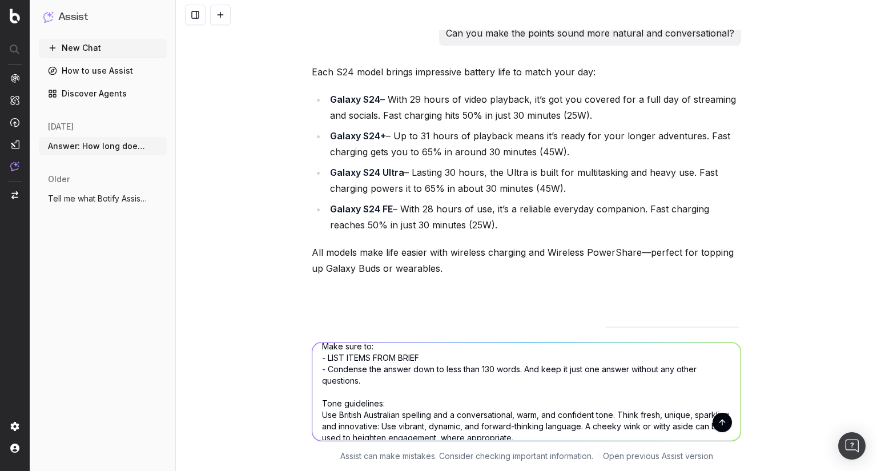
click at [342, 352] on textarea "Answer: Does the Galaxy S24 have a pen? Make sure to: - LIST ITEMS FROM BRIEF -…" at bounding box center [526, 391] width 428 height 98
drag, startPoint x: 417, startPoint y: 355, endPoint x: 324, endPoint y: 360, distance: 93.1
click at [324, 360] on textarea "Answer: Does the Galaxy S24 have a pen? Make sure to: - LIST ITEMS FROM BRIEF -…" at bounding box center [526, 391] width 428 height 98
paste textarea "Address which S24 models include an S Pen. Highlight which other models are com…"
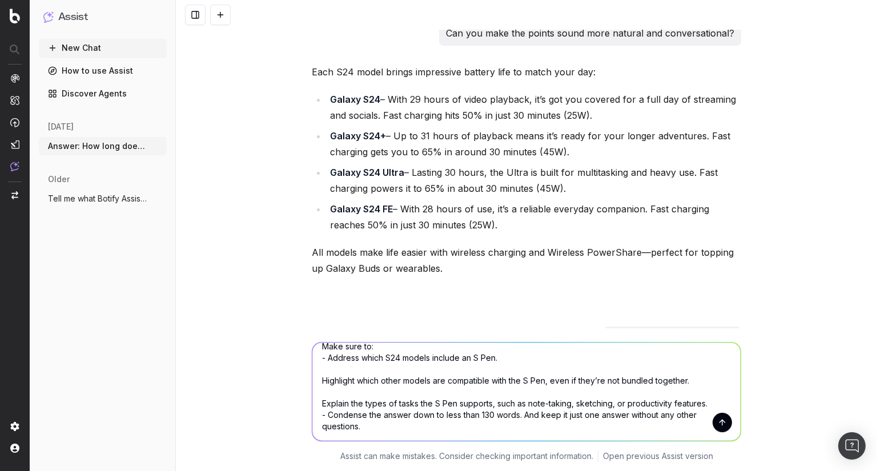
click at [337, 365] on textarea "Answer: Does the Galaxy S24 have a pen? Make sure to: - Address which S24 model…" at bounding box center [526, 391] width 428 height 98
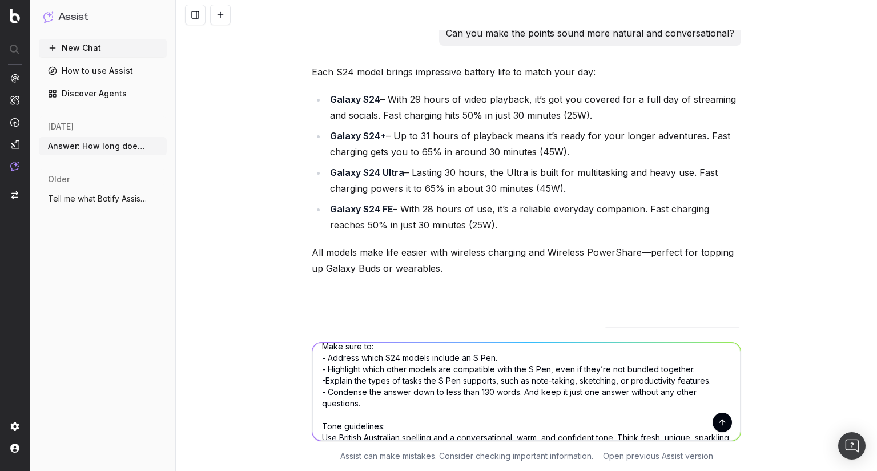
type textarea "Answer: Does the Galaxy S24 have a pen? Make sure to: - Address which S24 model…"
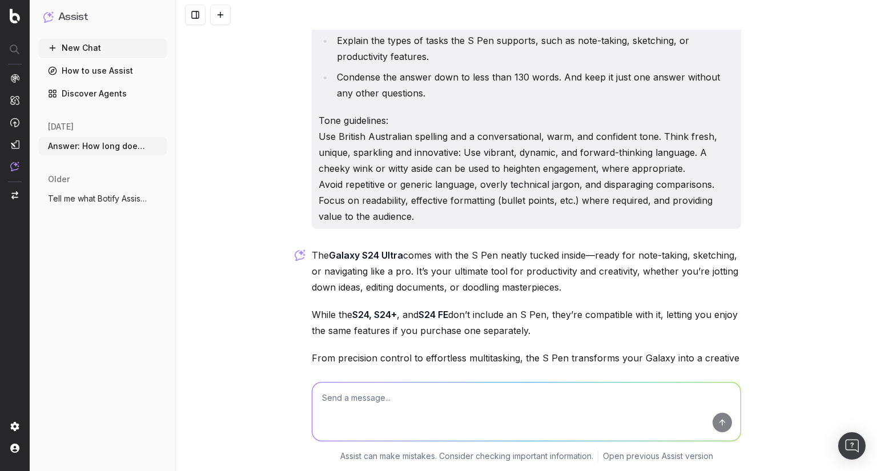
scroll to position [3645, 0]
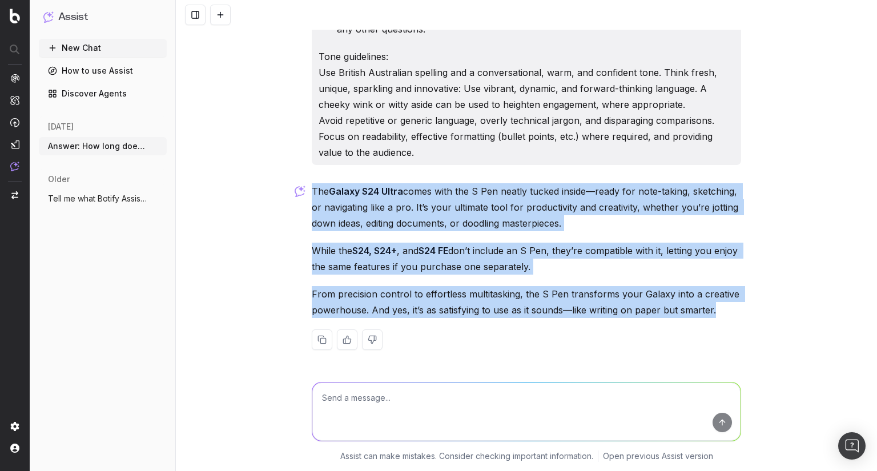
drag, startPoint x: 308, startPoint y: 191, endPoint x: 619, endPoint y: 300, distance: 329.0
click at [737, 312] on div "The Galaxy S24 Ultra comes with the S Pen neatly tucked inside—ready for note-t…" at bounding box center [526, 275] width 429 height 185
click at [584, 297] on p "From precision control to effortless multitasking, the S Pen transforms your Ga…" at bounding box center [526, 302] width 429 height 32
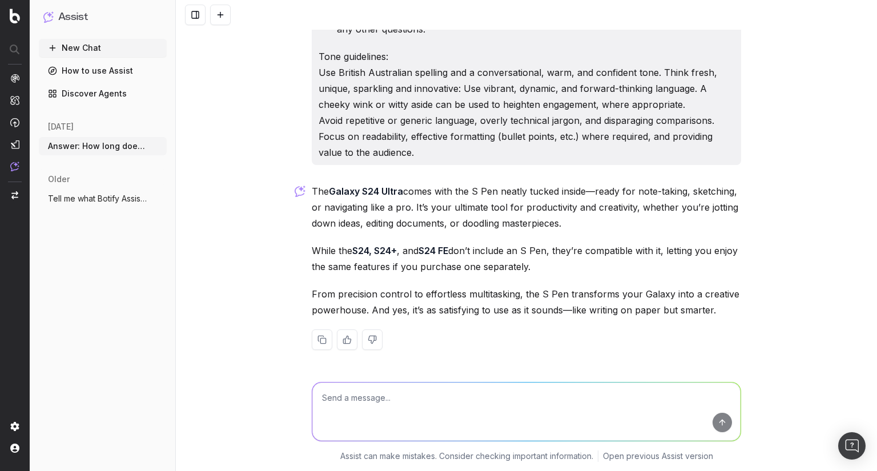
click at [391, 382] on textarea at bounding box center [526, 411] width 428 height 58
click at [393, 391] on textarea at bounding box center [526, 411] width 428 height 58
click at [411, 391] on textarea at bounding box center [526, 411] width 428 height 58
type textarea "Show me official sources for this info"
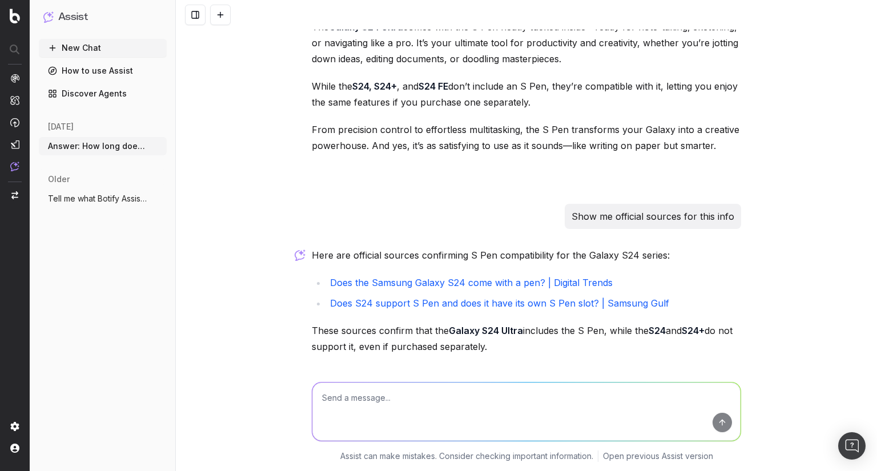
scroll to position [3871, 0]
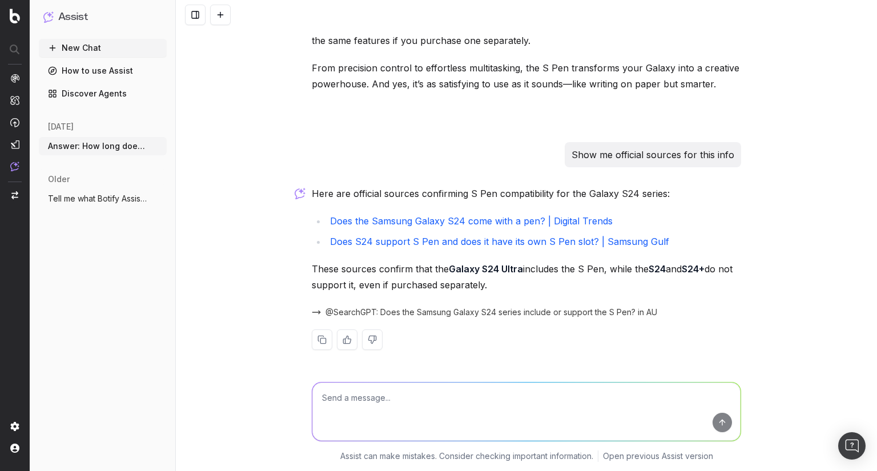
click at [396, 392] on textarea at bounding box center [526, 411] width 428 height 58
type textarea "Show me sources on samsung's official website"
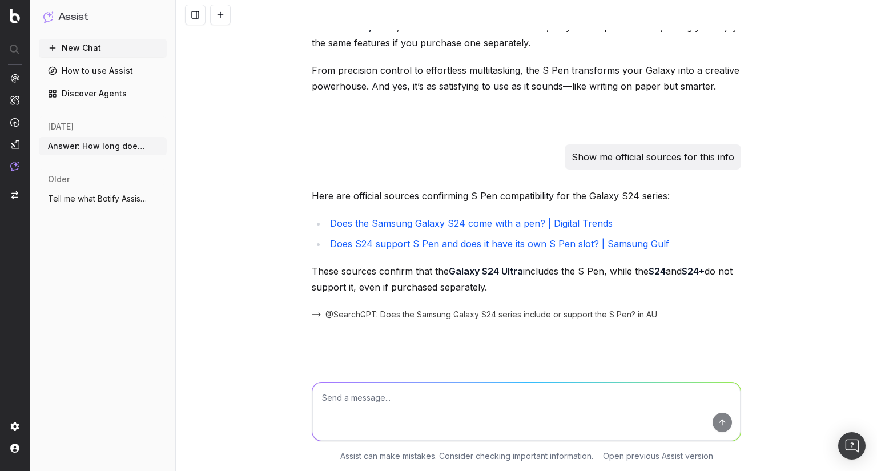
scroll to position [3686, 0]
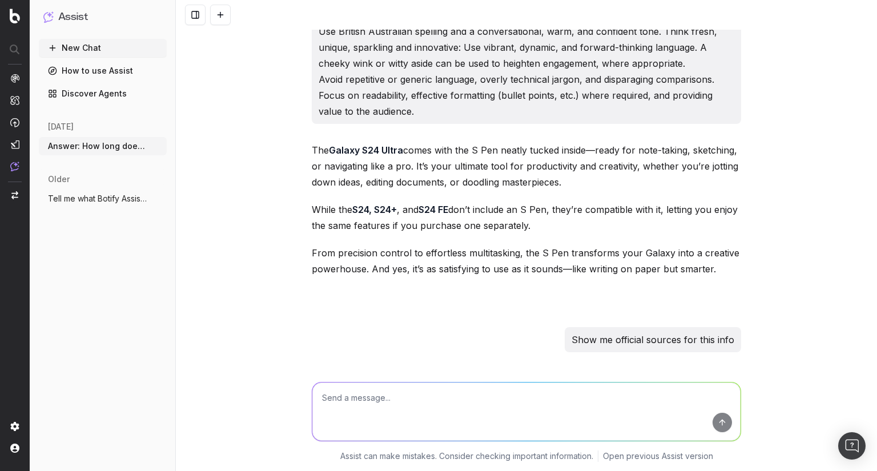
click at [435, 394] on textarea at bounding box center [526, 411] width 428 height 58
type textarea "Where does samsung say this? v"
paste textarea "While the S24, S24+, and S24 FE don’t include an S Pen, they’re compatible with…"
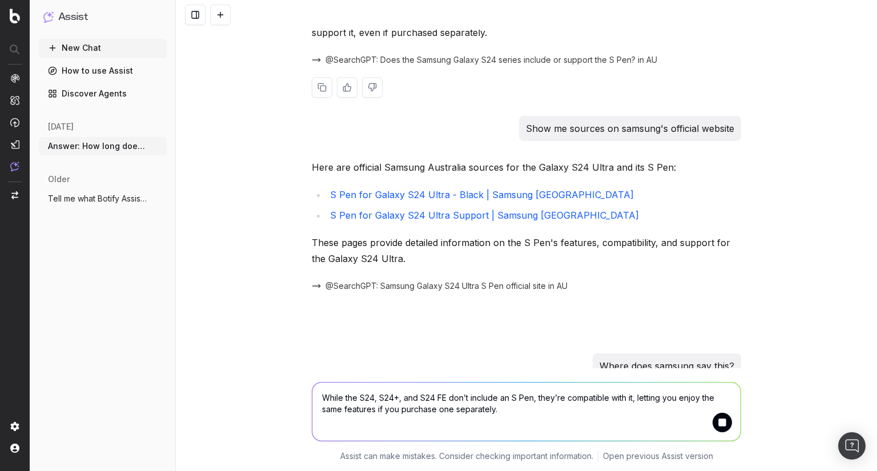
scroll to position [4184, 0]
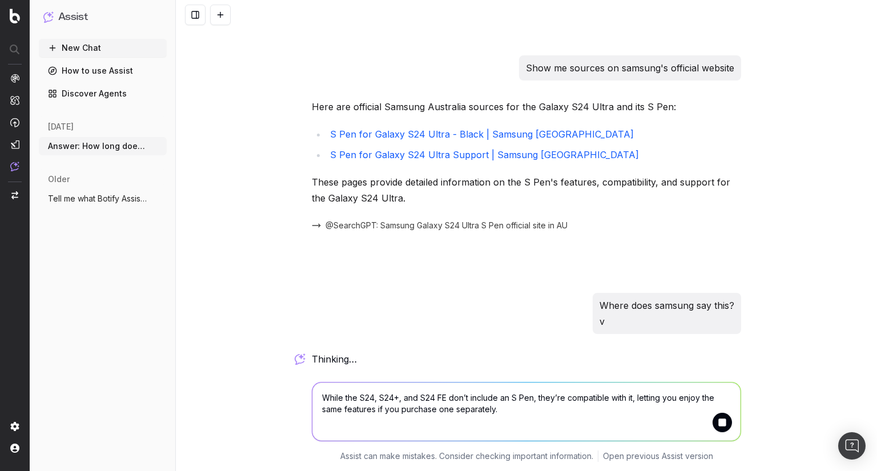
click at [617, 308] on p "Where does samsung say this? v" at bounding box center [666, 313] width 135 height 32
click at [343, 393] on textarea "While the S24, S24+, and S24 FE don’t include an S Pen, they’re compatible with…" at bounding box center [526, 411] width 428 height 58
click at [324, 397] on textarea "While the S24, S24+, and S24 FE don’t include an S Pen, they’re compatible with…" at bounding box center [526, 411] width 428 height 58
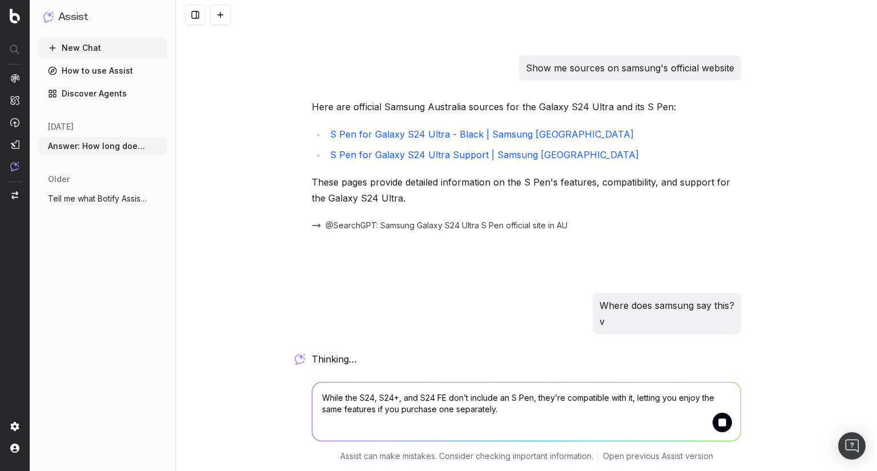
paste textarea "Where does samsung say this?"
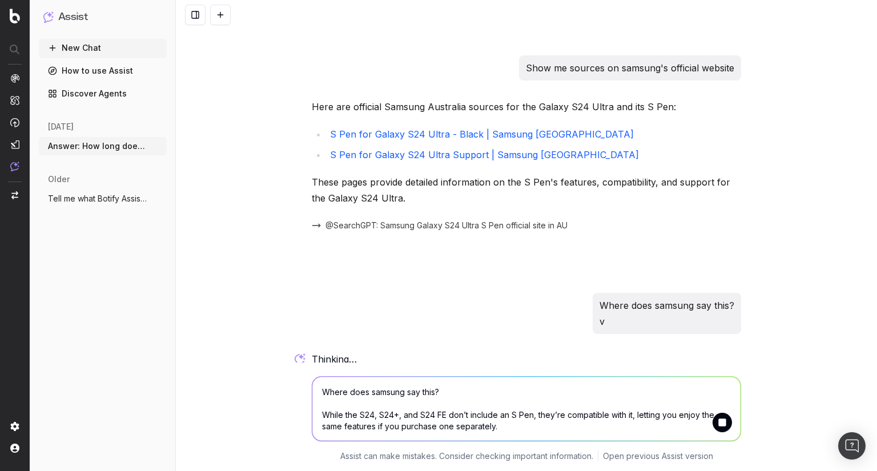
type textarea "Where does samsung say this? While the S24, S24+, and S24 FE don’t include an S…"
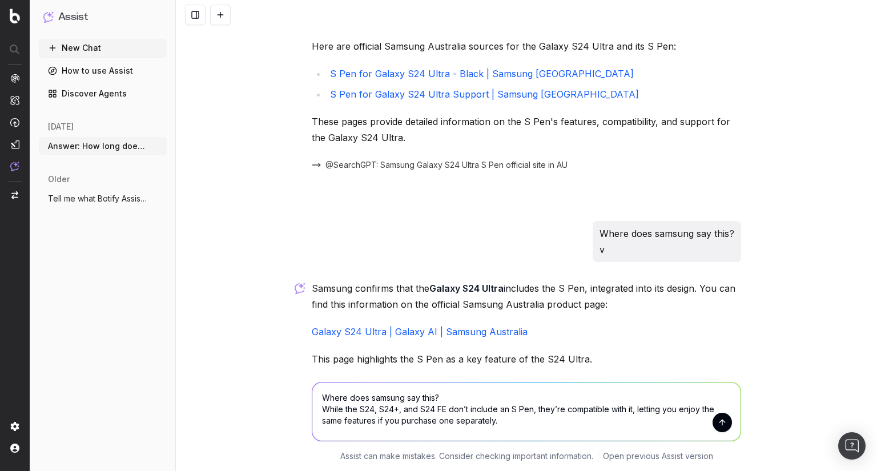
scroll to position [4318, 0]
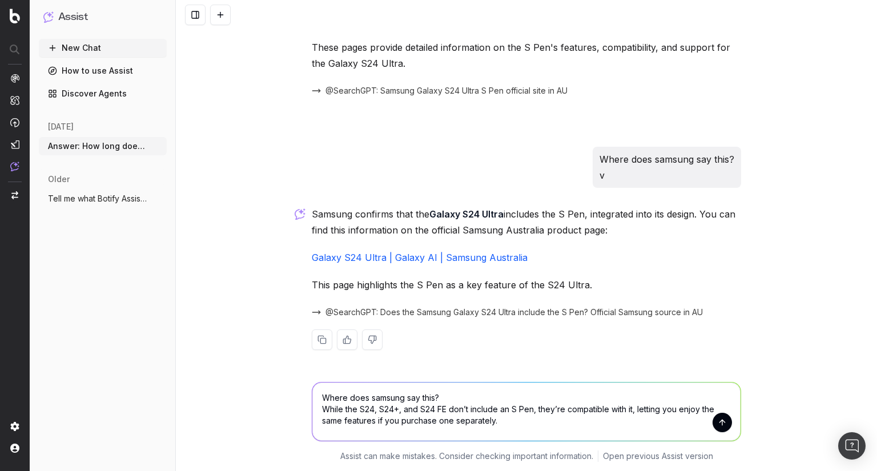
click at [455, 420] on textarea "Where does samsung say this? While the S24, S24+, and S24 FE don’t include an S…" at bounding box center [526, 411] width 428 height 58
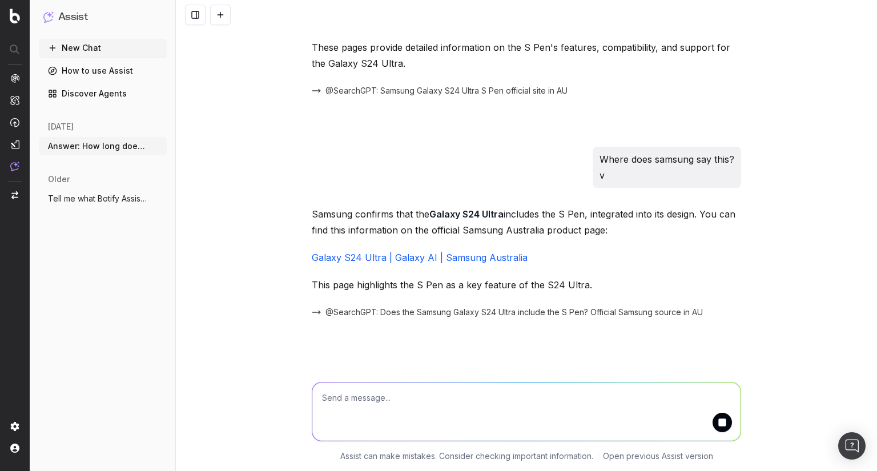
scroll to position [4421, 0]
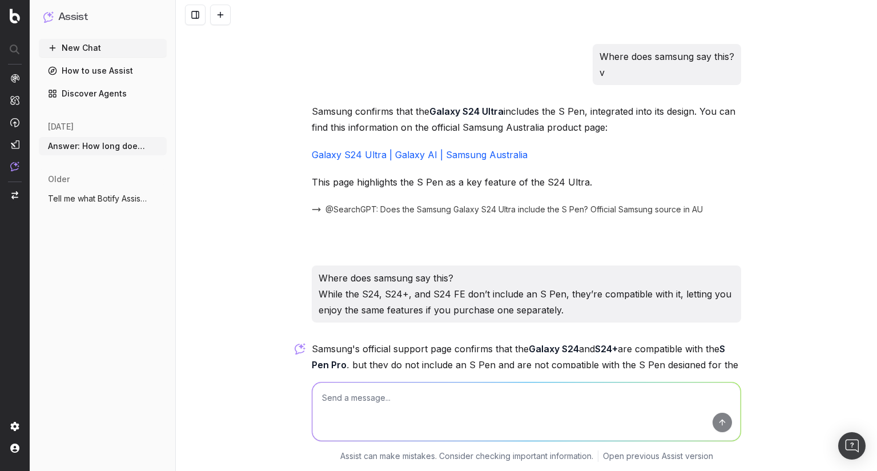
click at [224, 299] on div "Answer: How long does the S24 battery last? Make sure to: Break down battery li…" at bounding box center [526, 235] width 701 height 471
click at [385, 150] on link "Galaxy S24 Ultra | Galaxy AI | Samsung Australia" at bounding box center [420, 154] width 216 height 11
click at [278, 127] on div "Answer: How long does the S24 battery last? Make sure to: Break down battery li…" at bounding box center [526, 235] width 701 height 471
click at [307, 373] on div at bounding box center [526, 409] width 438 height 82
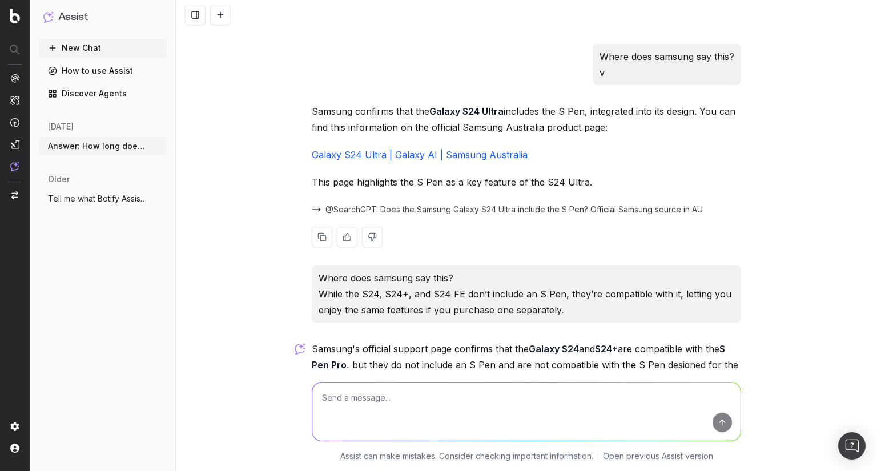
click at [459, 232] on div at bounding box center [526, 237] width 429 height 21
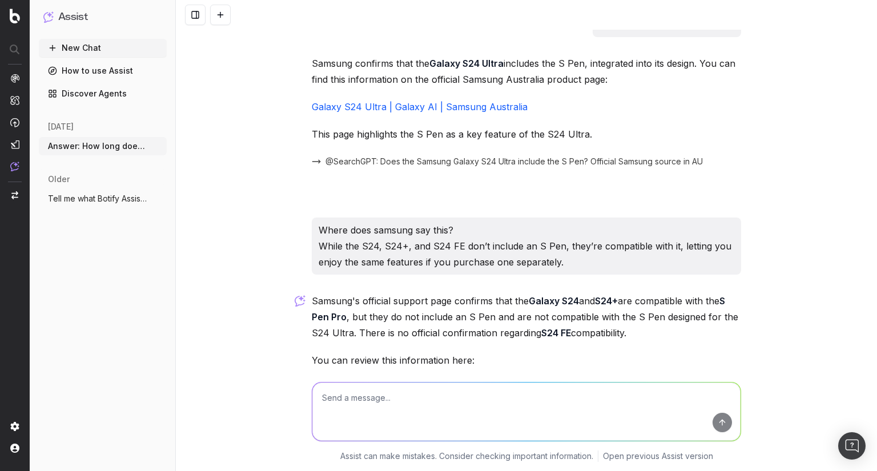
scroll to position [4560, 0]
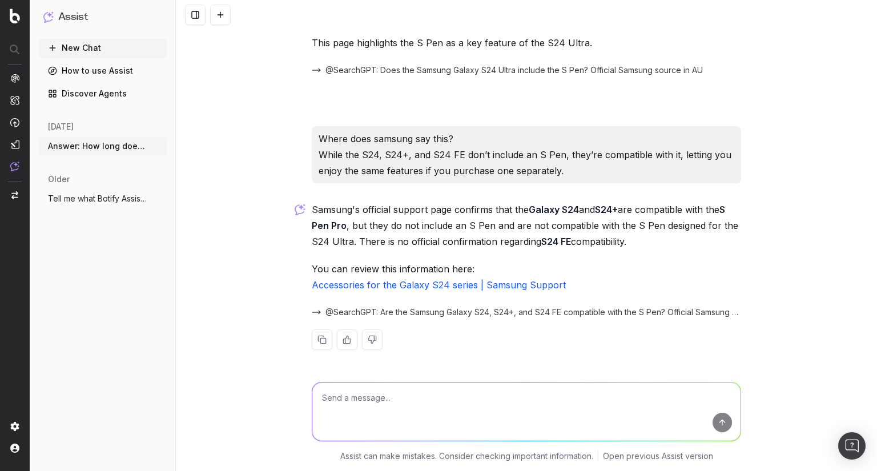
click at [407, 284] on link "Accessories for the Galaxy S24 series | Samsung Support" at bounding box center [439, 284] width 254 height 11
click at [345, 402] on textarea at bounding box center [526, 411] width 428 height 58
type textarea "This page links to a 404"
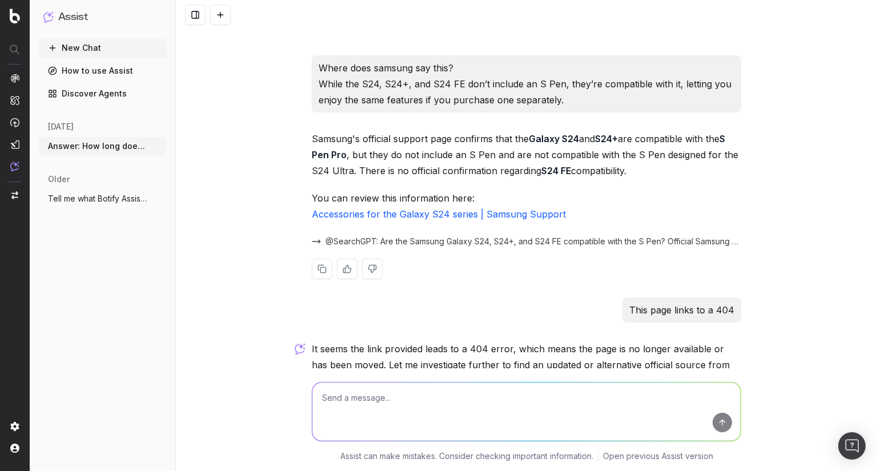
scroll to position [4802, 0]
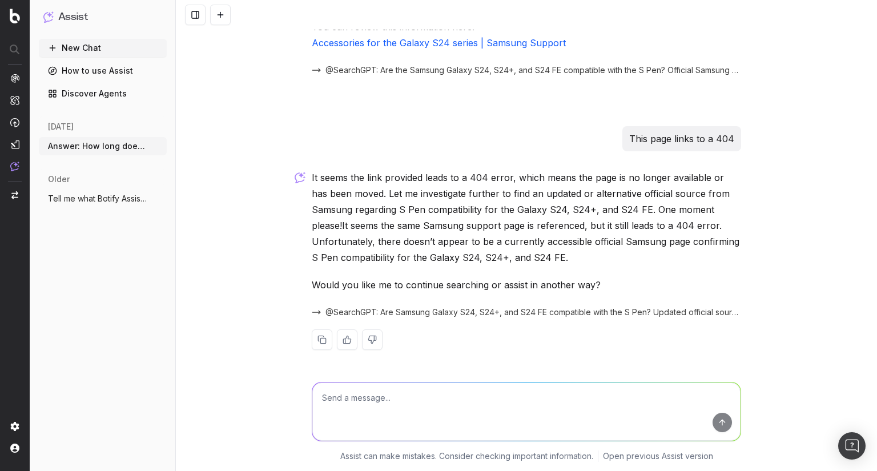
click at [429, 403] on textarea at bounding box center [526, 411] width 428 height 58
type textarea "F"
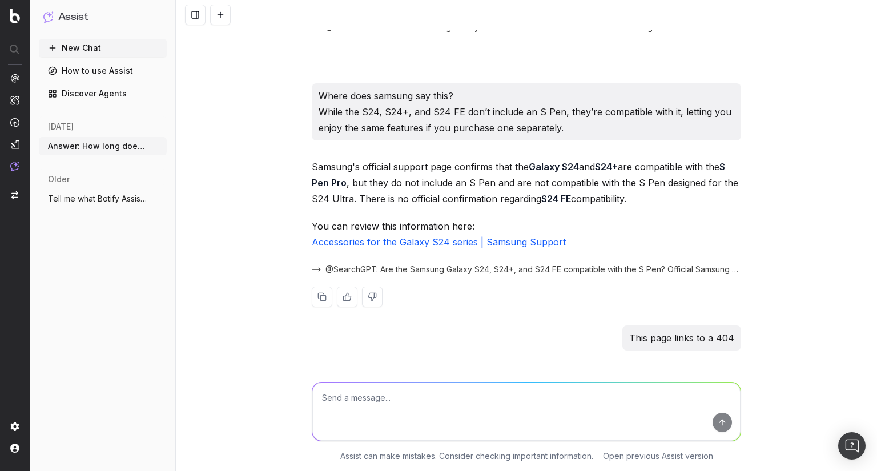
scroll to position [4574, 0]
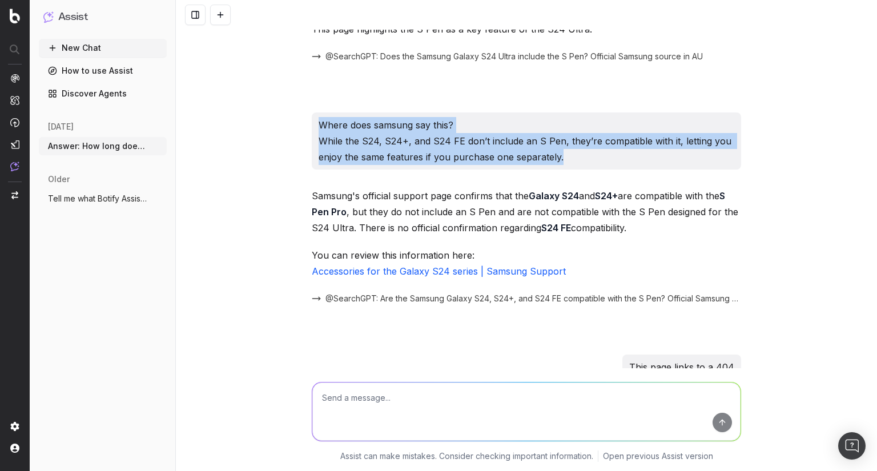
drag, startPoint x: 541, startPoint y: 153, endPoint x: 310, endPoint y: 121, distance: 232.8
click at [312, 121] on div "Where does samsung say this? While the S24, S24+, and S24 FE don’t include an S…" at bounding box center [526, 140] width 429 height 57
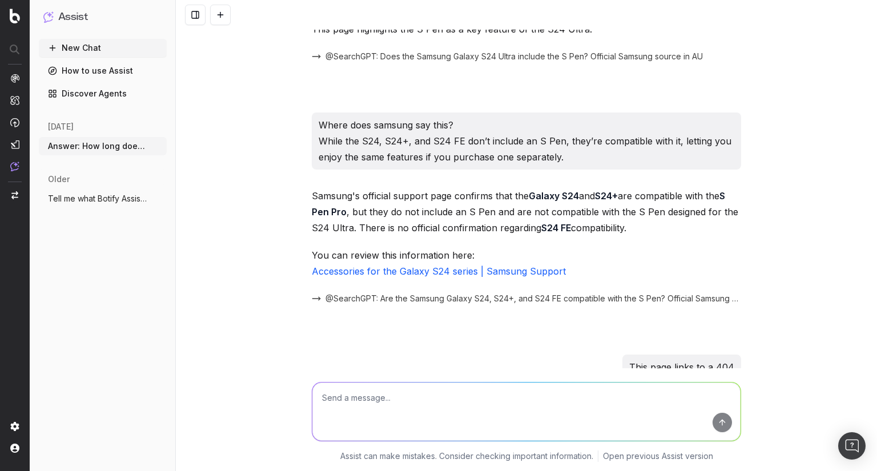
click at [369, 397] on textarea at bounding box center [526, 411] width 428 height 58
click at [366, 405] on textarea at bounding box center [526, 411] width 428 height 58
paste textarea "Where does samsung say this? While the S24, S24+, and S24 FE don’t include an S…"
type textarea "Where does samsung say this? While the S24, S24+, and S24 FE don’t include an S…"
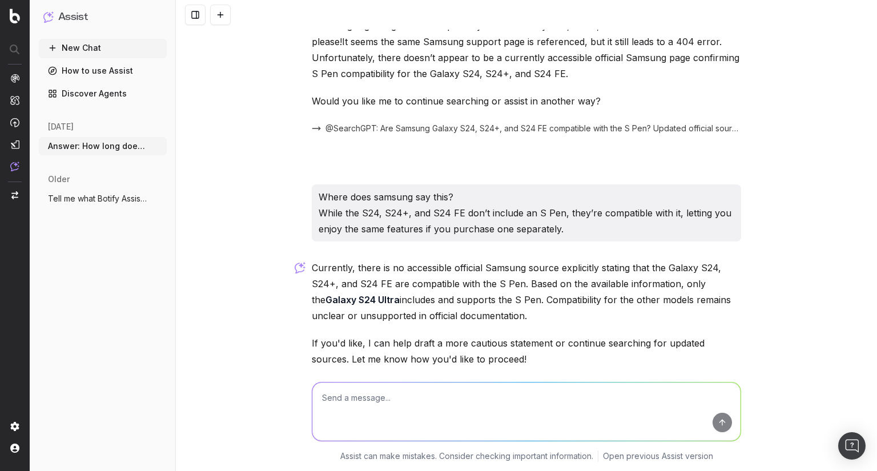
scroll to position [5035, 0]
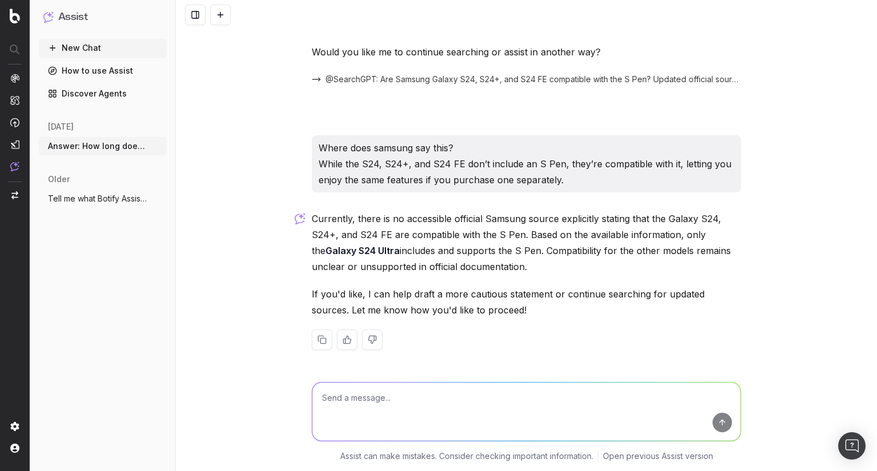
click at [352, 407] on textarea at bounding box center [526, 411] width 428 height 58
click at [354, 400] on textarea at bounding box center [526, 411] width 428 height 58
drag, startPoint x: 552, startPoint y: 389, endPoint x: 531, endPoint y: 398, distance: 23.3
drag, startPoint x: 531, startPoint y: 398, endPoint x: 571, endPoint y: 212, distance: 190.3
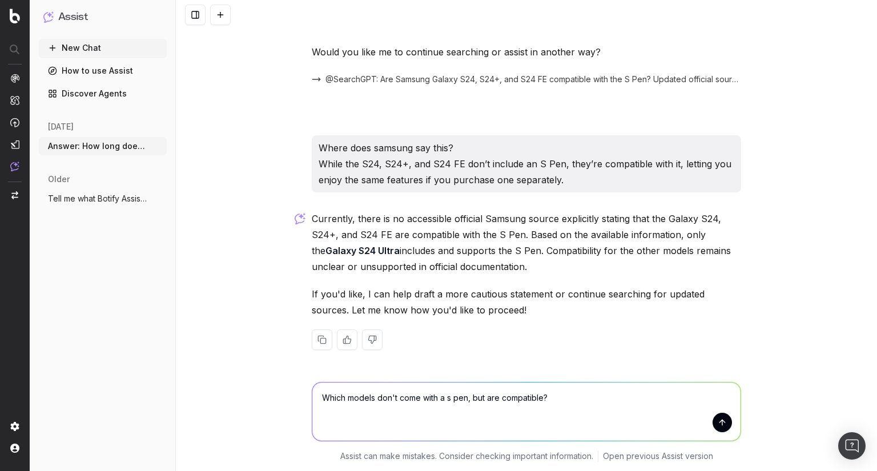
type textarea "Which models don't come with a s pen, but are compatible?"
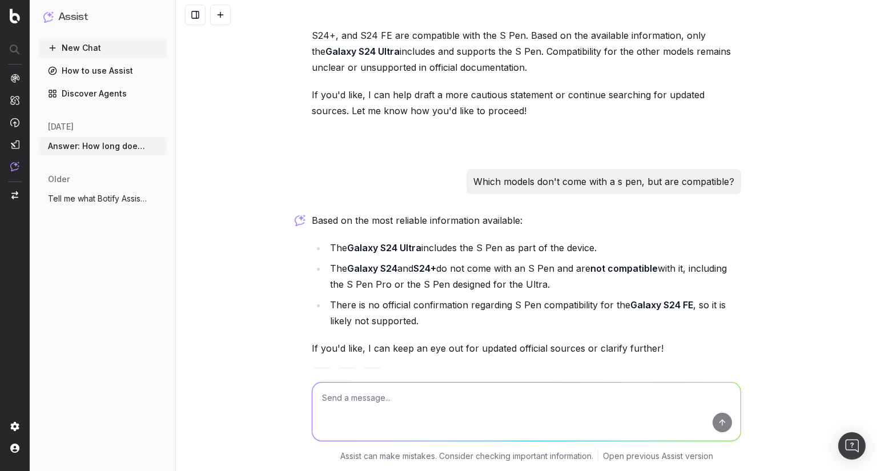
scroll to position [5272, 0]
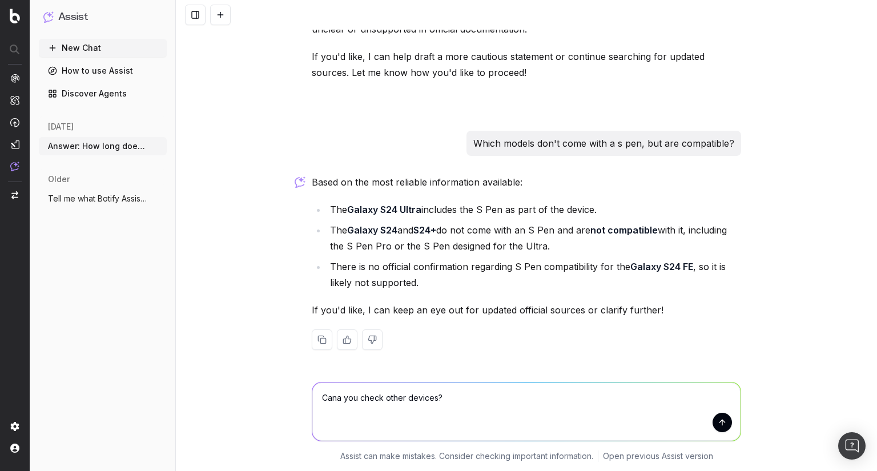
type textarea "Can you check other devices?"
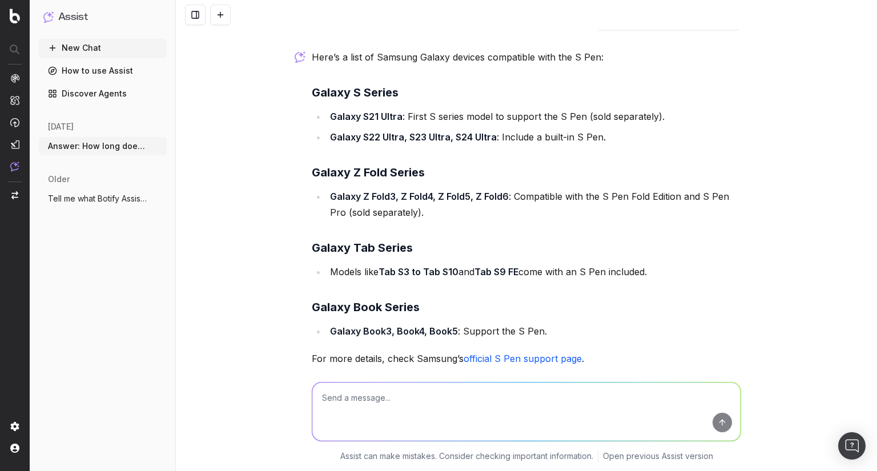
scroll to position [5651, 0]
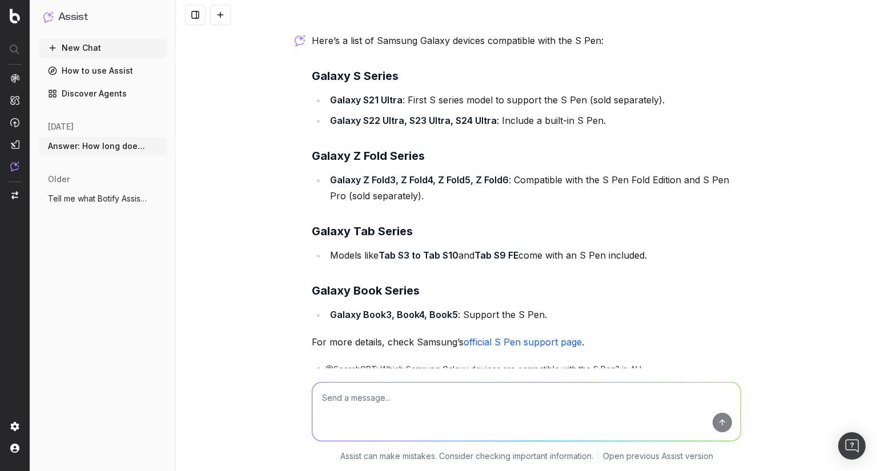
click at [420, 399] on textarea at bounding box center [526, 411] width 428 height 58
type textarea "Which ones don't come with a s pen on purchase"
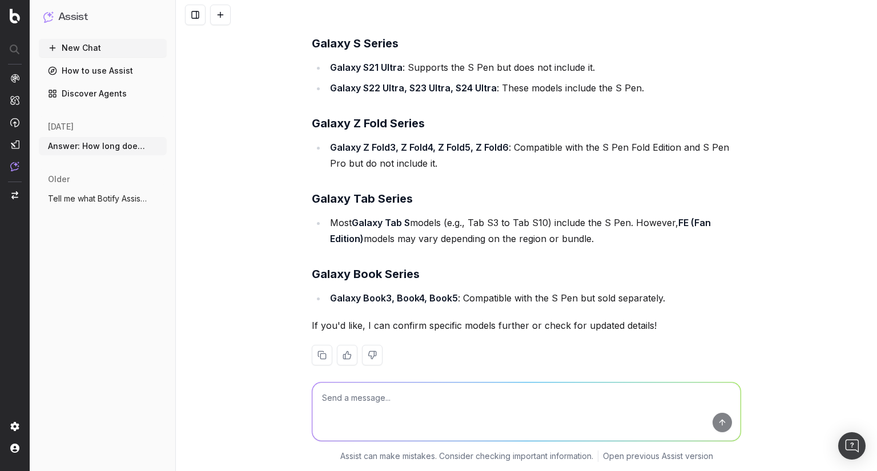
scroll to position [6151, 0]
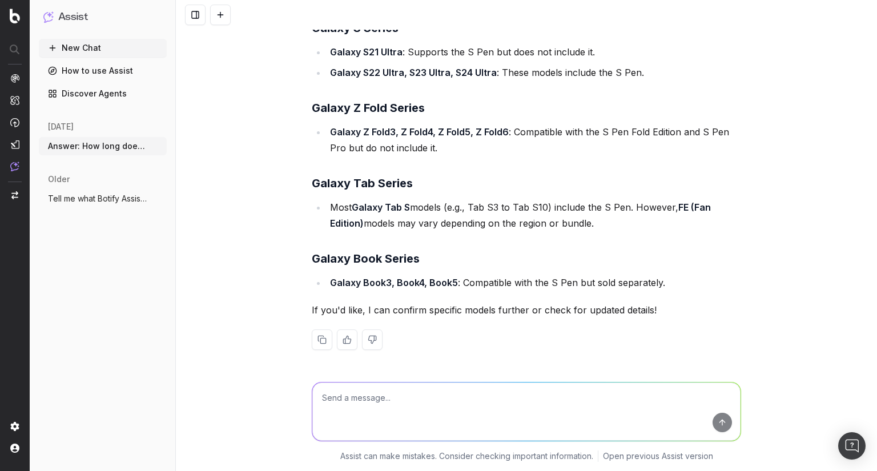
click at [374, 397] on textarea at bounding box center [526, 411] width 428 height 58
paste textarea "Previous Ultra models and others like the Galaxy Book4 don’t come with an S Pen…"
type textarea "Can you make this sound accurate? Previous Ultra models and others like the Gal…"
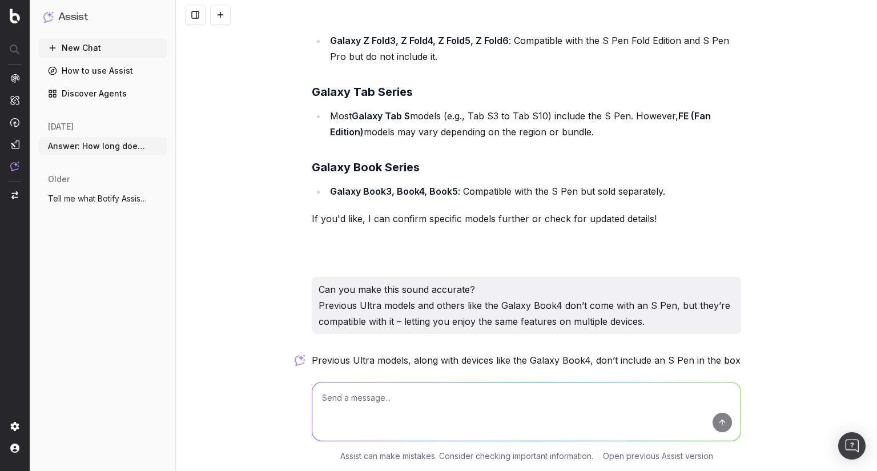
scroll to position [6325, 0]
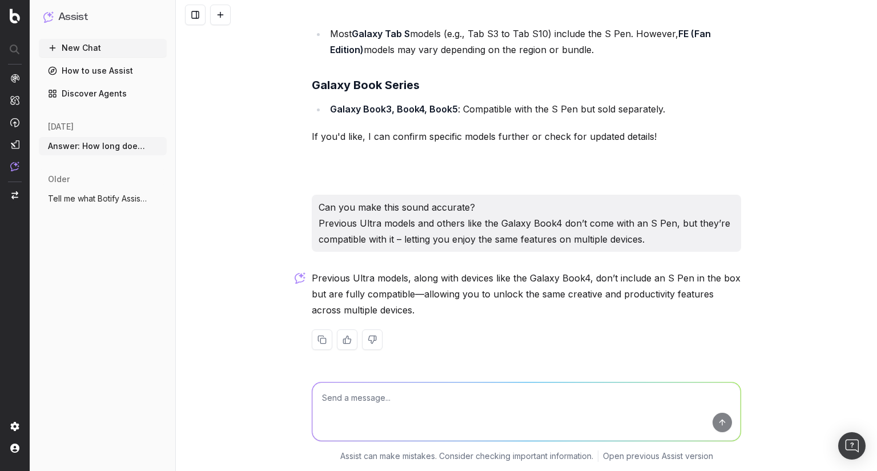
click at [367, 388] on textarea at bounding box center [526, 411] width 428 height 58
click at [338, 388] on textarea at bounding box center [526, 411] width 428 height 58
paste textarea "Previous Ultra models, along with devices that don’t come with an S Pen like th…"
type textarea "Again for this: Previous Ultra models, along with devices that don’t come with …"
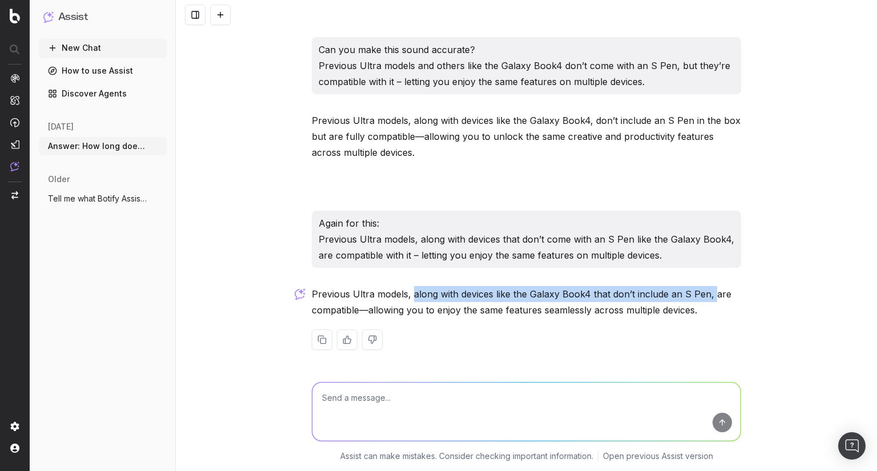
drag, startPoint x: 409, startPoint y: 294, endPoint x: 708, endPoint y: 290, distance: 298.5
click at [708, 290] on p "Previous Ultra models, along with devices like the Galaxy Book4 that don’t incl…" at bounding box center [526, 302] width 429 height 32
click at [402, 401] on textarea at bounding box center [526, 411] width 428 height 58
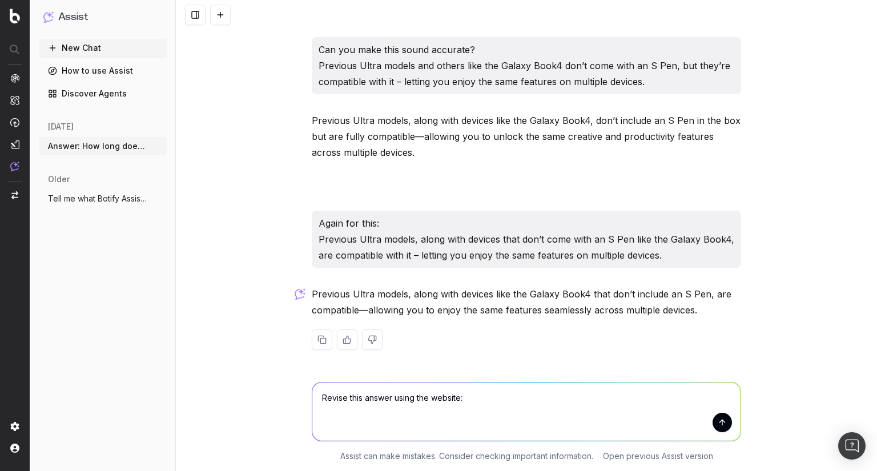
paste textarea "While the Galaxy S24, S24+, and S24 FE don’t include an S Pen, the S24 Ultra co…"
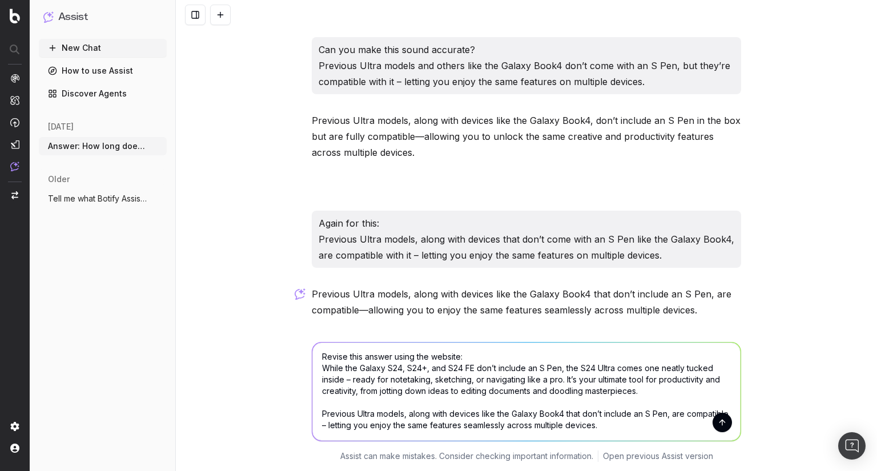
scroll to position [25, 0]
click at [368, 421] on textarea "Revise this answer using the website: While the Galaxy S24, S24+, and S24 FE do…" at bounding box center [526, 391] width 428 height 98
paste textarea "[URL][DOMAIN_NAME]"
type textarea "Revise this answer using the website: While the Galaxy S24, S24+, and S24 FE do…"
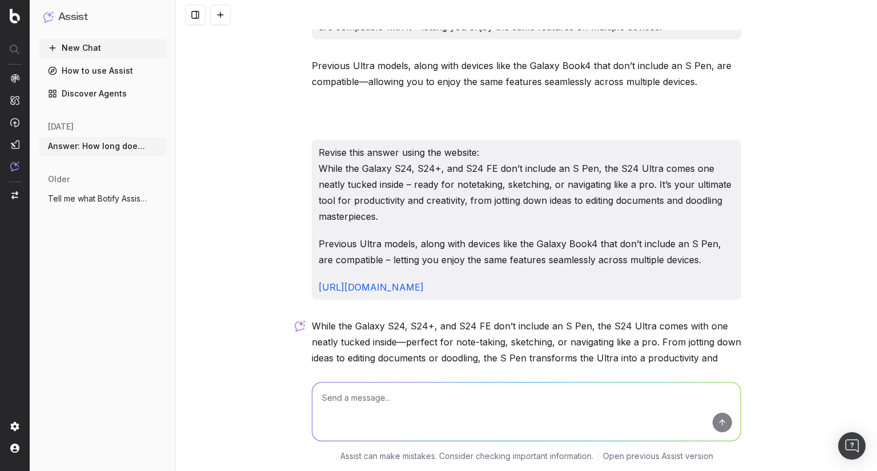
scroll to position [6925, 0]
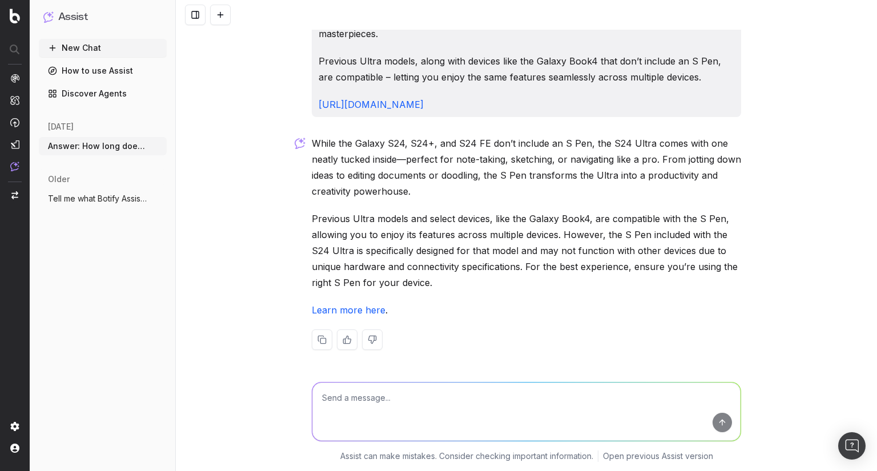
drag, startPoint x: 310, startPoint y: 219, endPoint x: 458, endPoint y: 277, distance: 158.9
click at [468, 278] on p "Previous Ultra models and select devices, like the Galaxy Book4, are compatible…" at bounding box center [526, 251] width 429 height 80
click at [428, 253] on p "Previous Ultra models and select devices, like the Galaxy Book4, are compatible…" at bounding box center [526, 251] width 429 height 80
click at [379, 397] on textarea at bounding box center [526, 411] width 428 height 58
paste textarea "However, the S Pen included with the S24 Ultra is specifically designed for tha…"
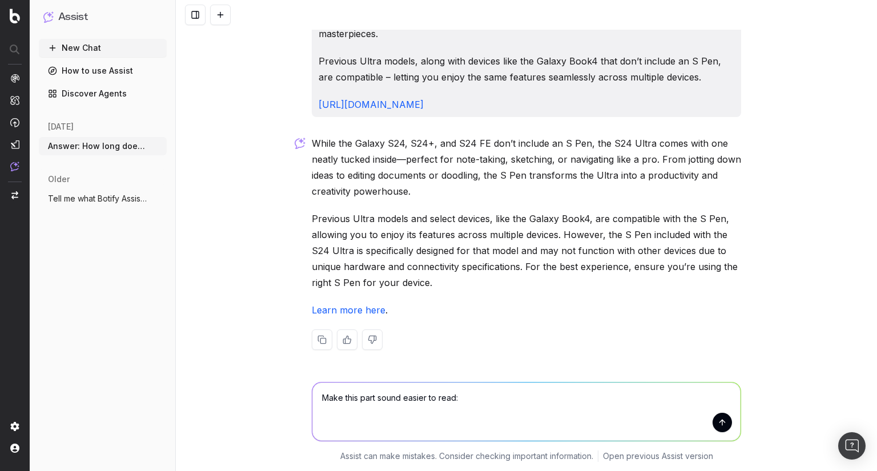
type textarea "Make this part sound easier to read: However, the S Pen included with the S24 U…"
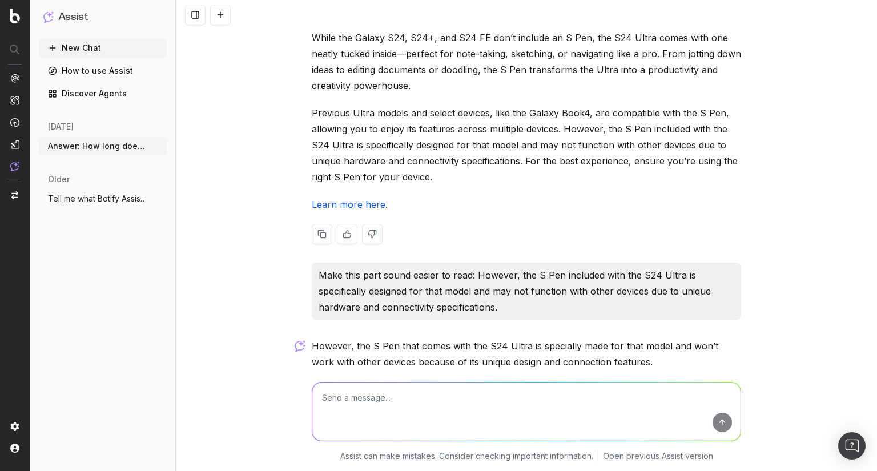
scroll to position [7083, 0]
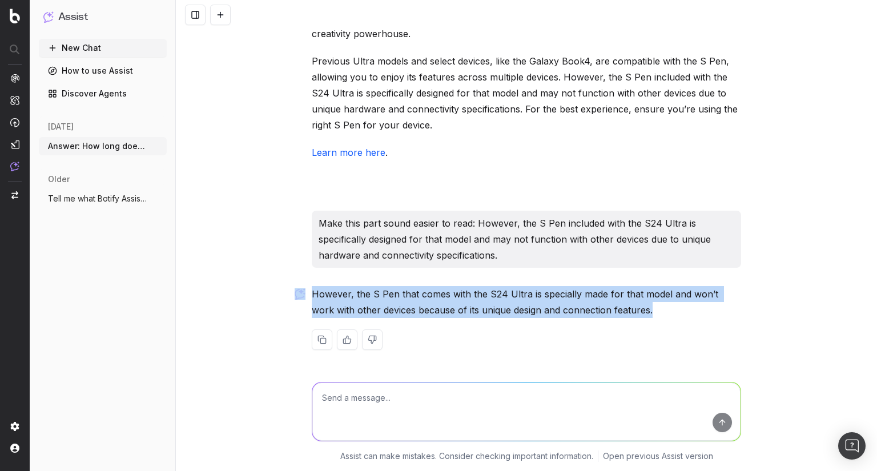
drag, startPoint x: 650, startPoint y: 305, endPoint x: 297, endPoint y: 292, distance: 352.9
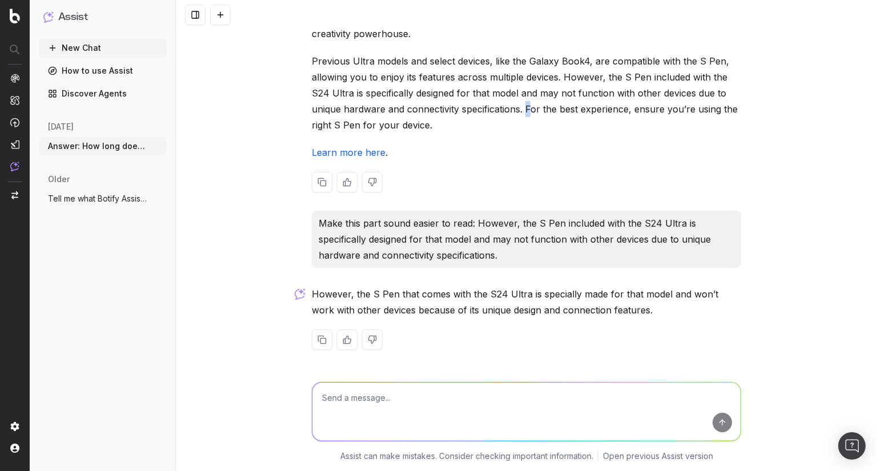
drag, startPoint x: 522, startPoint y: 107, endPoint x: 525, endPoint y: 115, distance: 8.5
click at [525, 115] on p "Previous Ultra models and select devices, like the Galaxy Book4, are compatible…" at bounding box center [526, 93] width 429 height 80
click at [510, 118] on p "Previous Ultra models and select devices, like the Galaxy Book4, are compatible…" at bounding box center [526, 93] width 429 height 80
click at [436, 118] on p "Previous Ultra models and select devices, like the Galaxy Book4, are compatible…" at bounding box center [526, 93] width 429 height 80
click at [364, 393] on textarea at bounding box center [526, 411] width 428 height 58
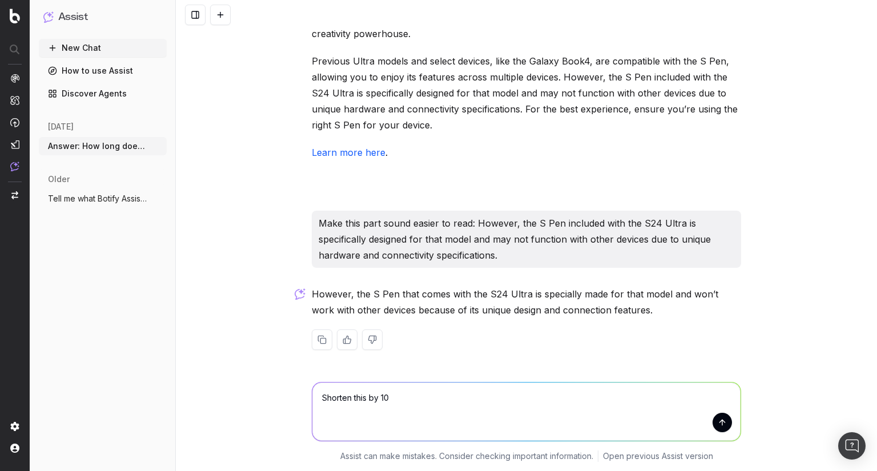
paste textarea "From smooth scrolling and cinematic photos to super-fast charging and bold disp…"
type textarea "Shorten this by 10 From smooth scrolling and cinematic photos to super-fast cha…"
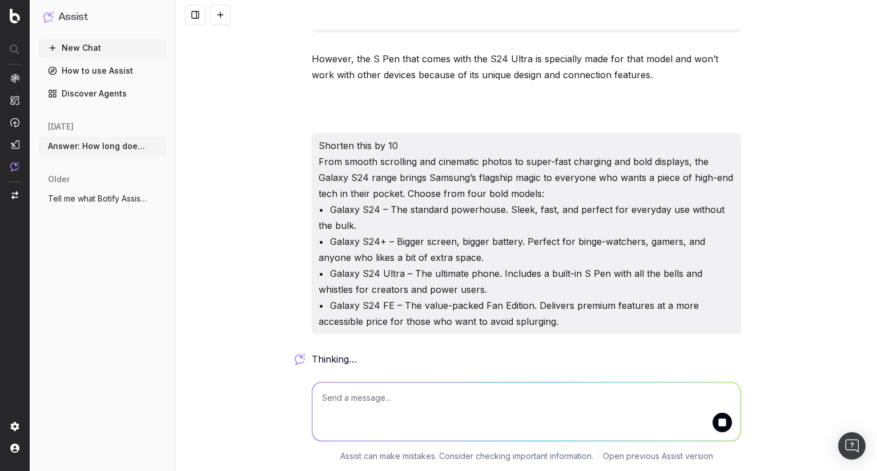
scroll to position [7318, 0]
click at [381, 398] on textarea at bounding box center [526, 411] width 428 height 58
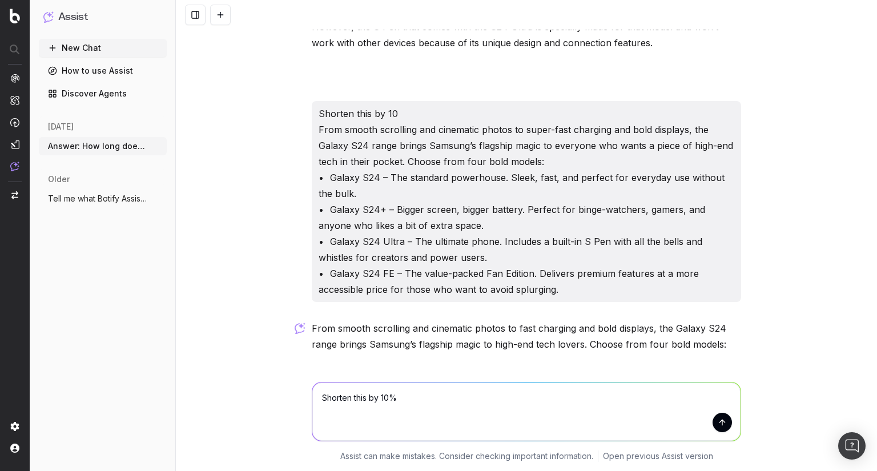
paste textarea "From smooth scrolling and cinematic photos to super-fast charging and bold disp…"
type textarea "Shorten this by 10% From smooth scrolling and cinematic photos to super-fast ch…"
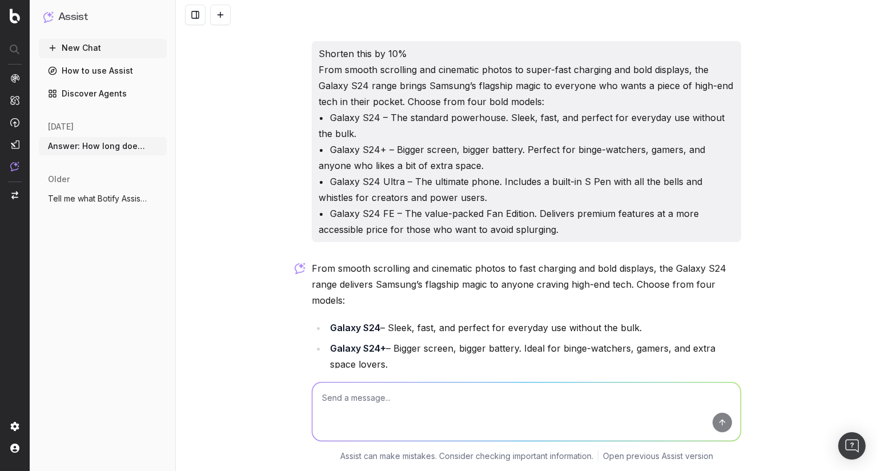
scroll to position [7932, 0]
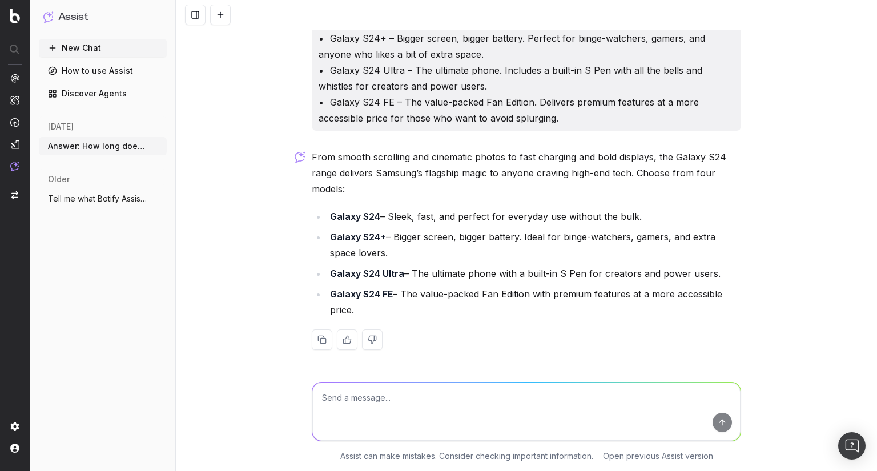
click at [352, 377] on div at bounding box center [526, 409] width 438 height 82
click at [348, 386] on textarea at bounding box center [526, 411] width 428 height 58
paste textarea "Making the switch to the Samsung S24? Our experts unpack the S24 line-up – came…"
type textarea "Proofread this for British English and tell me of any mistakes. Making the swit…"
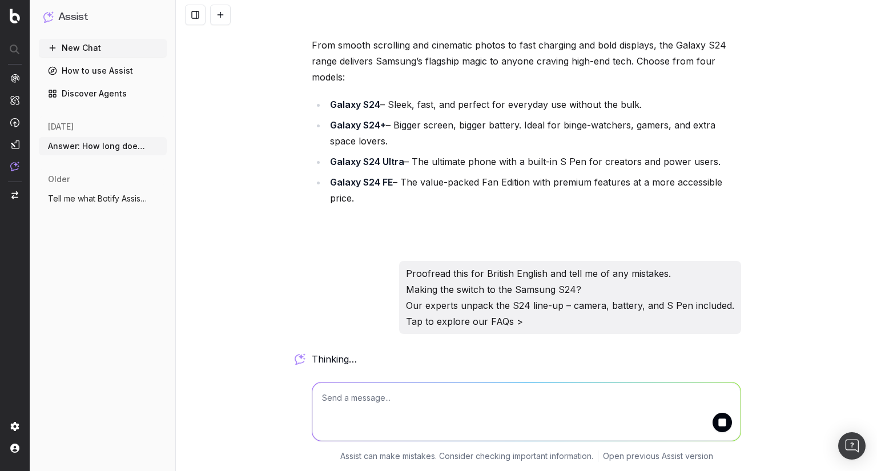
scroll to position [8044, 0]
click at [443, 265] on div "Proofread this for British English and tell me of any mistakes. Making the swit…" at bounding box center [570, 297] width 342 height 73
click at [442, 268] on p "Proofread this for British English and tell me of any mistakes. Making the swit…" at bounding box center [570, 297] width 328 height 64
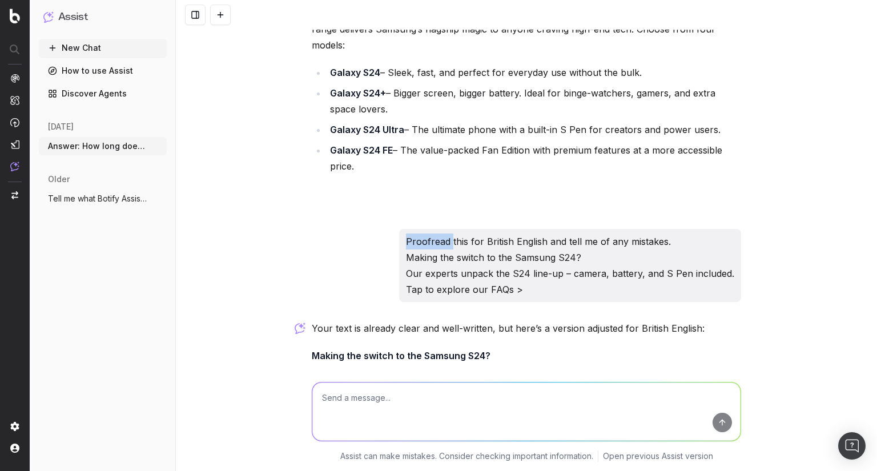
click at [442, 268] on p "Proofread this for British English and tell me of any mistakes. Making the swit…" at bounding box center [570, 265] width 328 height 64
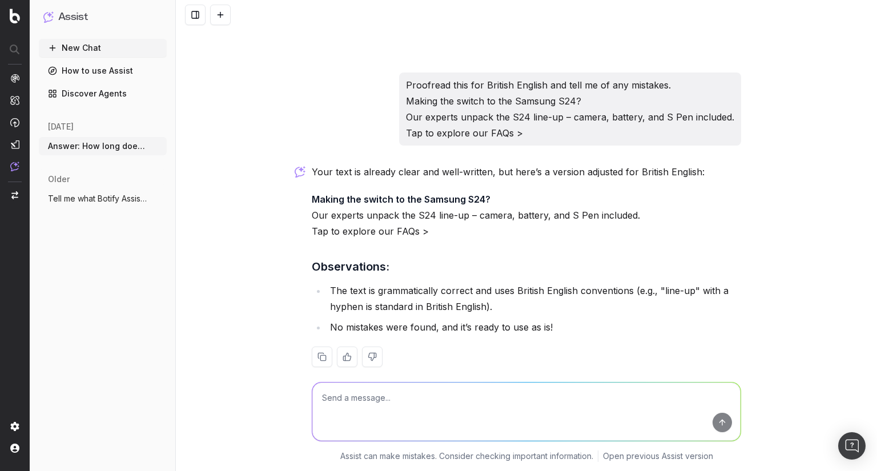
scroll to position [8249, 0]
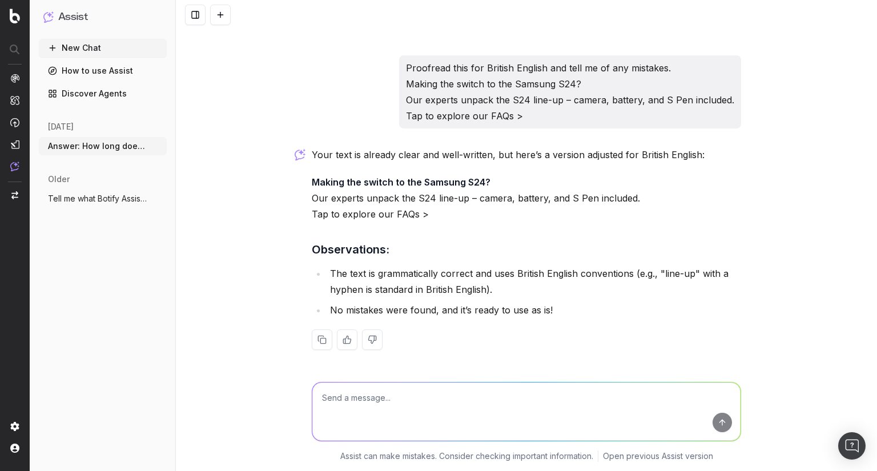
click at [390, 403] on textarea at bounding box center [526, 411] width 428 height 58
paste textarea "Proofread this for British English and tell me of any mistakes."
click at [371, 410] on textarea "Proofread this for British English and tell me of any mistakes." at bounding box center [526, 411] width 428 height 58
paste textarea "From smooth scrolling and cinematic photos to super-fast charging and bold disp…"
type textarea "Proofread this for British English and tell me of any mistakes. From smooth scr…"
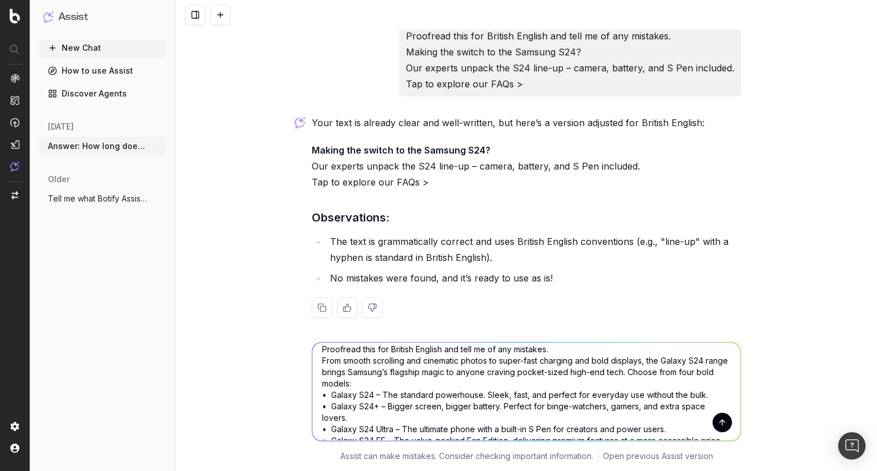
scroll to position [0, 0]
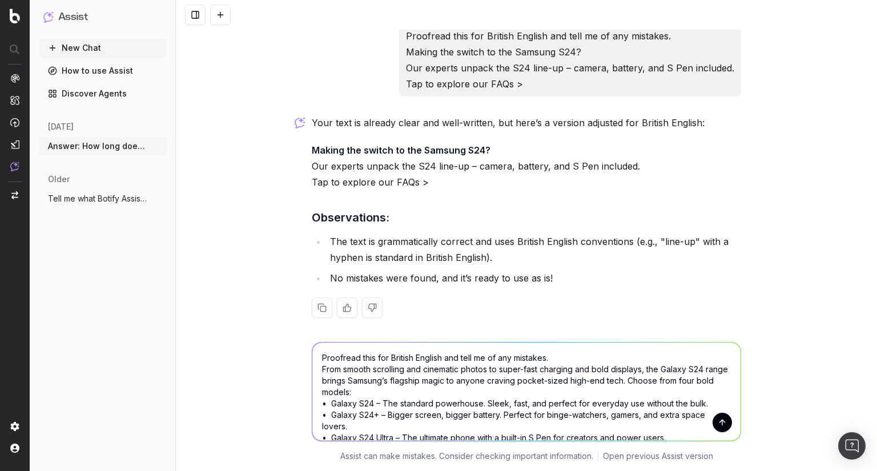
click at [350, 358] on textarea "Proofread this for British English and tell me of any mistakes. From smooth scr…" at bounding box center [526, 391] width 428 height 98
click at [367, 352] on textarea "Proofread this for British English and tell me of any mistakes. From smooth scr…" at bounding box center [526, 391] width 428 height 98
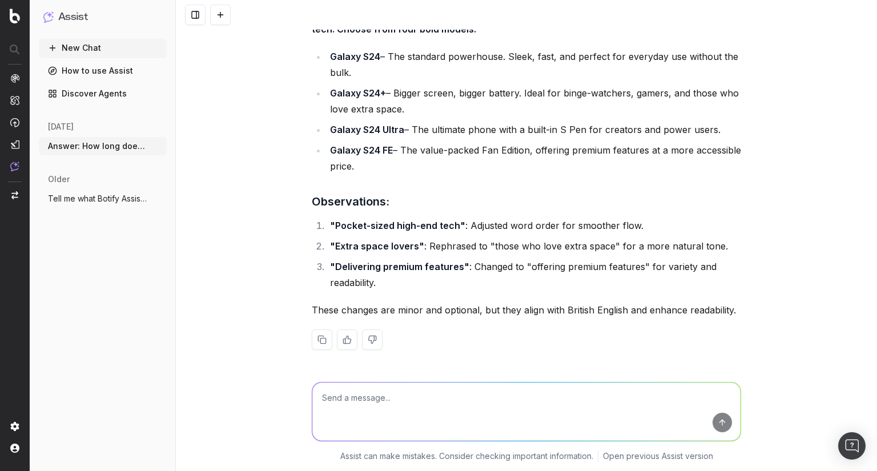
scroll to position [8833, 0]
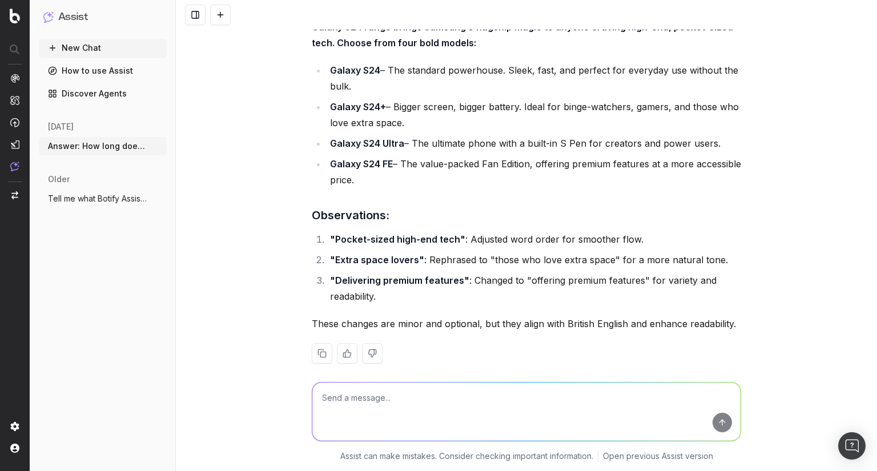
click at [350, 398] on textarea at bounding box center [526, 411] width 428 height 58
paste textarea "Yes! If you’re looking for a smartphone that blends cutting-edge tech with ever…"
type textarea "Do the same for this: Yes! If you’re looking for a smartphone that blends cutti…"
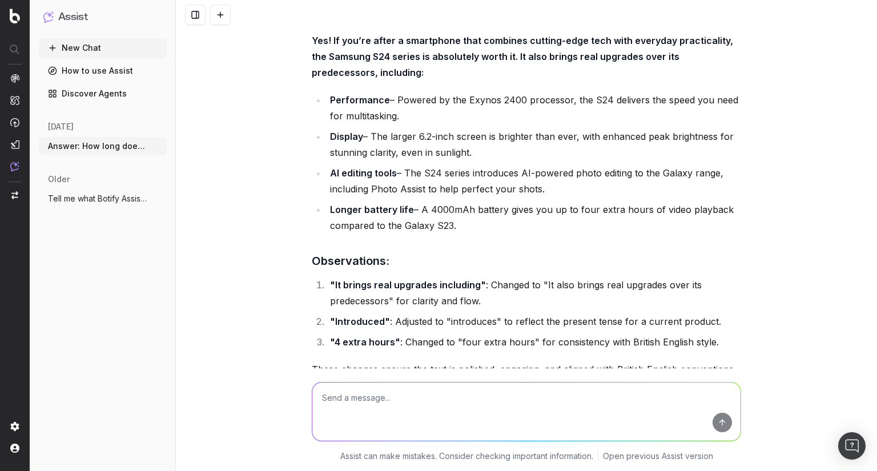
scroll to position [9413, 0]
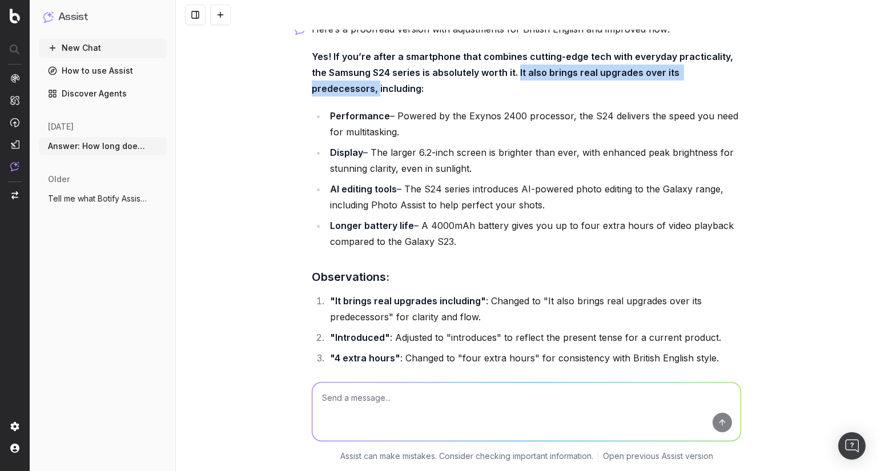
drag, startPoint x: 497, startPoint y: 90, endPoint x: 725, endPoint y: 84, distance: 227.8
click at [725, 84] on p "Yes! If you’re after a smartphone that combines cutting-edge tech with everyday…" at bounding box center [526, 73] width 429 height 48
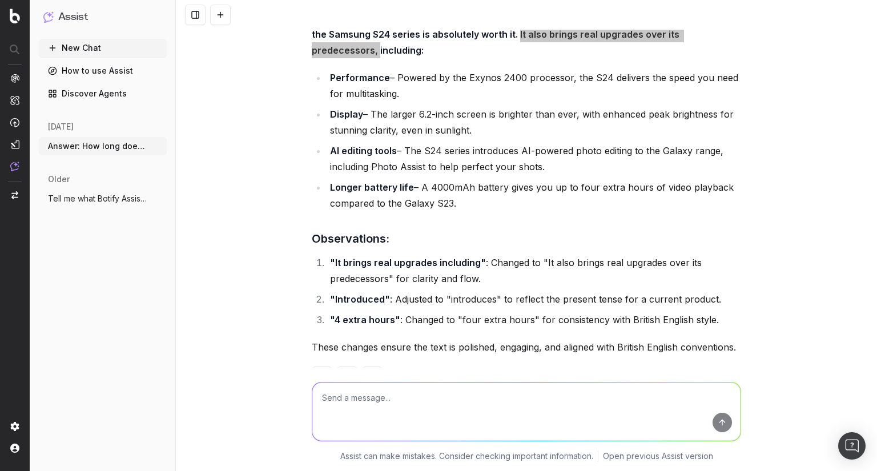
scroll to position [9504, 0]
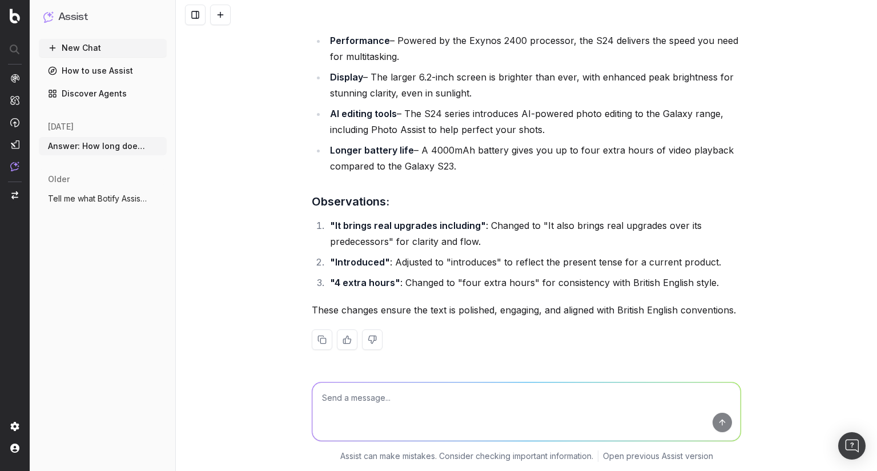
click at [399, 199] on h3 "Observations:" at bounding box center [526, 201] width 429 height 18
click at [411, 393] on textarea at bounding box center [526, 411] width 428 height 58
paste textarea "Absolutely! The Samsung Galaxy S24 series boasts a powerful camera setup. Galax…"
type textarea "Do the same for this: Absolutely! The Samsung Galaxy S24 series boasts a powerf…"
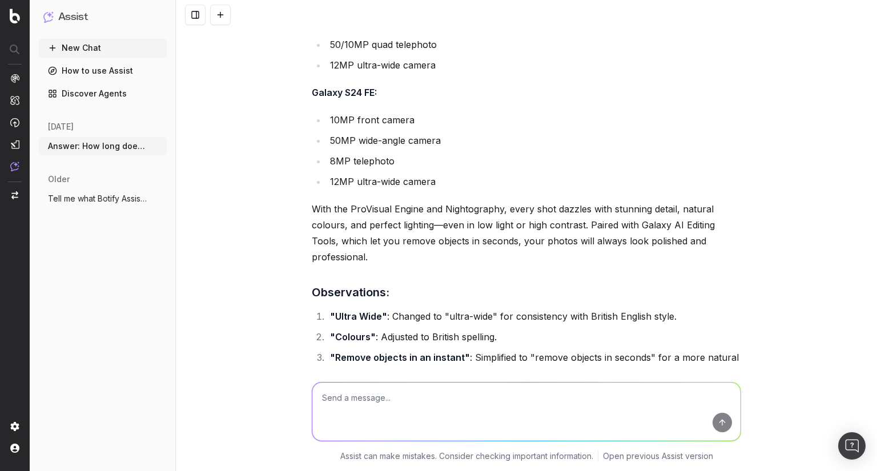
scroll to position [10534, 0]
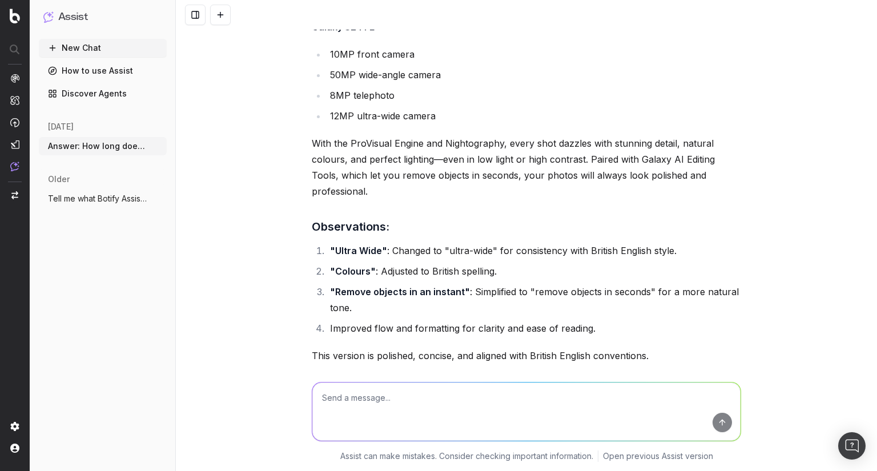
drag, startPoint x: 467, startPoint y: 225, endPoint x: 461, endPoint y: 217, distance: 9.8
click at [467, 225] on h3 "Observations:" at bounding box center [526, 226] width 429 height 18
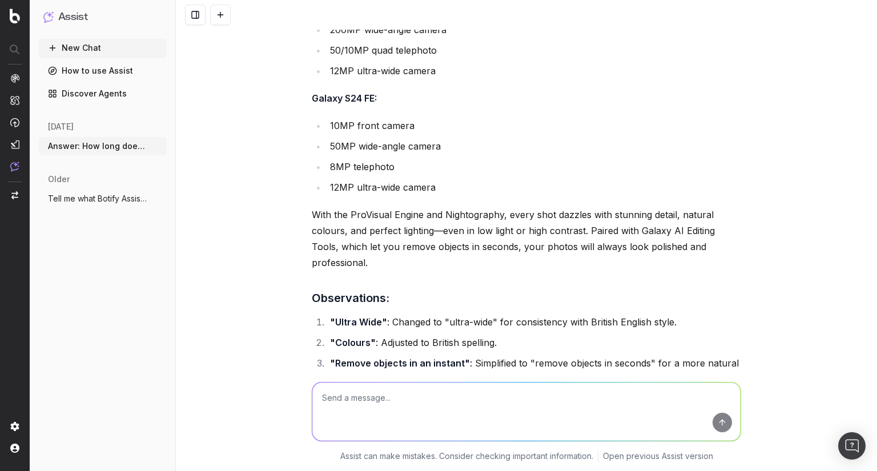
scroll to position [10488, 0]
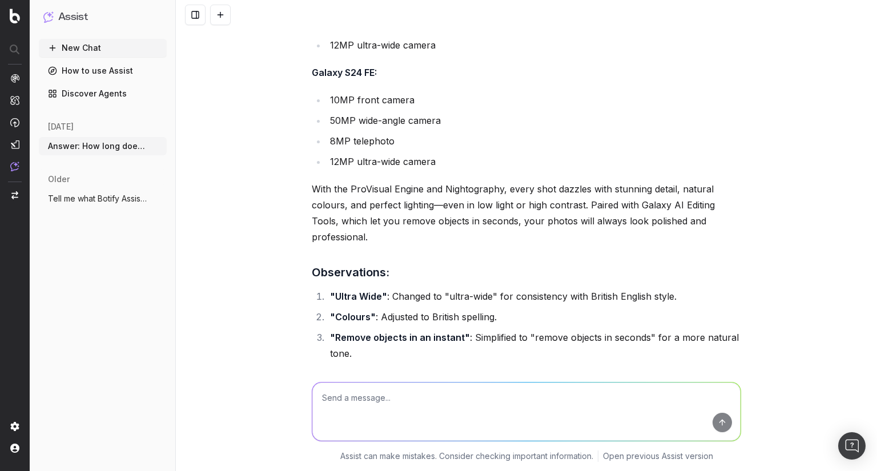
click at [300, 212] on div "Answer: How long does the S24 battery last? Make sure to: Break down battery li…" at bounding box center [526, 235] width 701 height 471
click at [413, 404] on textarea at bounding box center [526, 411] width 428 height 58
paste textarea "Each model in the Samsung Galaxy S24 line-up offers varied, but impressive batt…"
type textarea "Now do the same for this: Each model in the Samsung Galaxy S24 line-up offers v…"
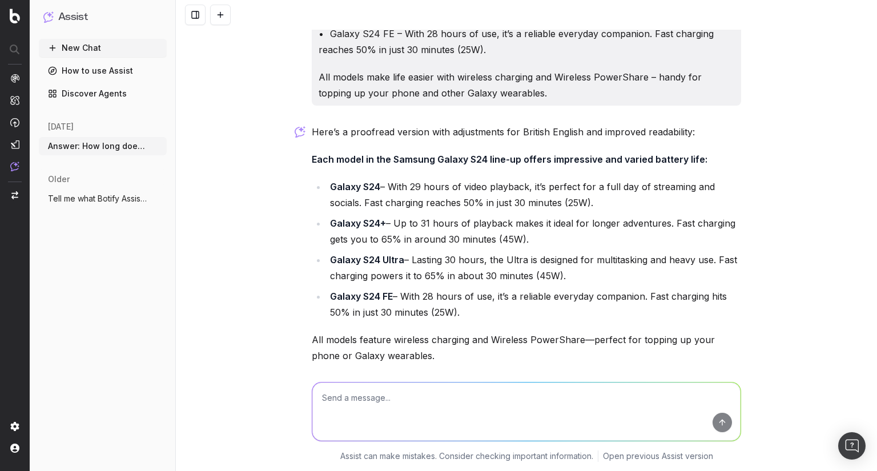
scroll to position [11244, 0]
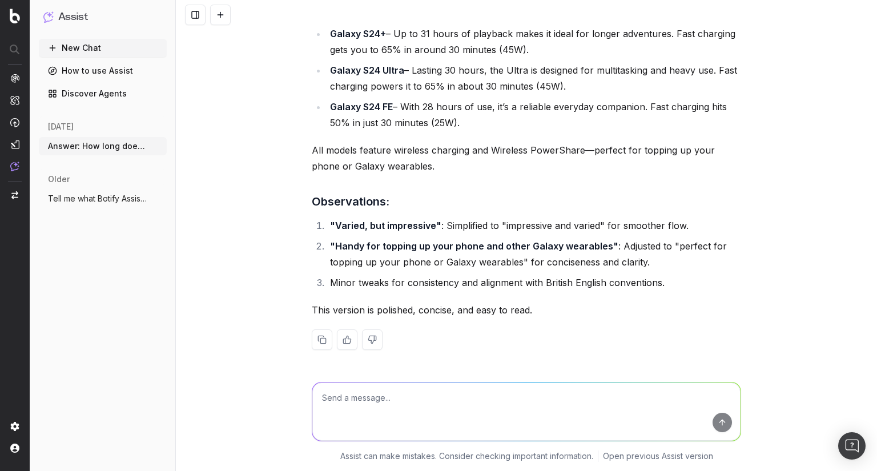
click at [398, 227] on strong ""Varied, but impressive"" at bounding box center [385, 225] width 111 height 11
click at [358, 401] on textarea at bounding box center [526, 411] width 428 height 58
type textarea "What minor tweaks did you make?"
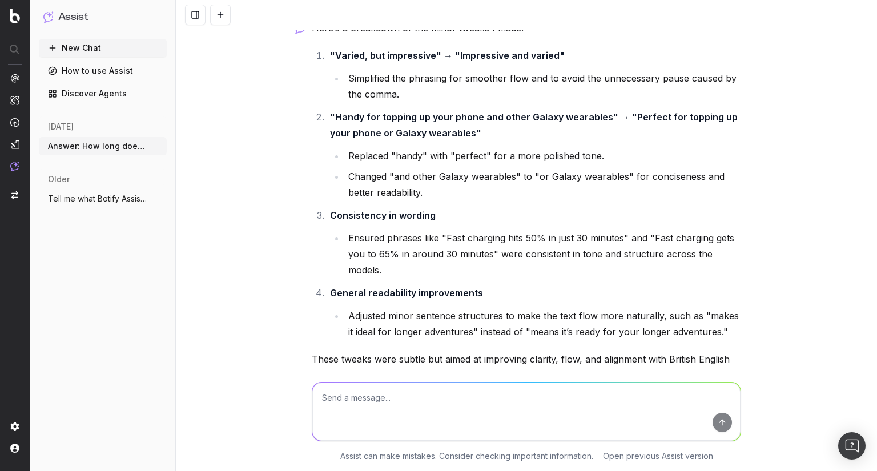
scroll to position [11700, 0]
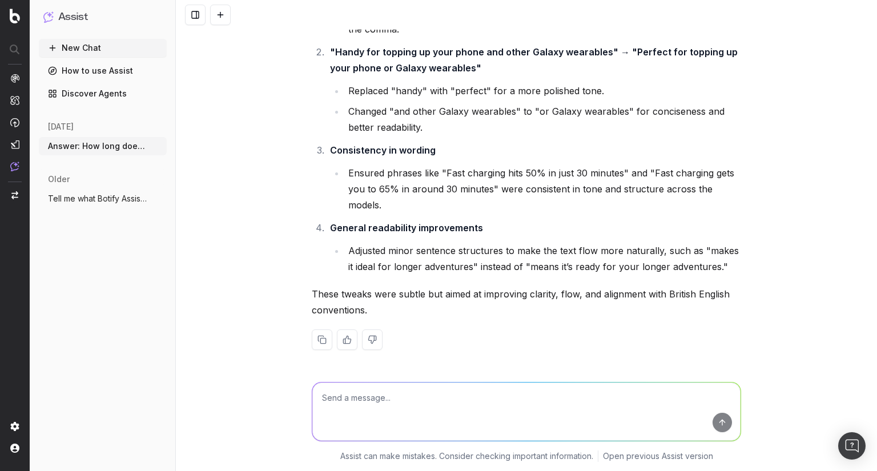
click at [588, 239] on li "General readability improvements Adjusted minor sentence structures to make the…" at bounding box center [533, 247] width 414 height 55
drag, startPoint x: 701, startPoint y: 251, endPoint x: 459, endPoint y: 264, distance: 241.7
click at [459, 264] on li "Adjusted minor sentence structures to make the text flow more naturally, such a…" at bounding box center [543, 259] width 396 height 32
click at [447, 294] on p "These tweaks were subtle but aimed at improving clarity, flow, and alignment wi…" at bounding box center [526, 302] width 429 height 32
click at [374, 397] on textarea at bounding box center [526, 411] width 428 height 58
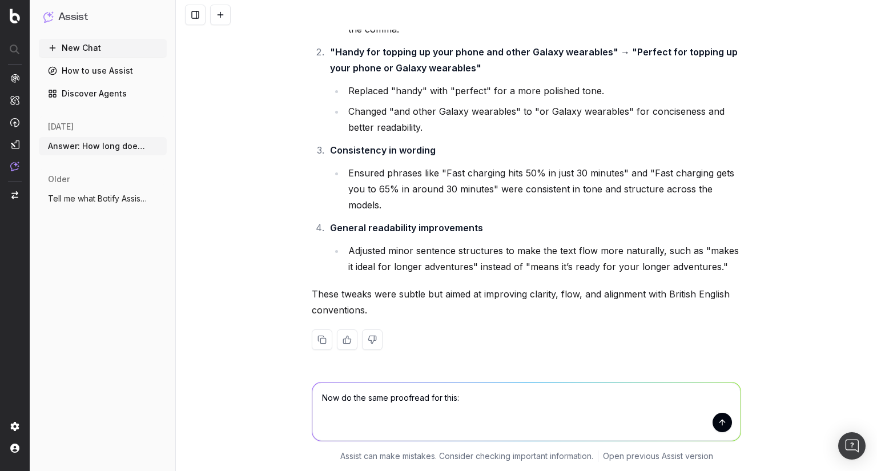
paste textarea "Each model in the Samsung Galaxy S24 line-up offers an impressive 29–31 hours o…"
type textarea "Now do the same proofread for this: Each model in the Samsung Galaxy S24 line-u…"
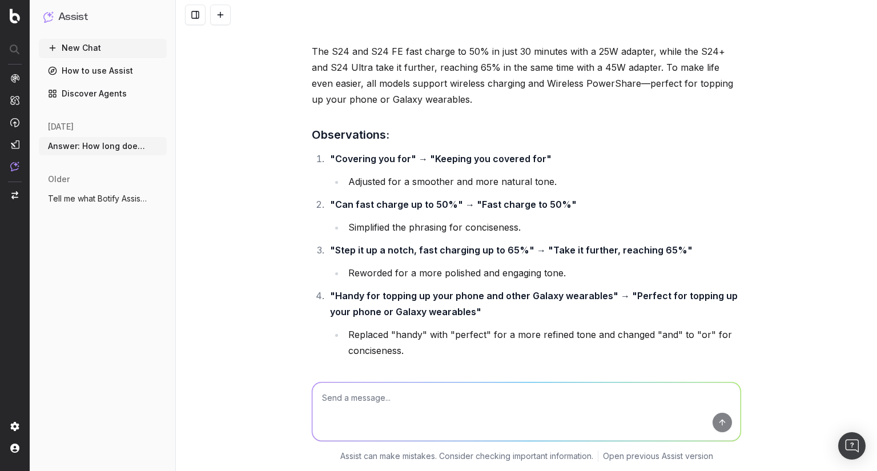
scroll to position [12232, 0]
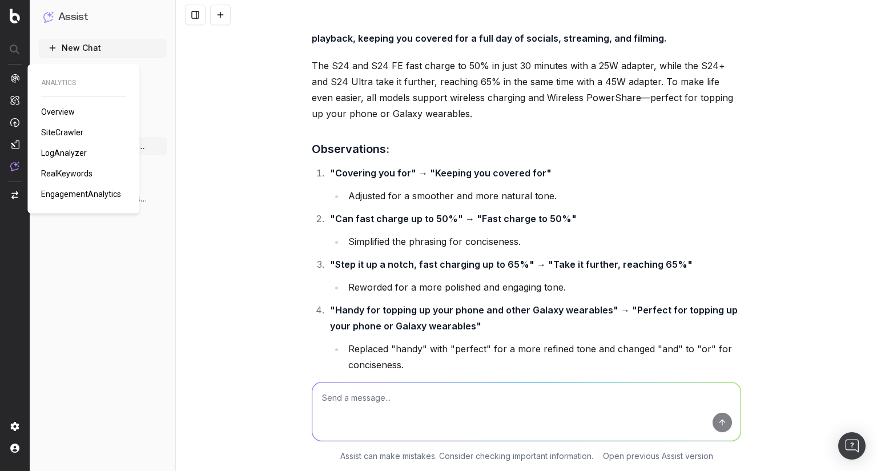
click at [477, 129] on div "Here’s the proofread version with adjustments for British English and improved …" at bounding box center [526, 218] width 429 height 463
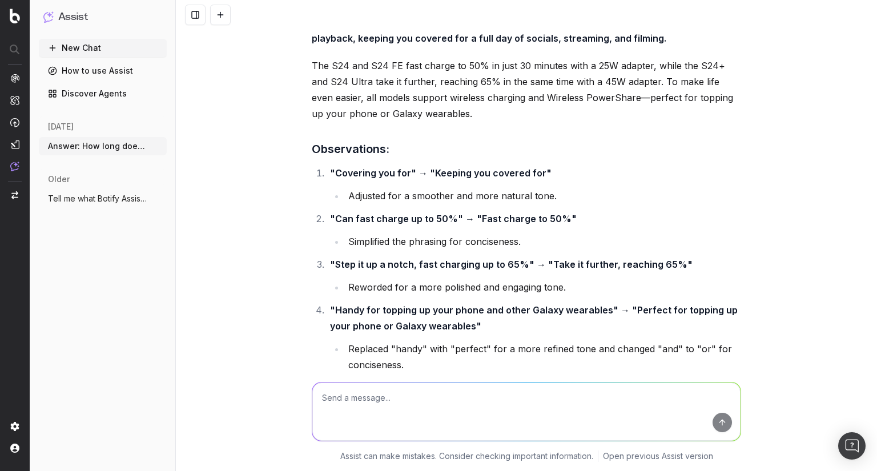
scroll to position [12278, 0]
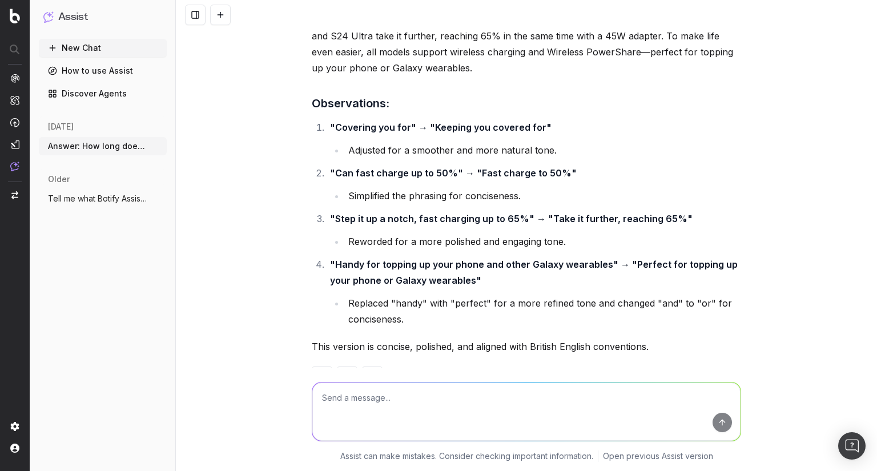
click at [429, 272] on li ""Handy for topping up your phone and other Galaxy wearables" → "Perfect for top…" at bounding box center [533, 291] width 414 height 71
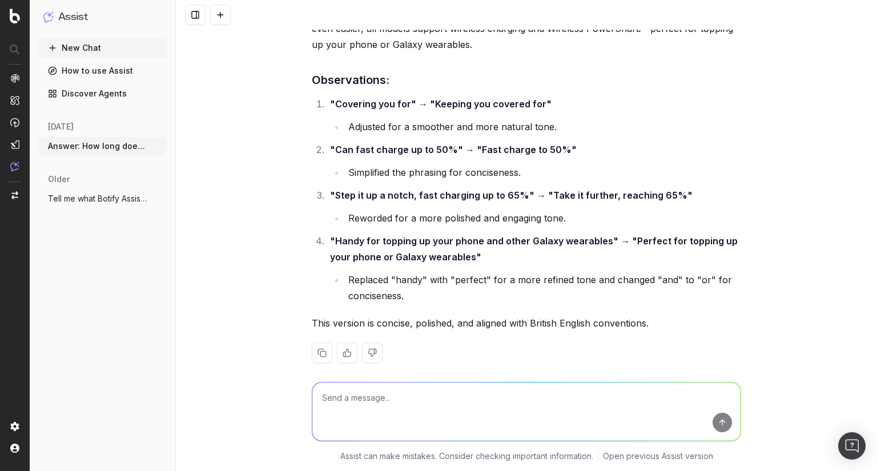
scroll to position [12314, 0]
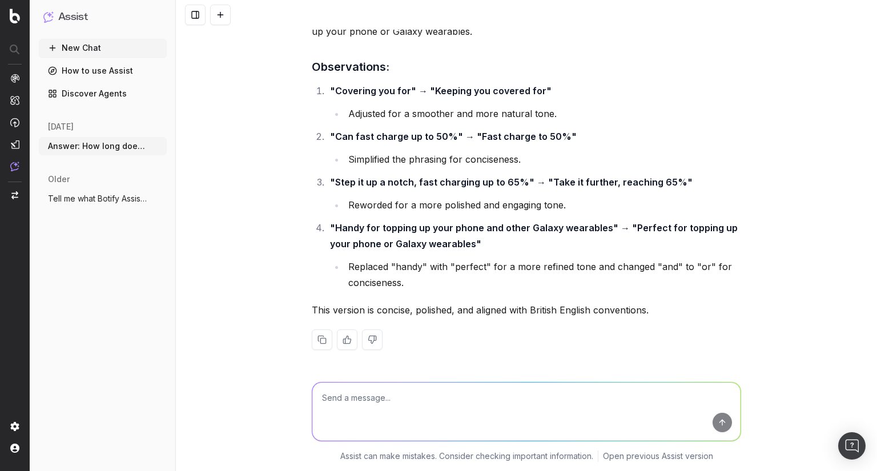
click at [370, 400] on textarea at bounding box center [526, 411] width 428 height 58
type textarea "R"
paste textarea "While the Galaxy S24, S24+, and S24 FE don’t include an S Pen, the S24 Ultra ha…"
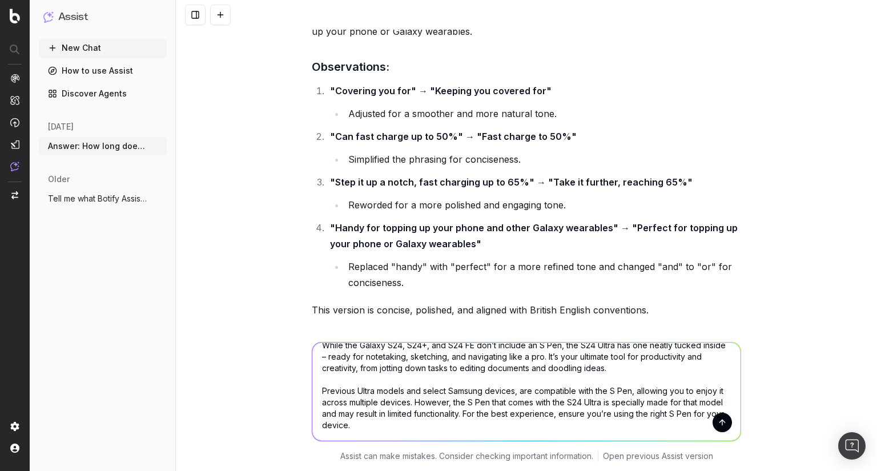
scroll to position [9, 0]
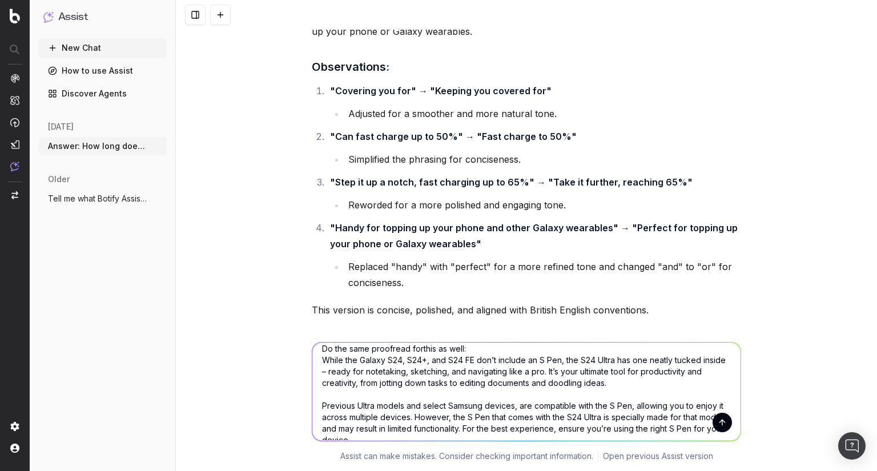
type textarea "Do the same proofread for this as well: While the Galaxy S24, S24+, and S24 FE …"
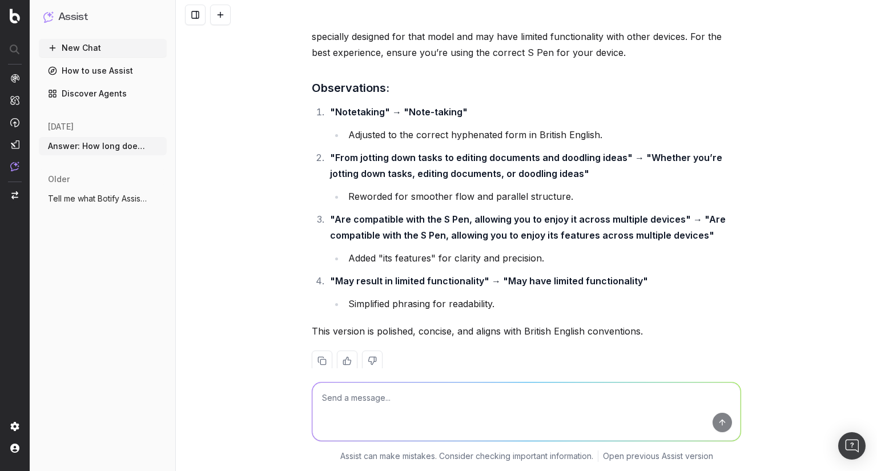
scroll to position [12976, 0]
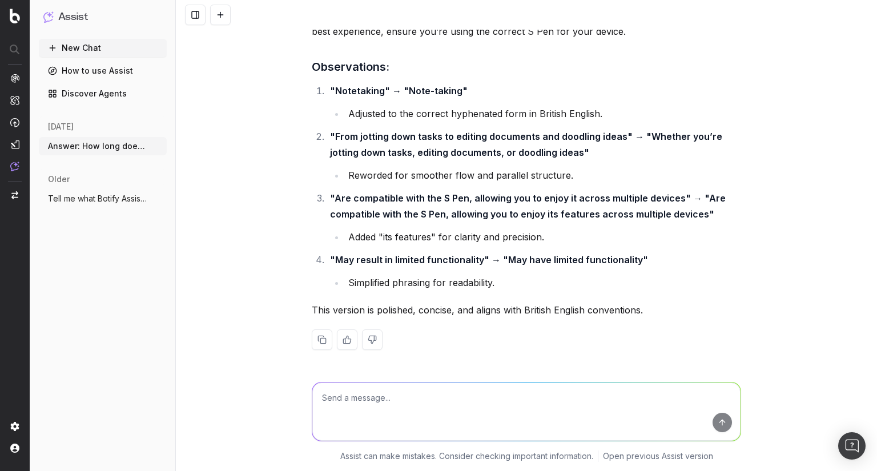
click at [349, 150] on strong ""From jotting down tasks to editing documents and doodling ideas" → "Whether yo…" at bounding box center [527, 144] width 394 height 27
drag, startPoint x: 336, startPoint y: 197, endPoint x: 490, endPoint y: 204, distance: 154.2
click at [490, 204] on li ""Are compatible with the S Pen, allowing you to enjoy it across multiple device…" at bounding box center [533, 217] width 414 height 55
click at [360, 402] on textarea at bounding box center [526, 411] width 428 height 58
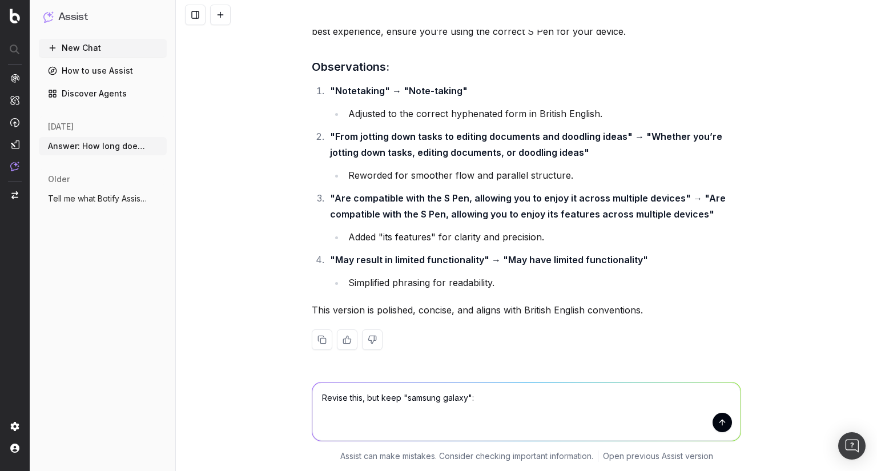
paste textarea "Yes! If you’re looking for a smartphone that blends cutting-edge tech with ever…"
type textarea "Revise this, but keep "samsung galaxy": Yes! If you’re looking for a smartphone…"
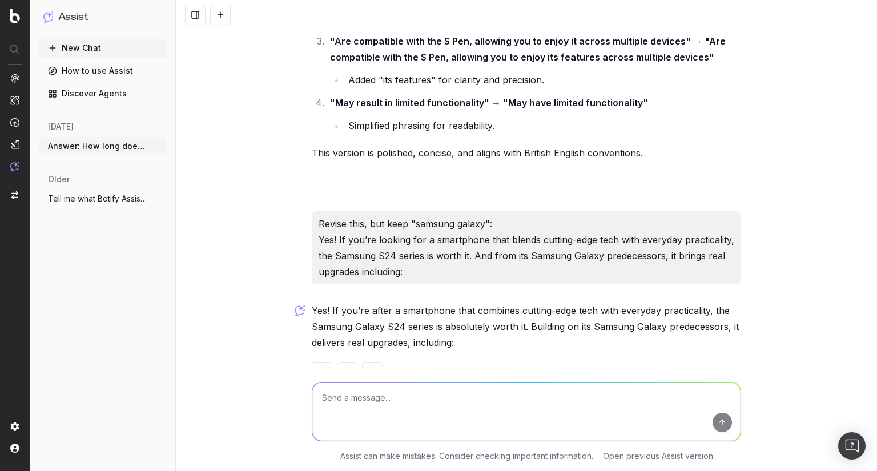
scroll to position [13166, 0]
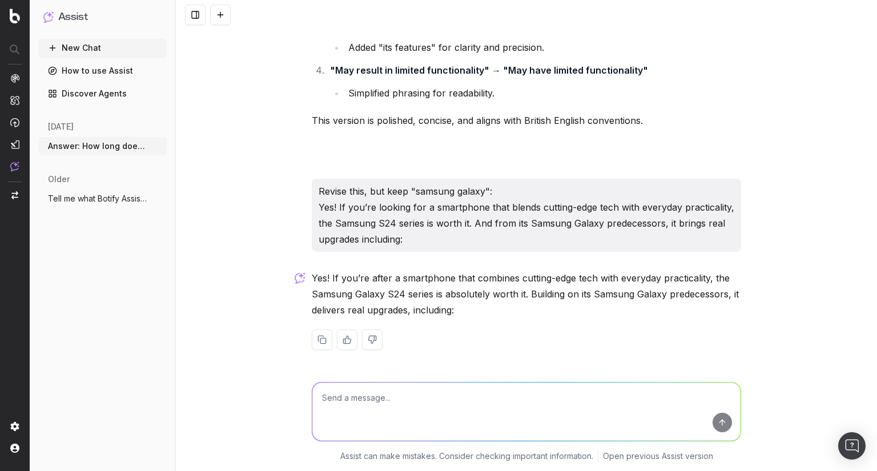
click at [365, 403] on textarea at bounding box center [526, 411] width 428 height 58
paste textarea "cutting-edge"
type textarea "Other words for "cutting-edge ""
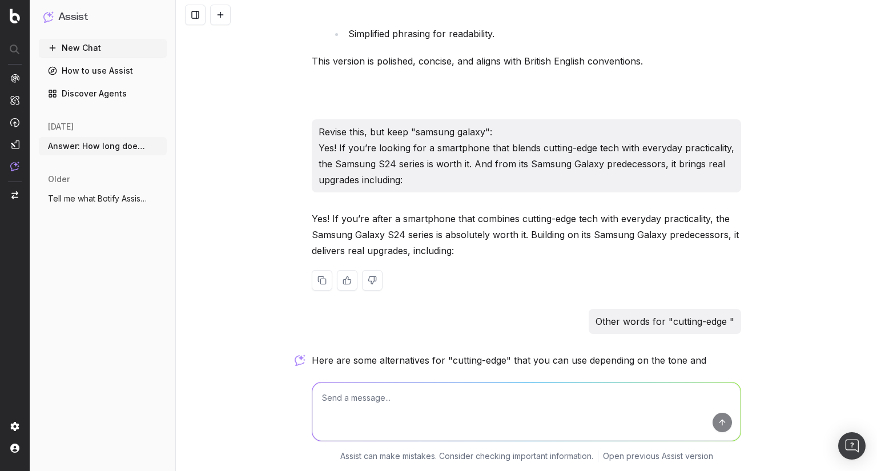
scroll to position [13515, 0]
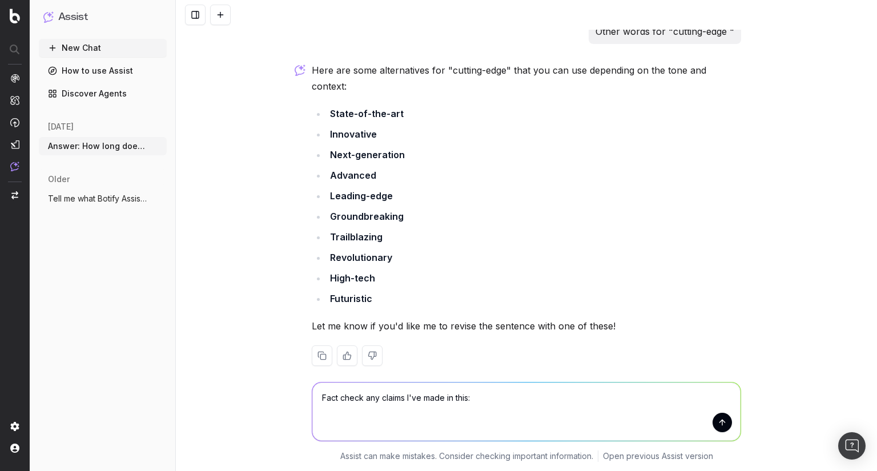
paste textarea "Lore ips dol sitametco adipis el Seddoei T28? Inci utlabo etdolorem ali enimadm…"
type textarea "Lore ipsum dol sitame C'ad elit se doei: Temp inc utl etdolorem aliqua en Admin…"
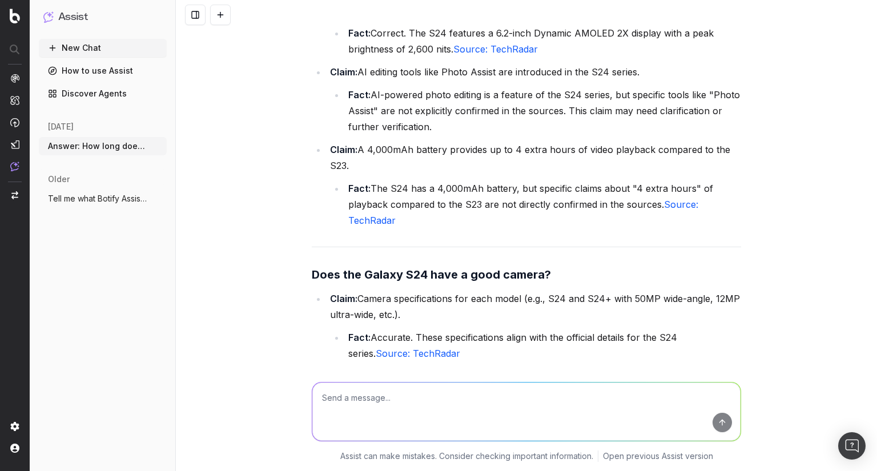
scroll to position [15935, 0]
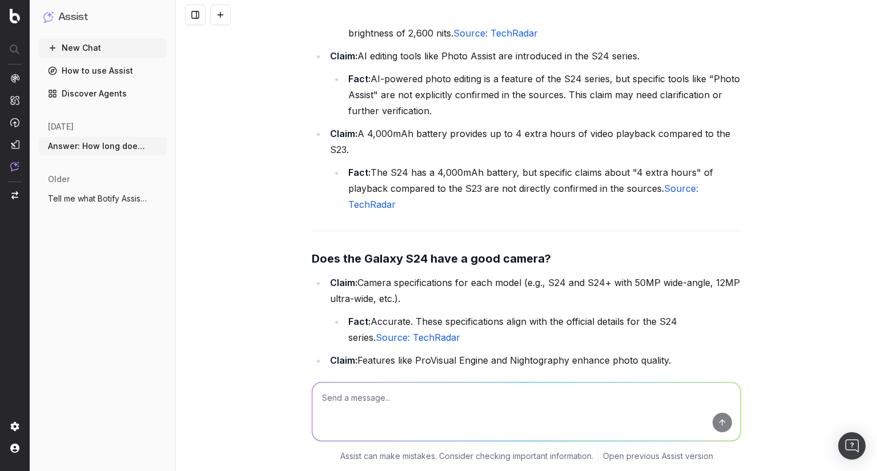
click at [455, 186] on li "Fact: The S24 has a 4,000mAh battery, but specific claims about "4 extra hours"…" at bounding box center [543, 188] width 396 height 48
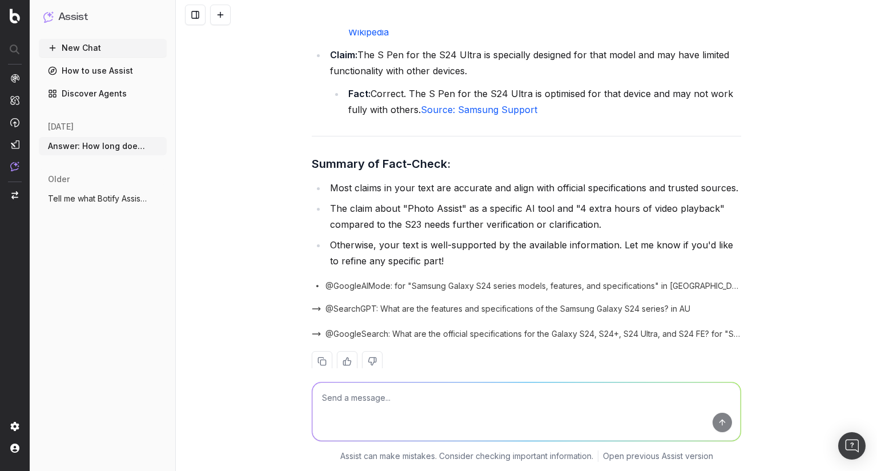
scroll to position [16679, 0]
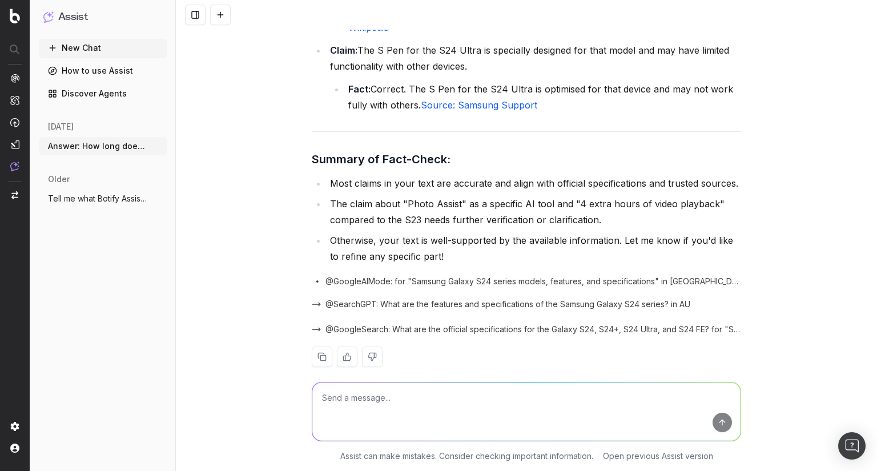
click at [155, 144] on icon "button" at bounding box center [158, 146] width 9 height 9
click at [184, 149] on span "Delete" at bounding box center [184, 145] width 25 height 11
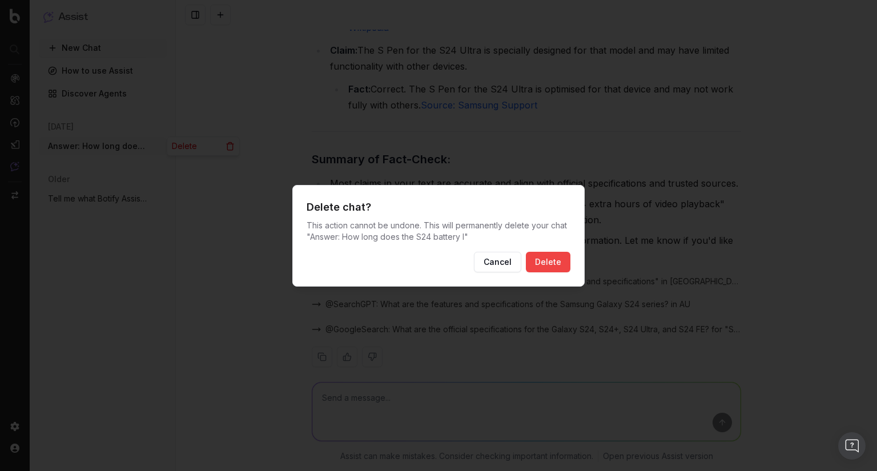
click at [559, 265] on button "Delete" at bounding box center [548, 262] width 45 height 21
